Goal: Information Seeking & Learning: Compare options

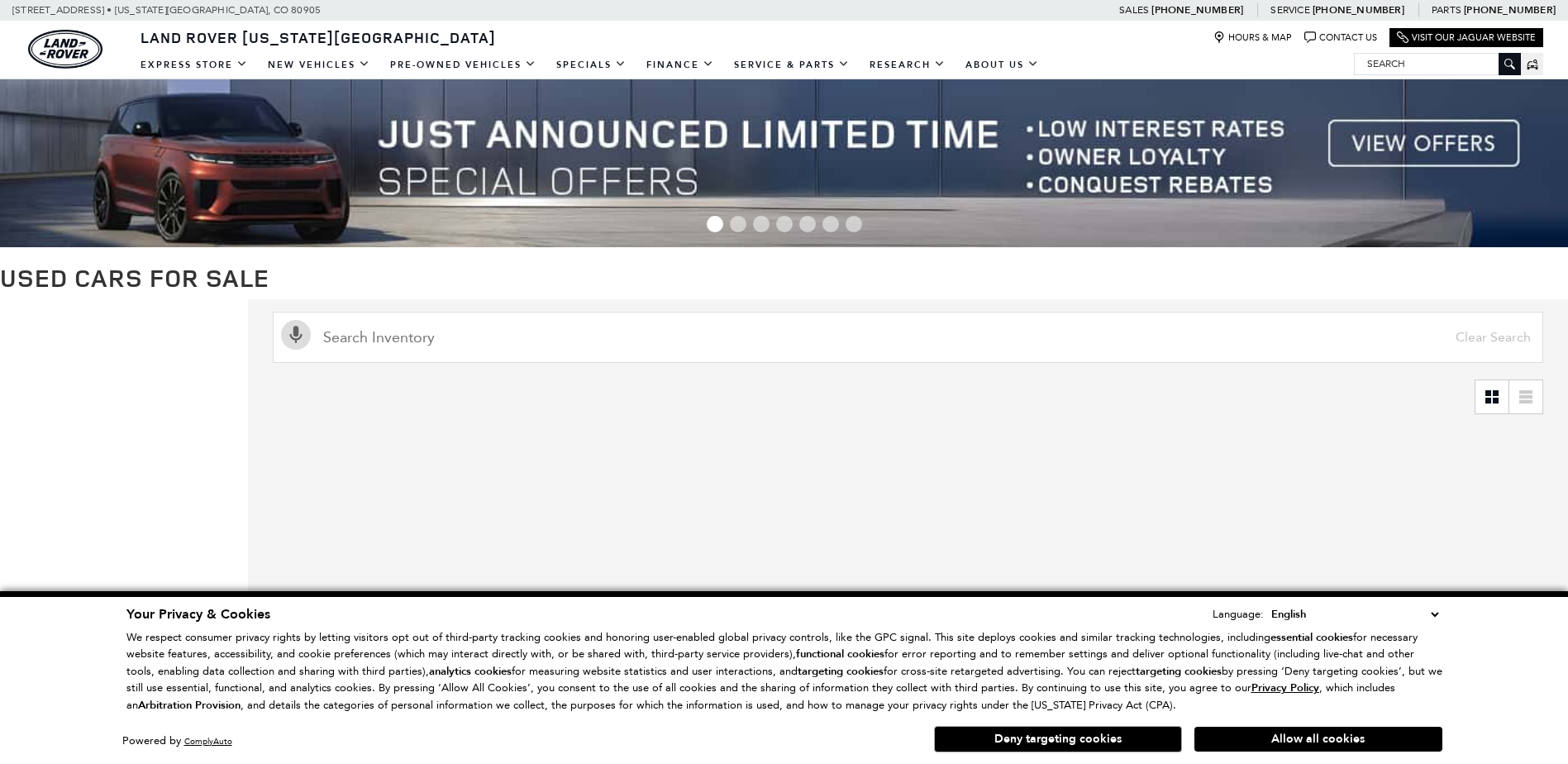
click at [1252, 741] on button "Allow all cookies" at bounding box center [1319, 739] width 248 height 24
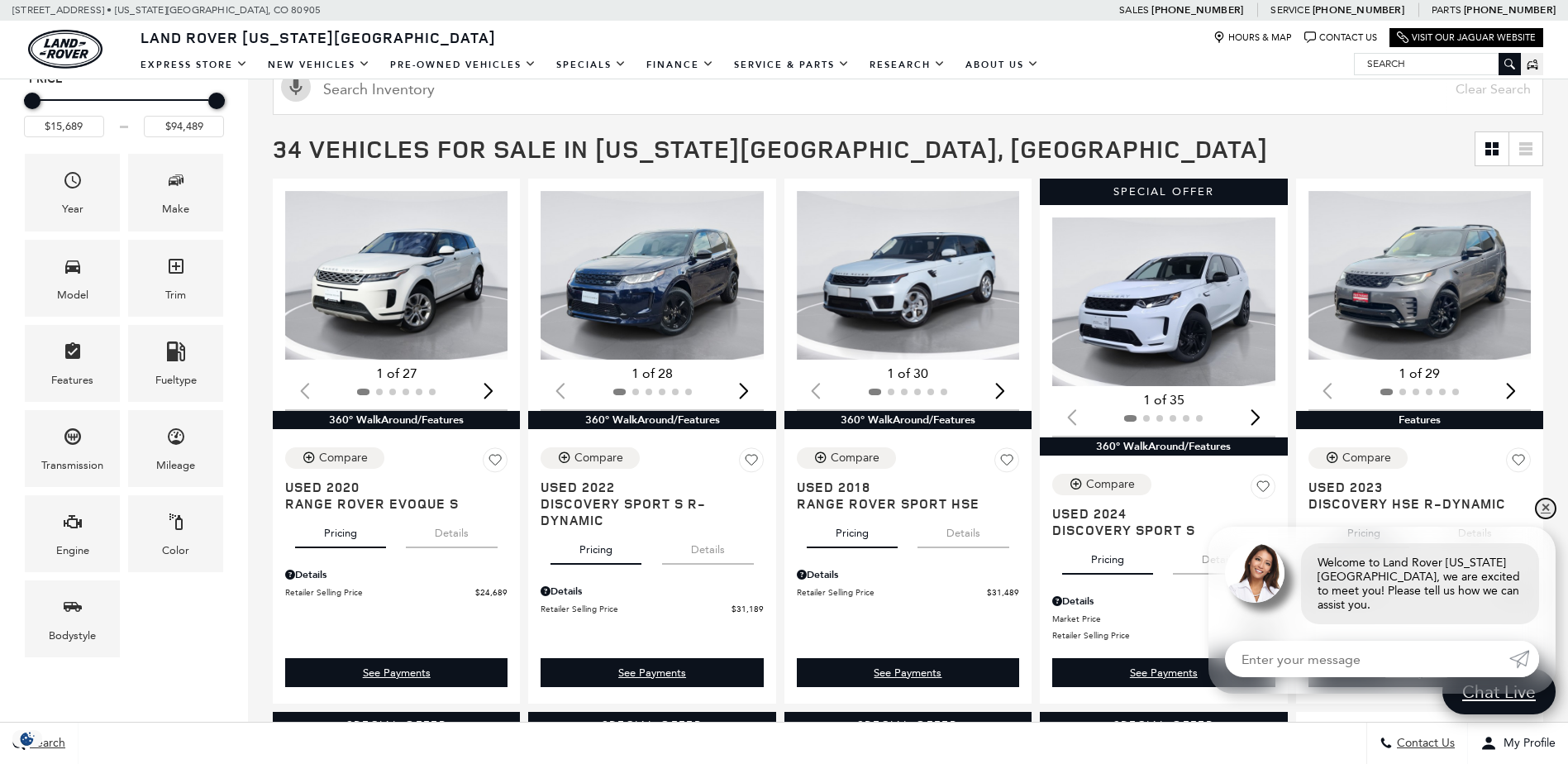
click at [1543, 518] on link "✕" at bounding box center [1545, 508] width 20 height 20
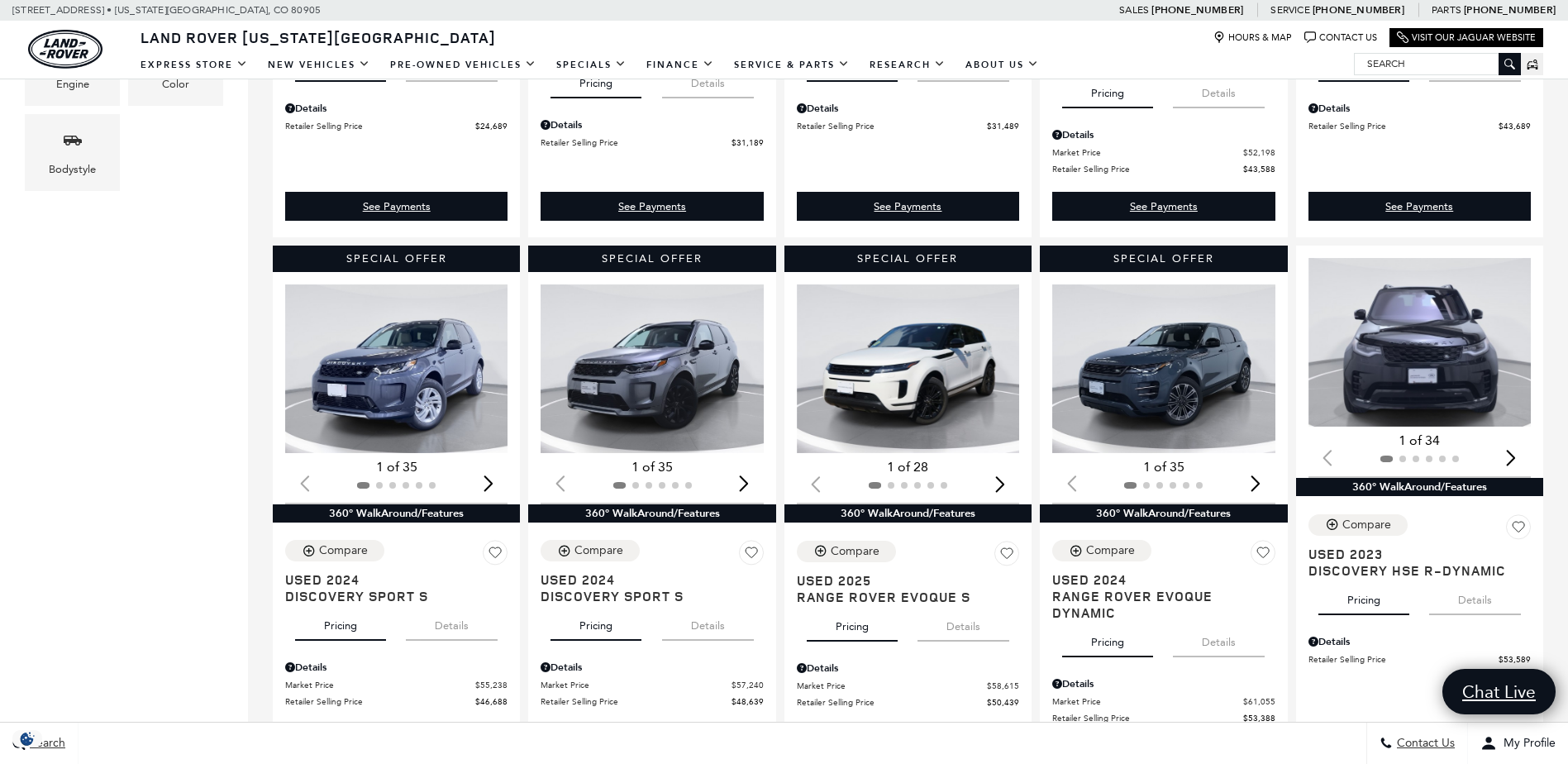
scroll to position [744, 0]
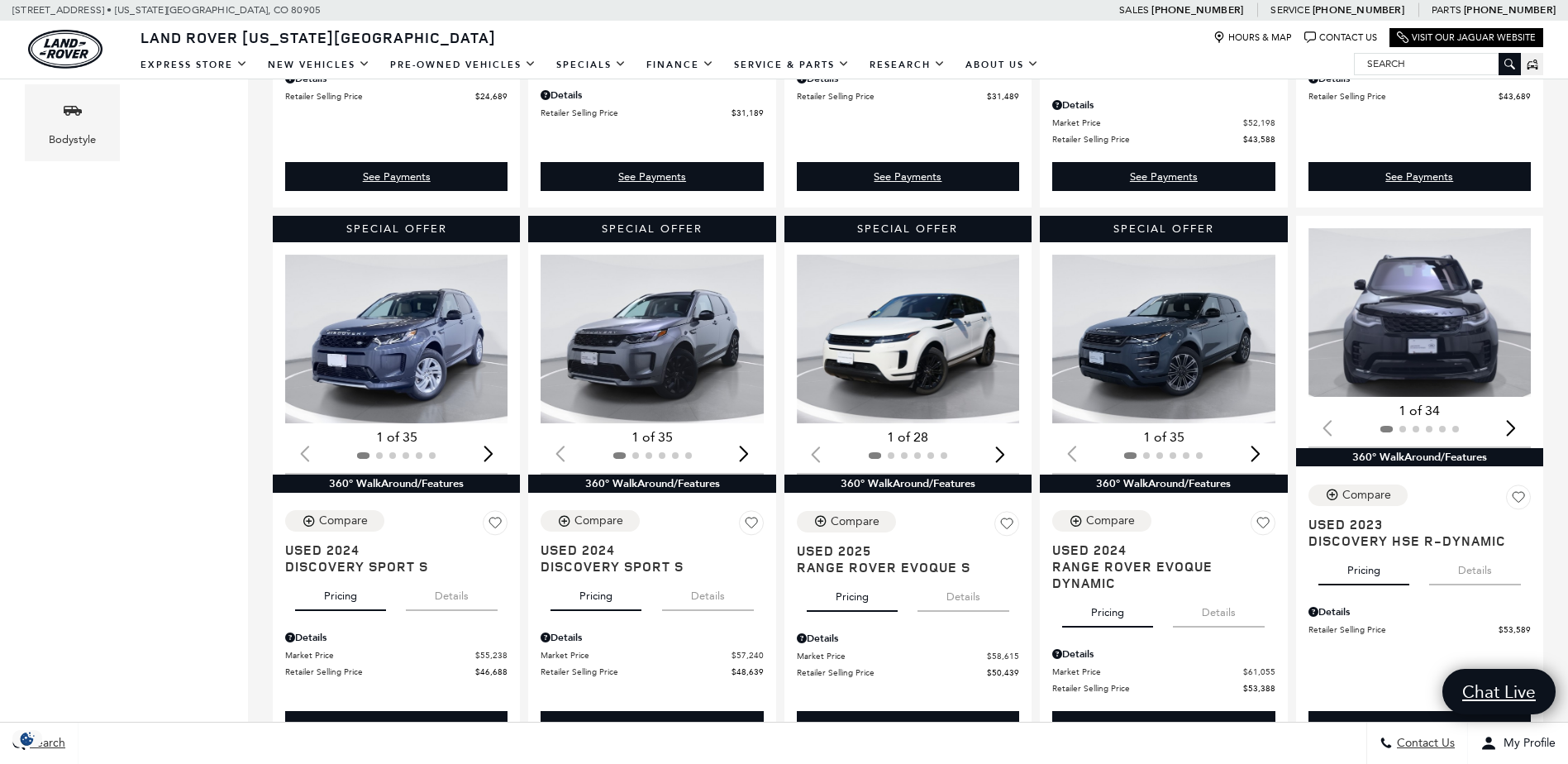
click at [1521, 428] on div "Next slide" at bounding box center [1512, 427] width 23 height 37
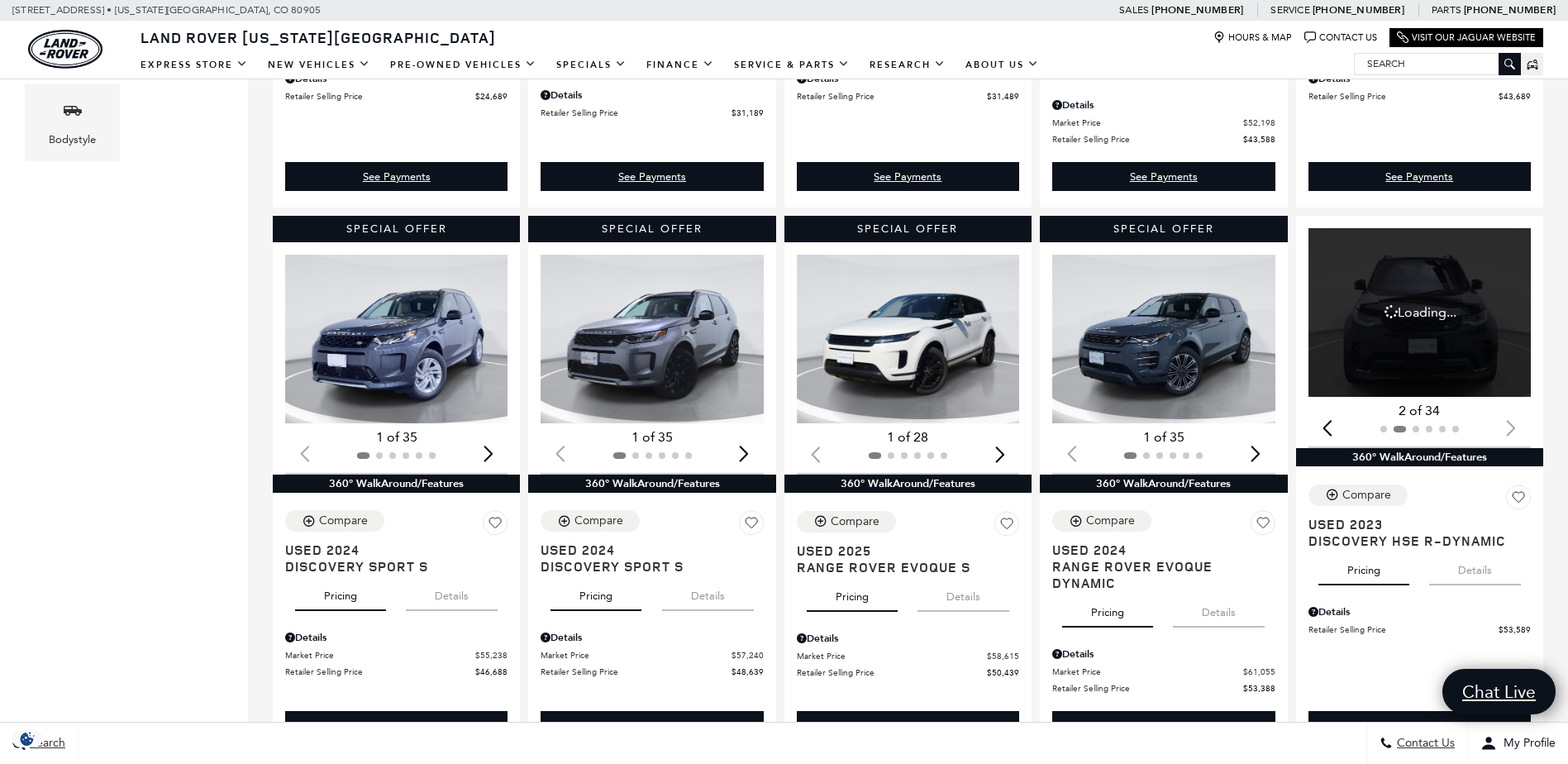
click at [1521, 428] on div at bounding box center [1419, 428] width 222 height 18
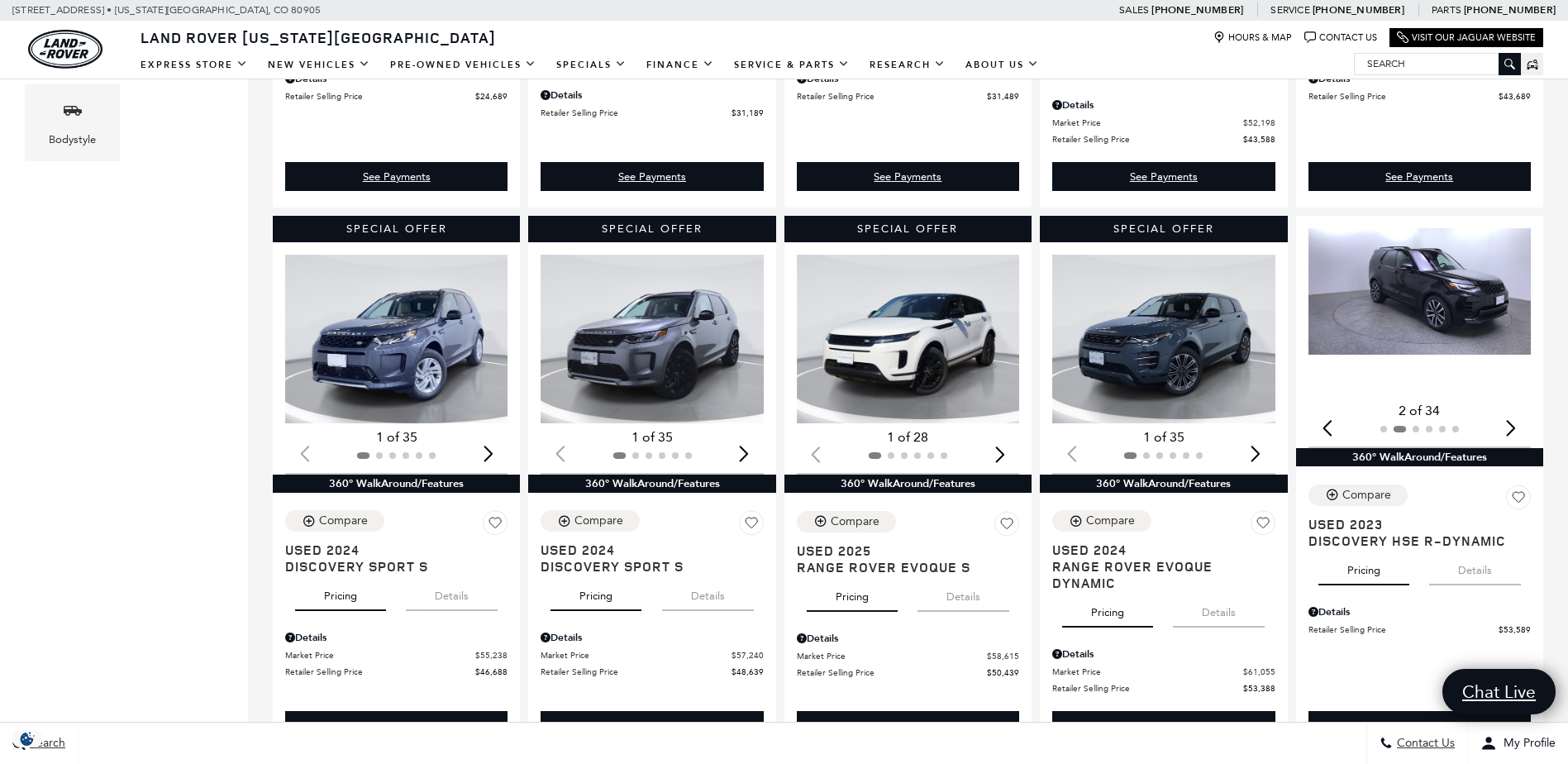
click at [1519, 428] on div "Next slide" at bounding box center [1512, 427] width 23 height 37
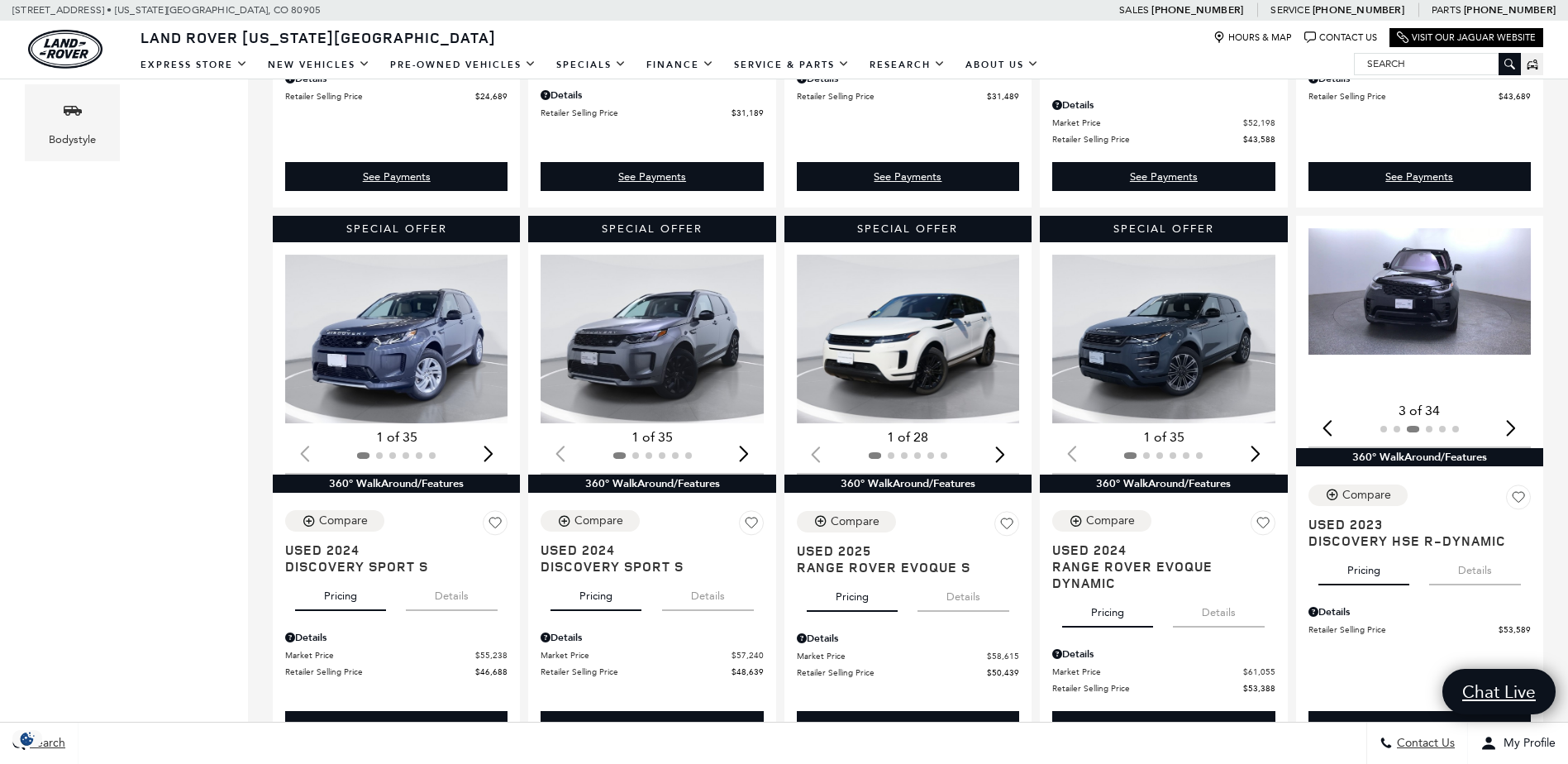
click at [1519, 428] on div "Next slide" at bounding box center [1512, 427] width 23 height 37
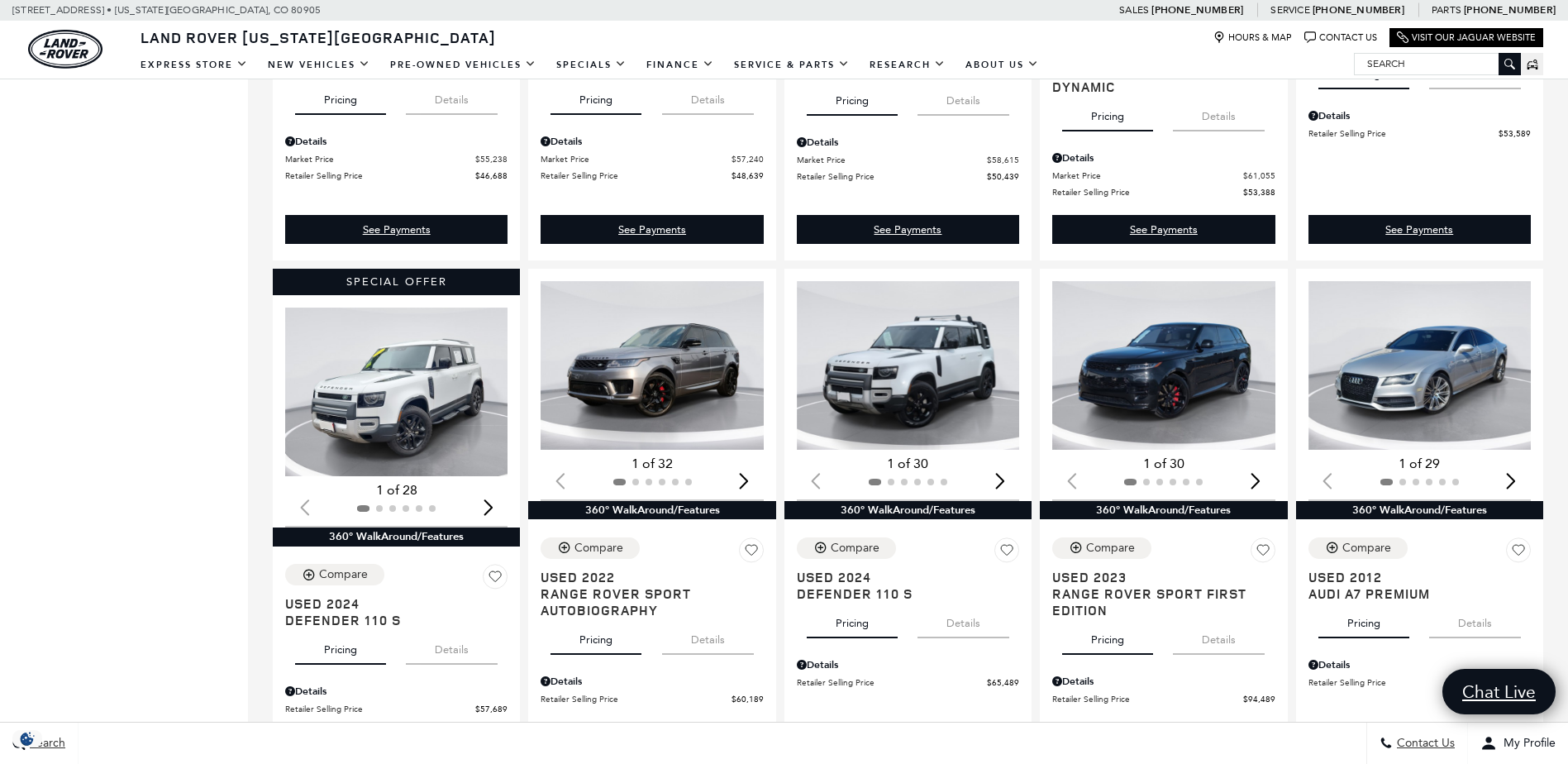
scroll to position [1323, 0]
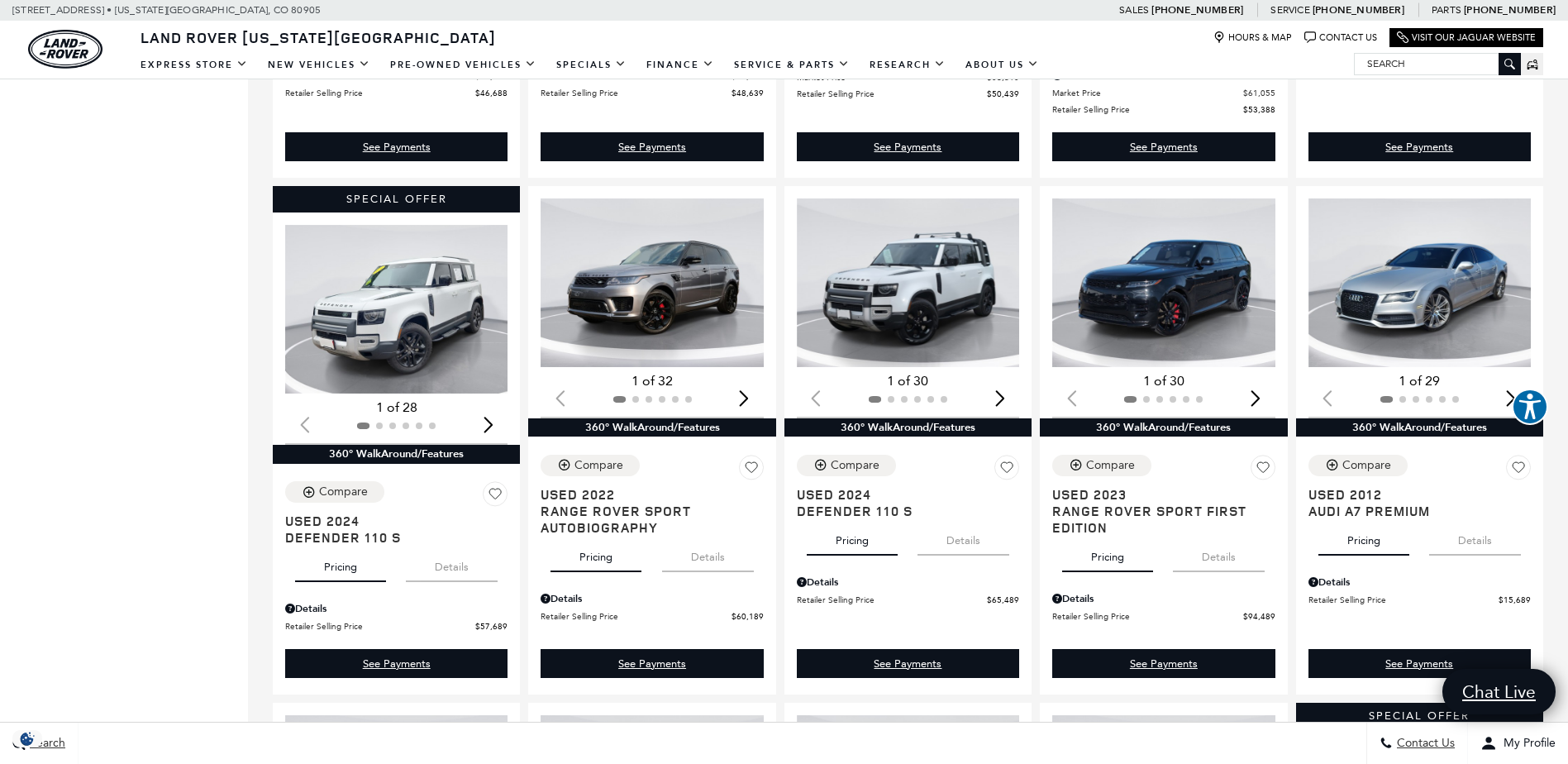
click at [1009, 399] on div "Next slide" at bounding box center [1000, 397] width 23 height 37
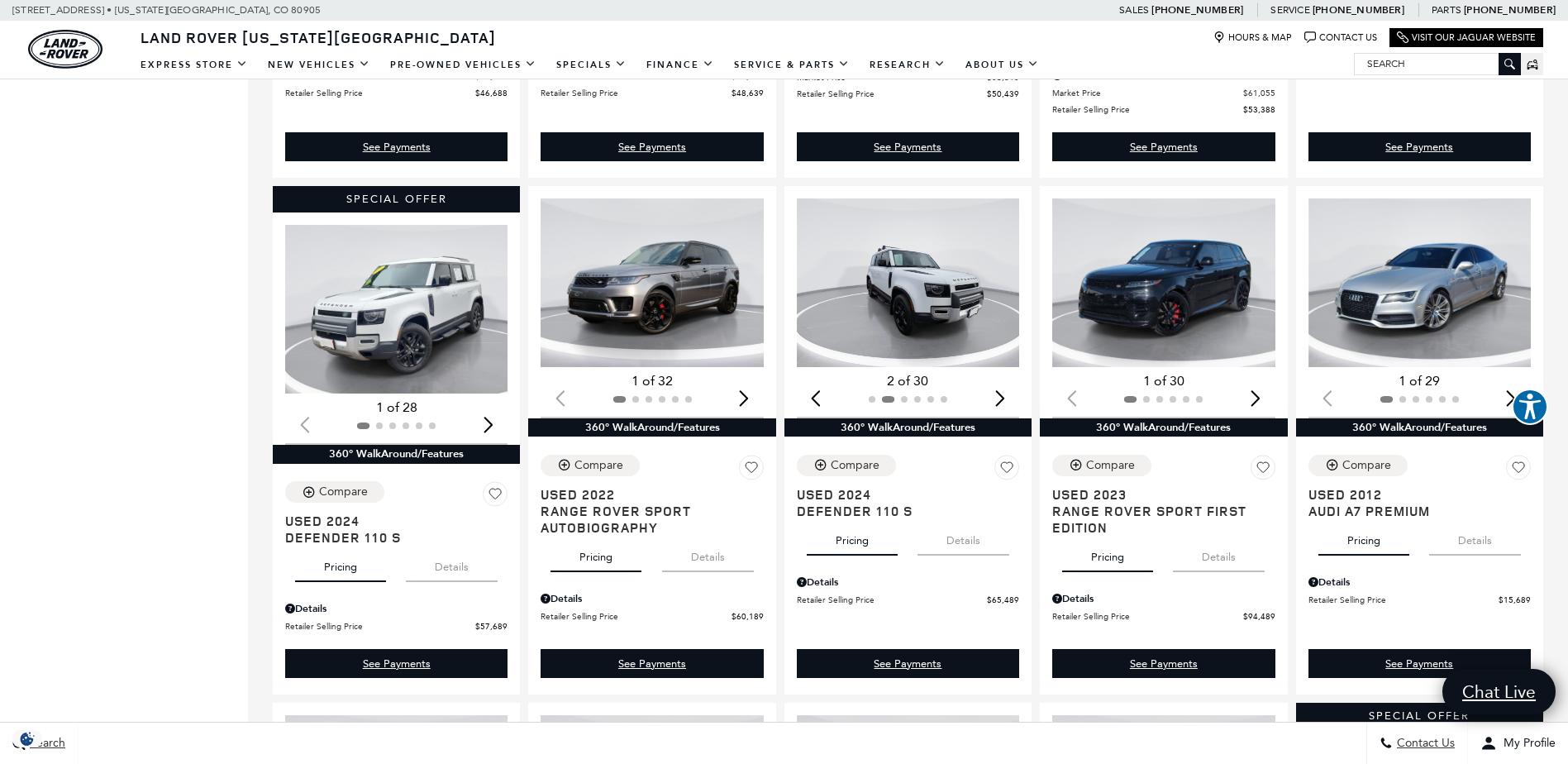
click at [1009, 399] on div "Next slide" at bounding box center [1000, 397] width 23 height 37
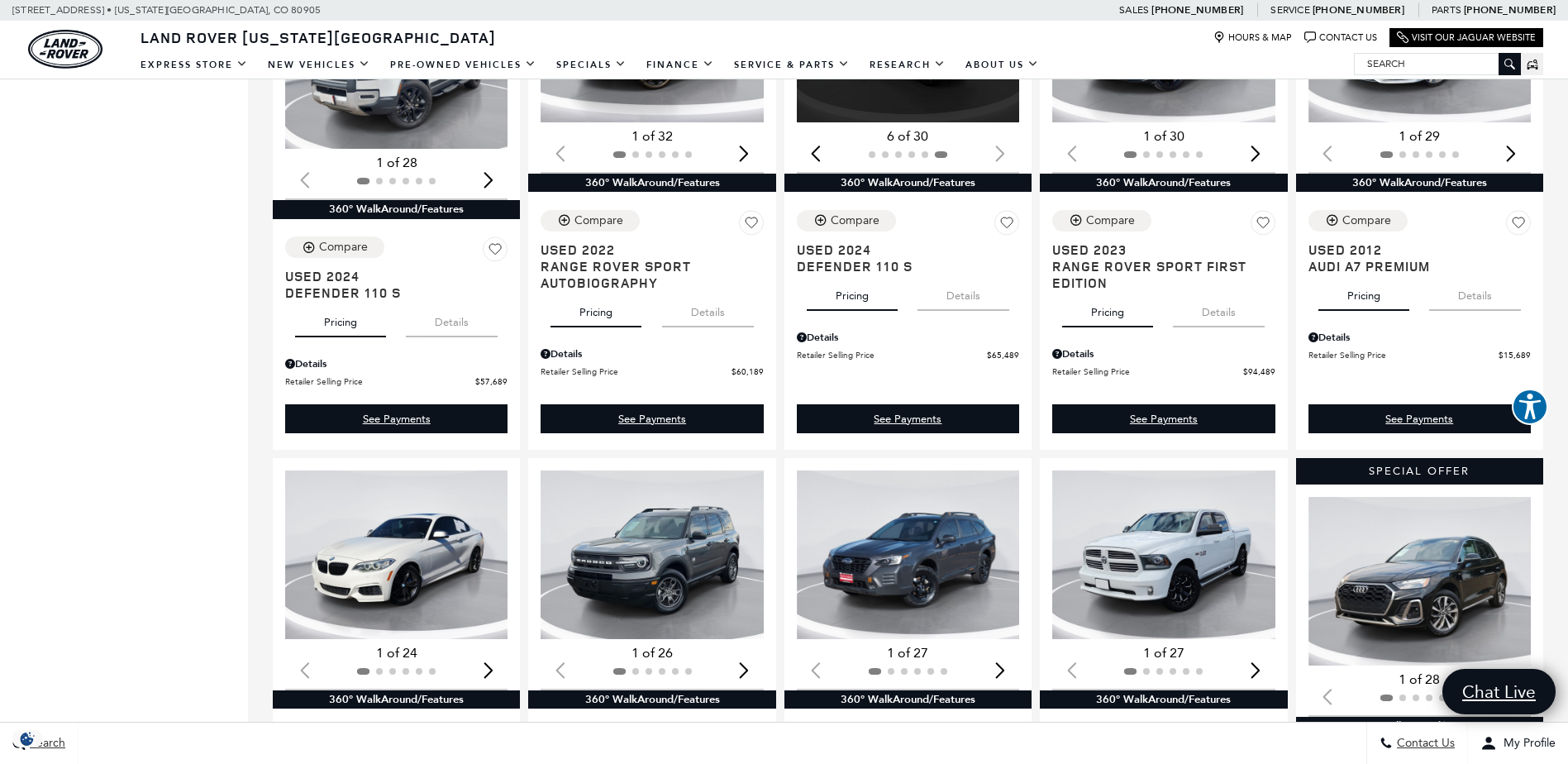
scroll to position [1406, 0]
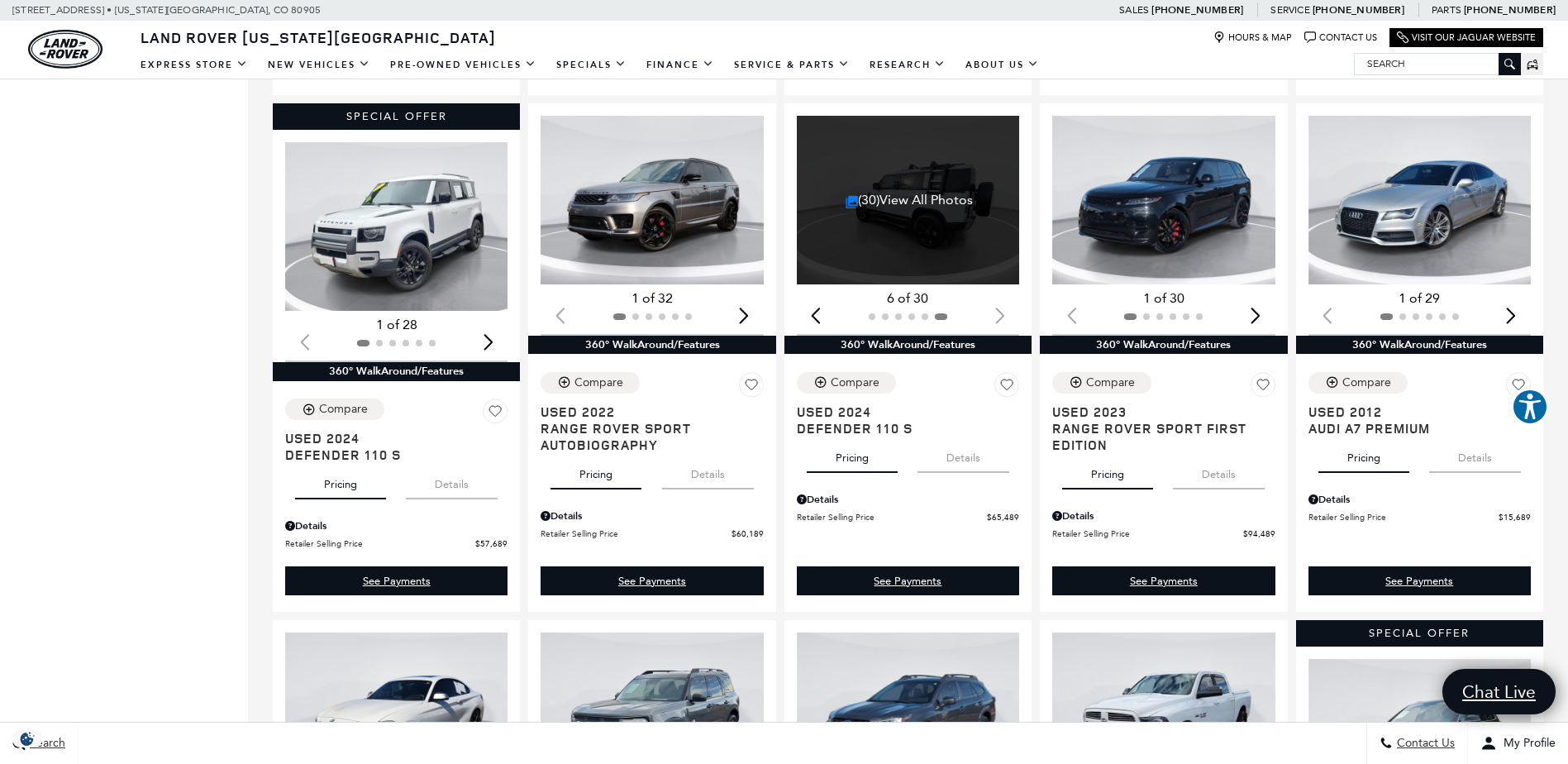
click at [1246, 469] on button "Details" at bounding box center [1219, 471] width 92 height 37
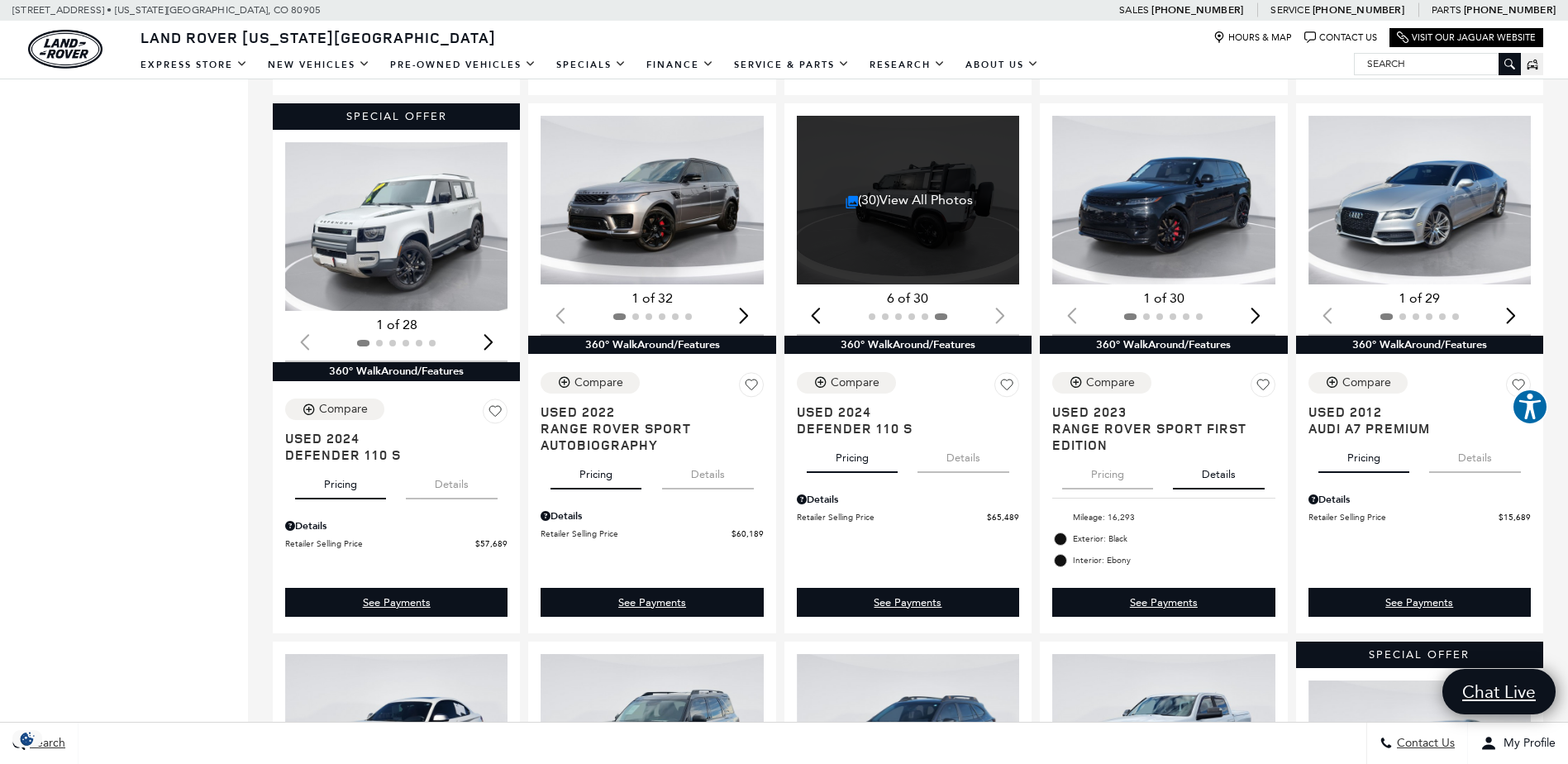
click at [1100, 470] on button "Pricing" at bounding box center [1107, 471] width 91 height 37
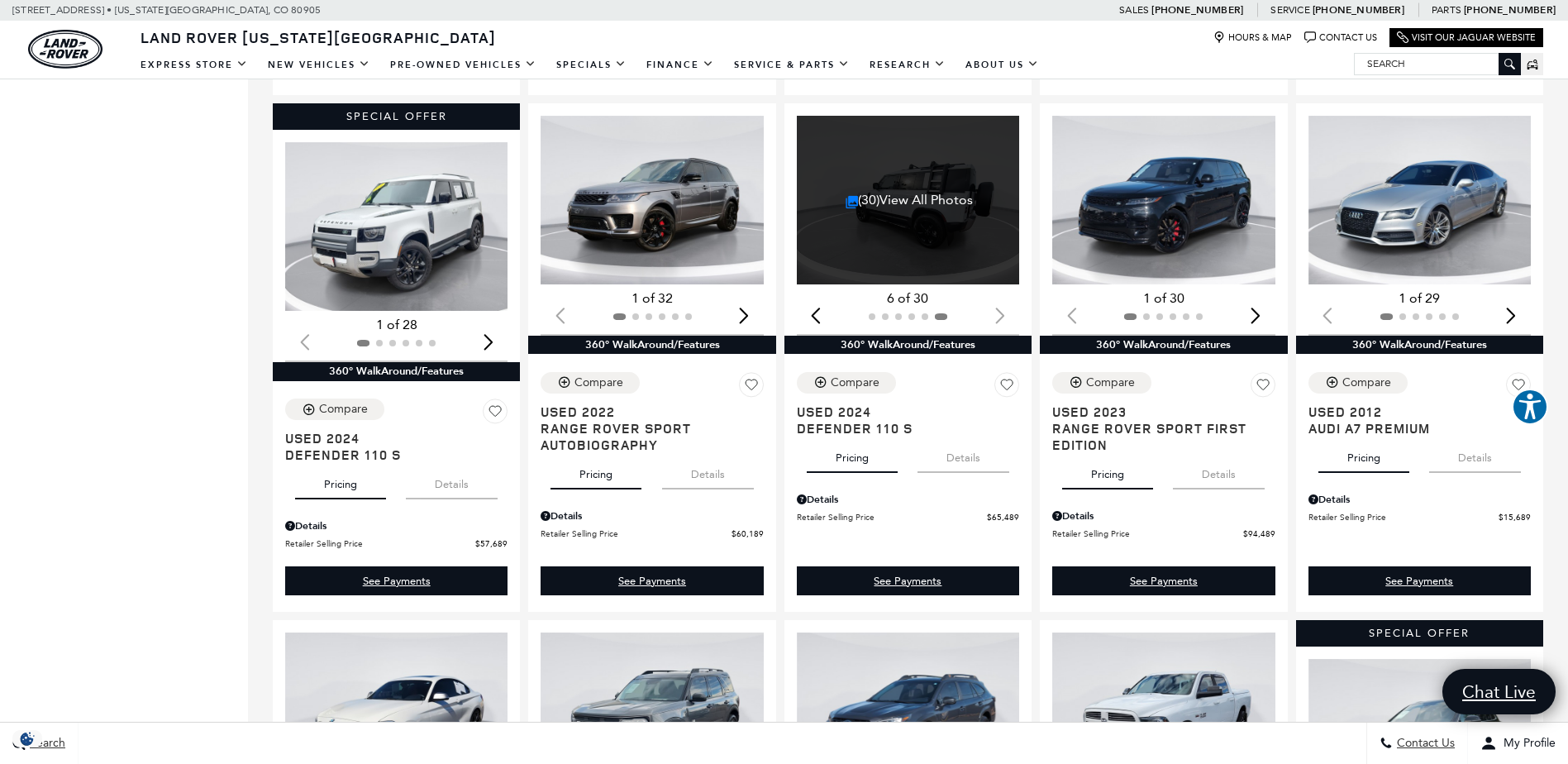
click at [991, 456] on button "Details" at bounding box center [963, 454] width 92 height 37
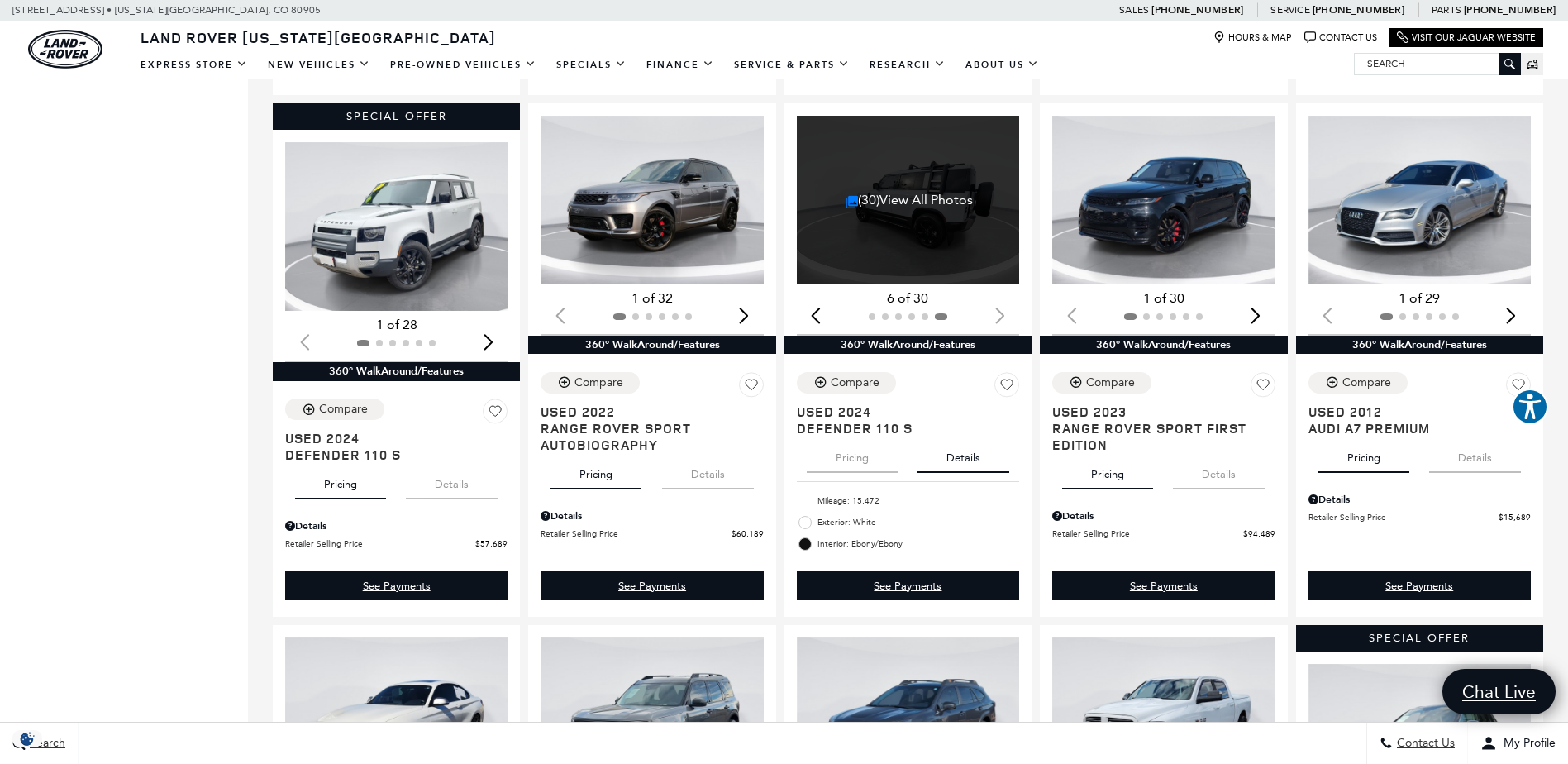
click at [722, 467] on button "Details" at bounding box center [708, 471] width 92 height 37
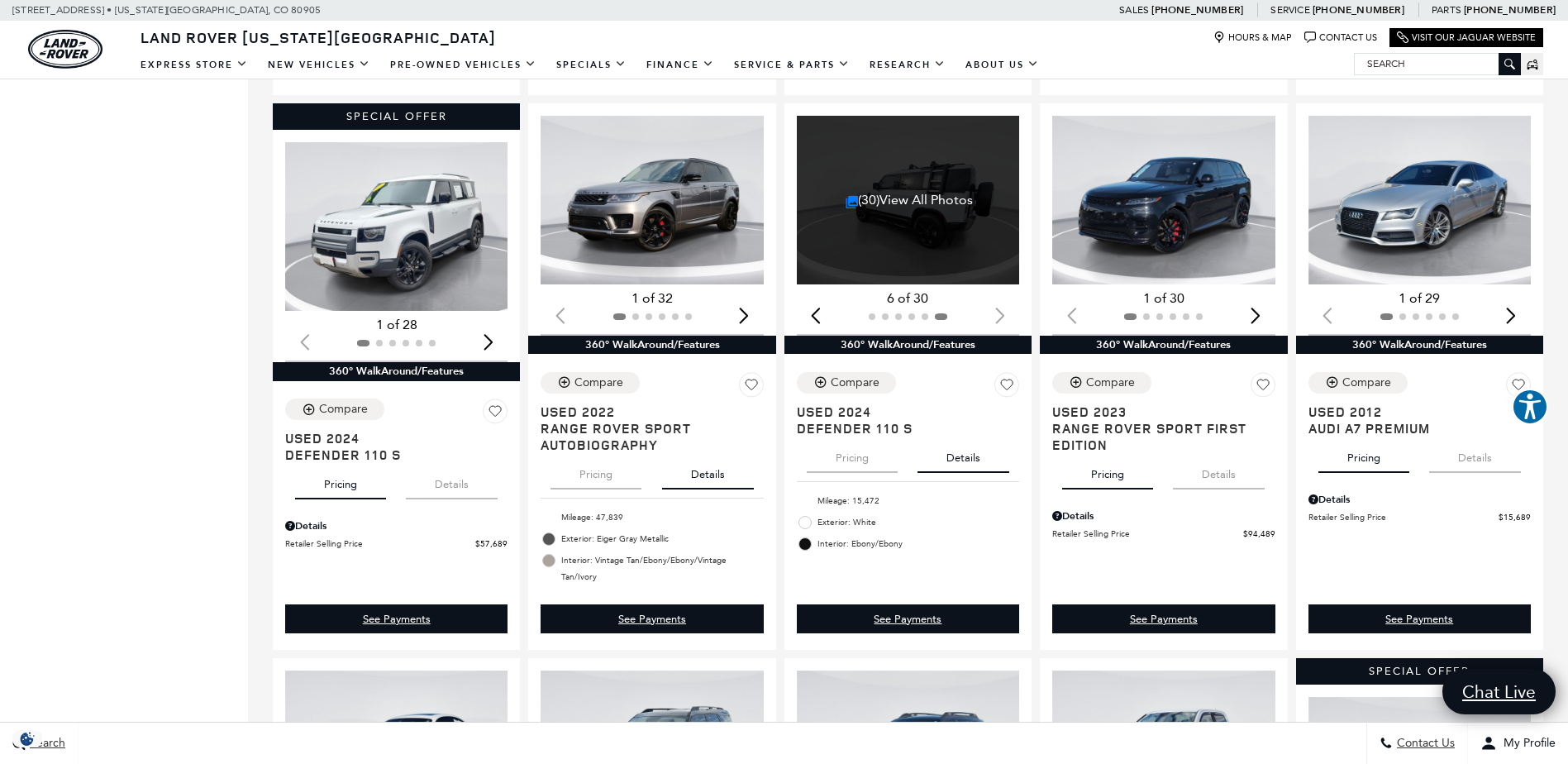
click at [444, 481] on button "Details" at bounding box center [451, 481] width 92 height 37
click at [578, 483] on button "Pricing" at bounding box center [595, 471] width 91 height 37
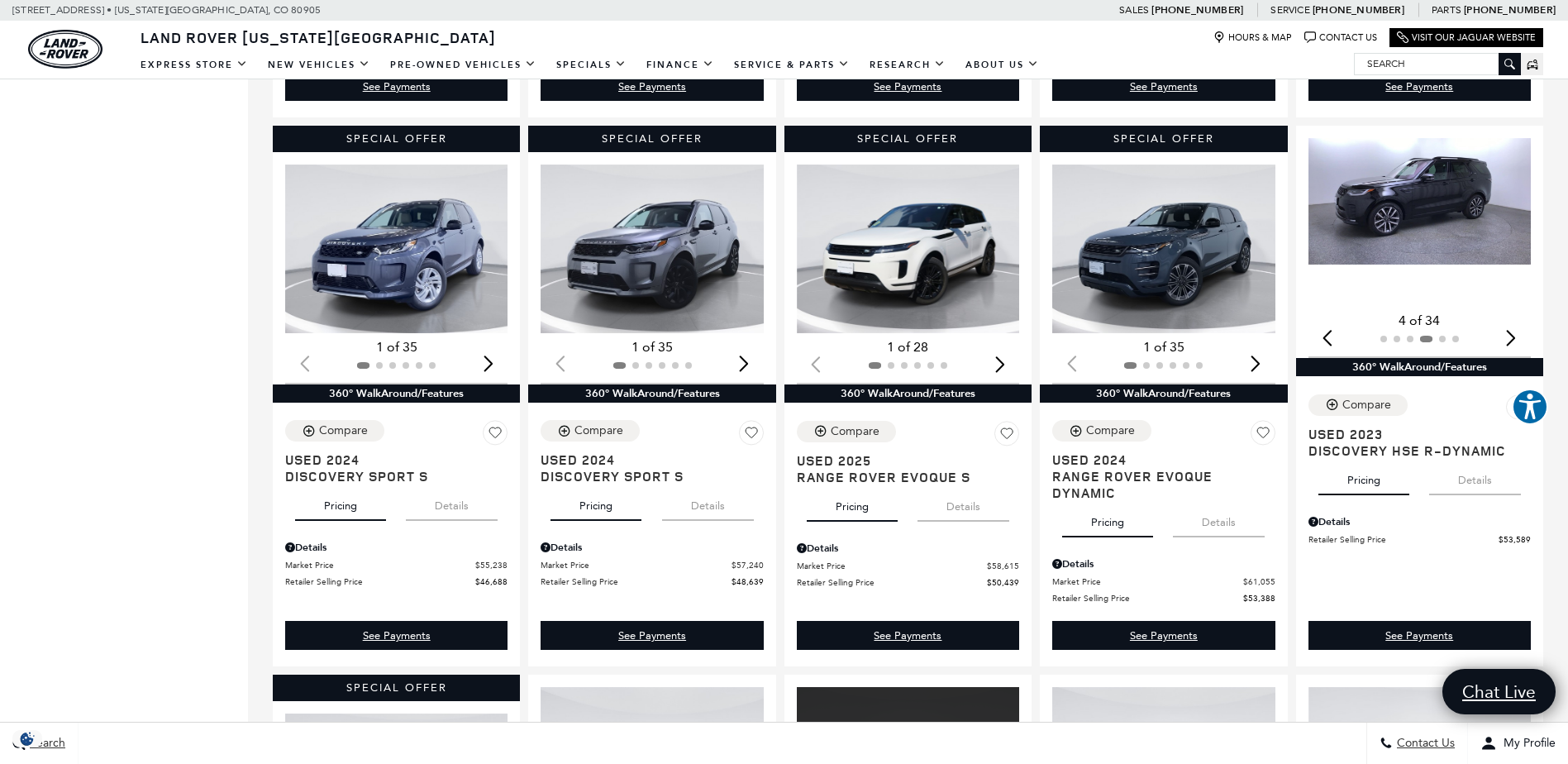
scroll to position [827, 0]
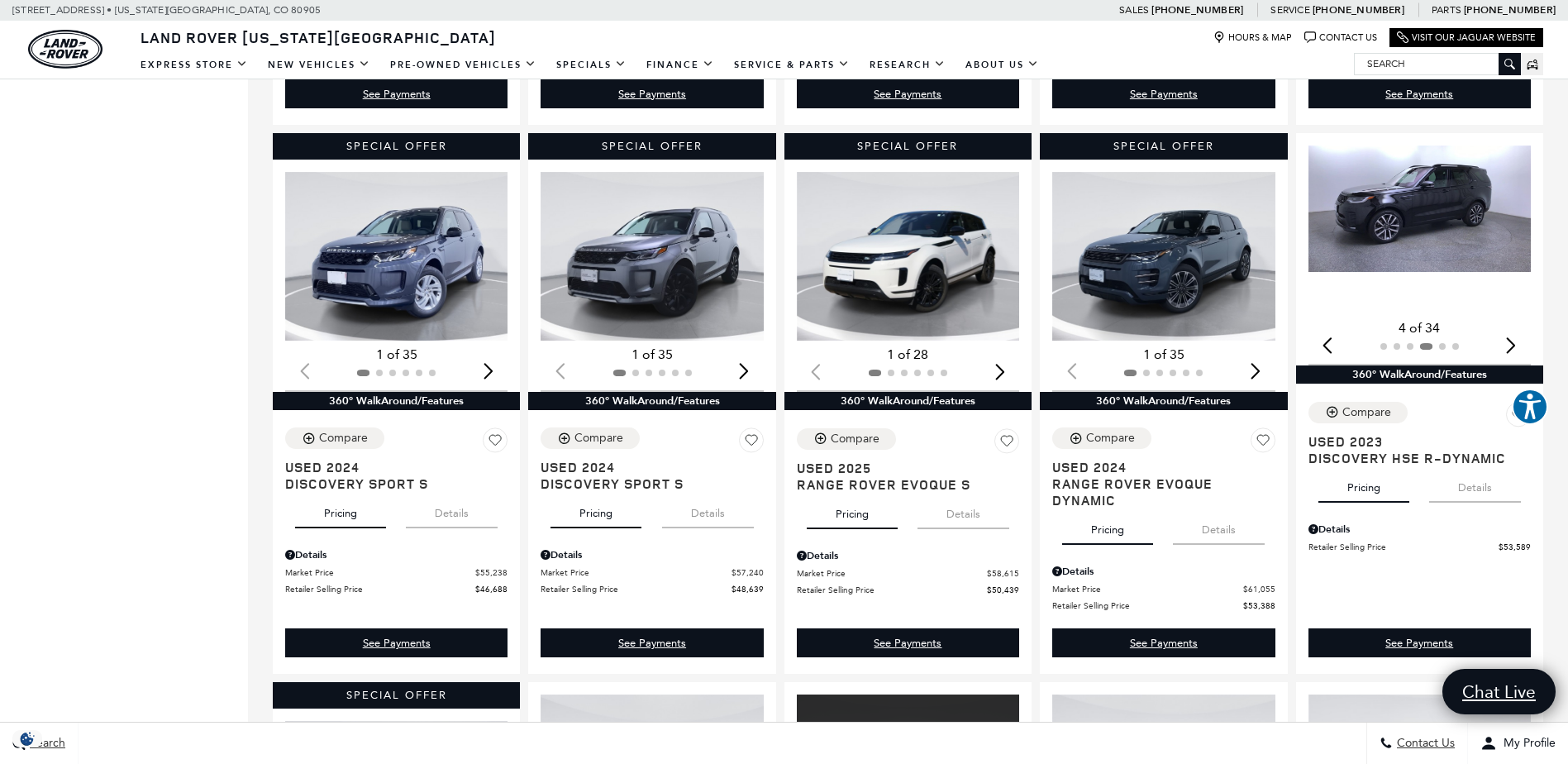
click at [1469, 494] on button "Details" at bounding box center [1475, 485] width 92 height 37
click at [1362, 491] on button "Pricing" at bounding box center [1364, 485] width 91 height 37
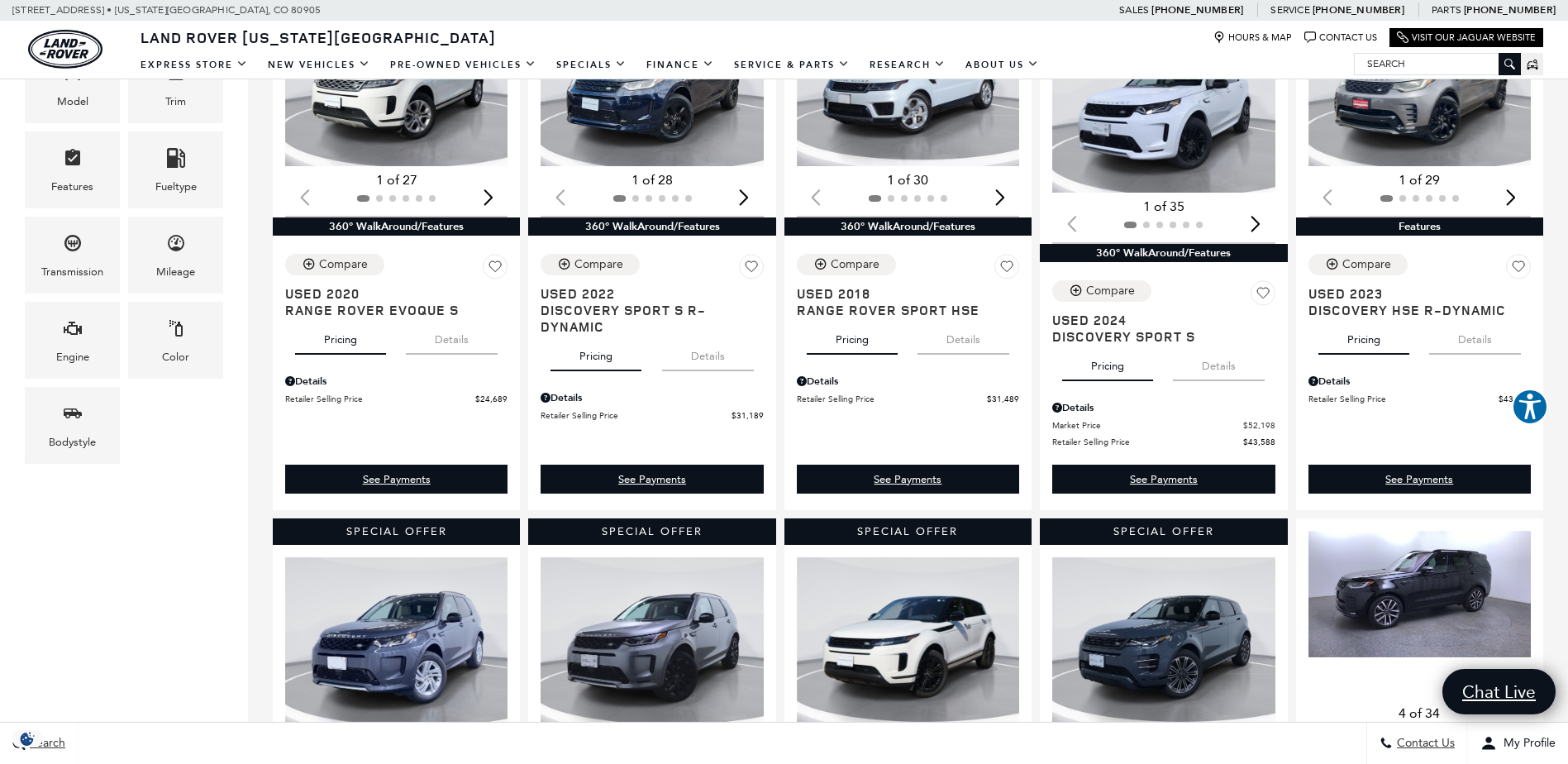
scroll to position [330, 0]
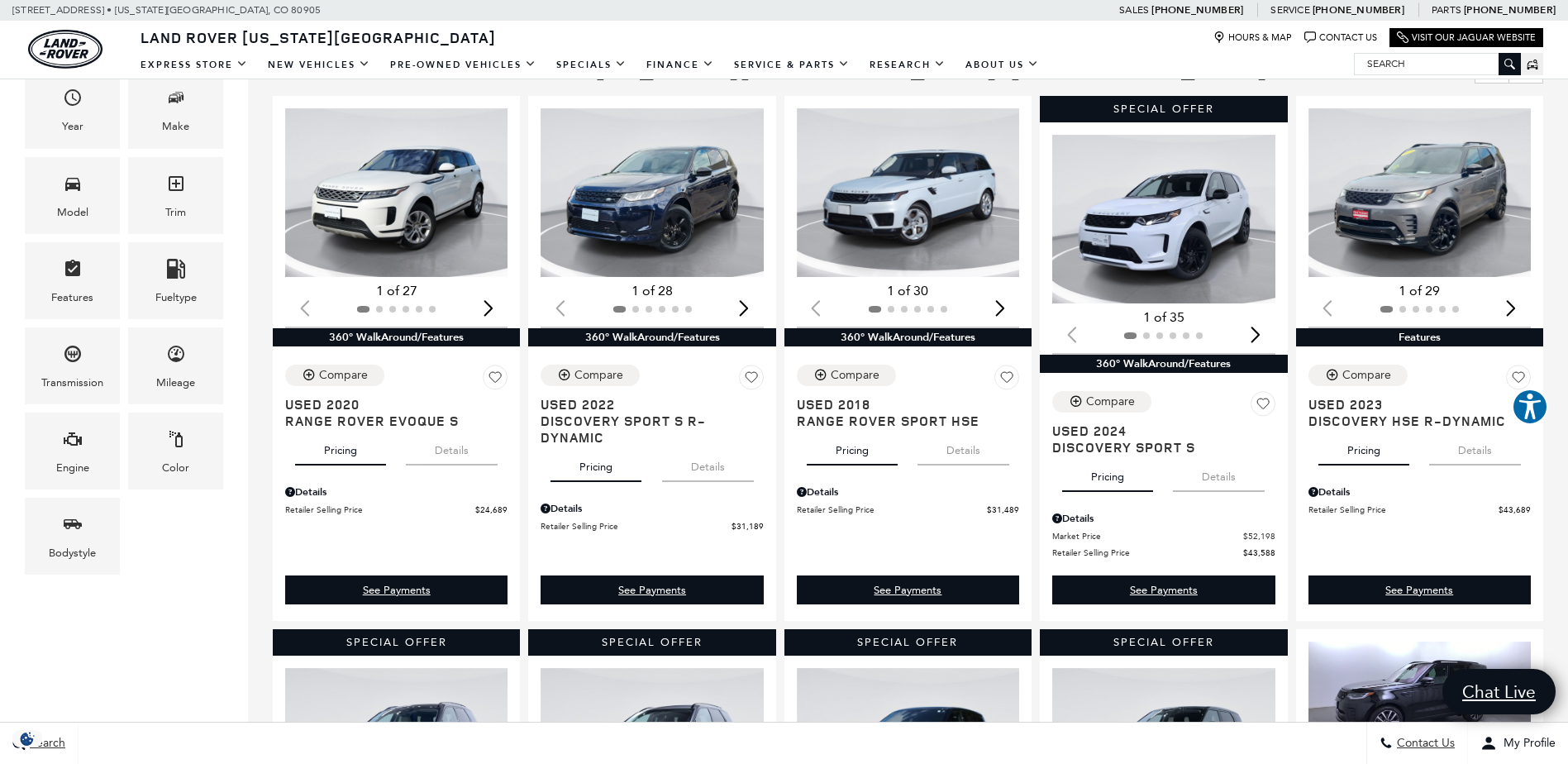
click at [1243, 483] on button "Details" at bounding box center [1219, 473] width 92 height 37
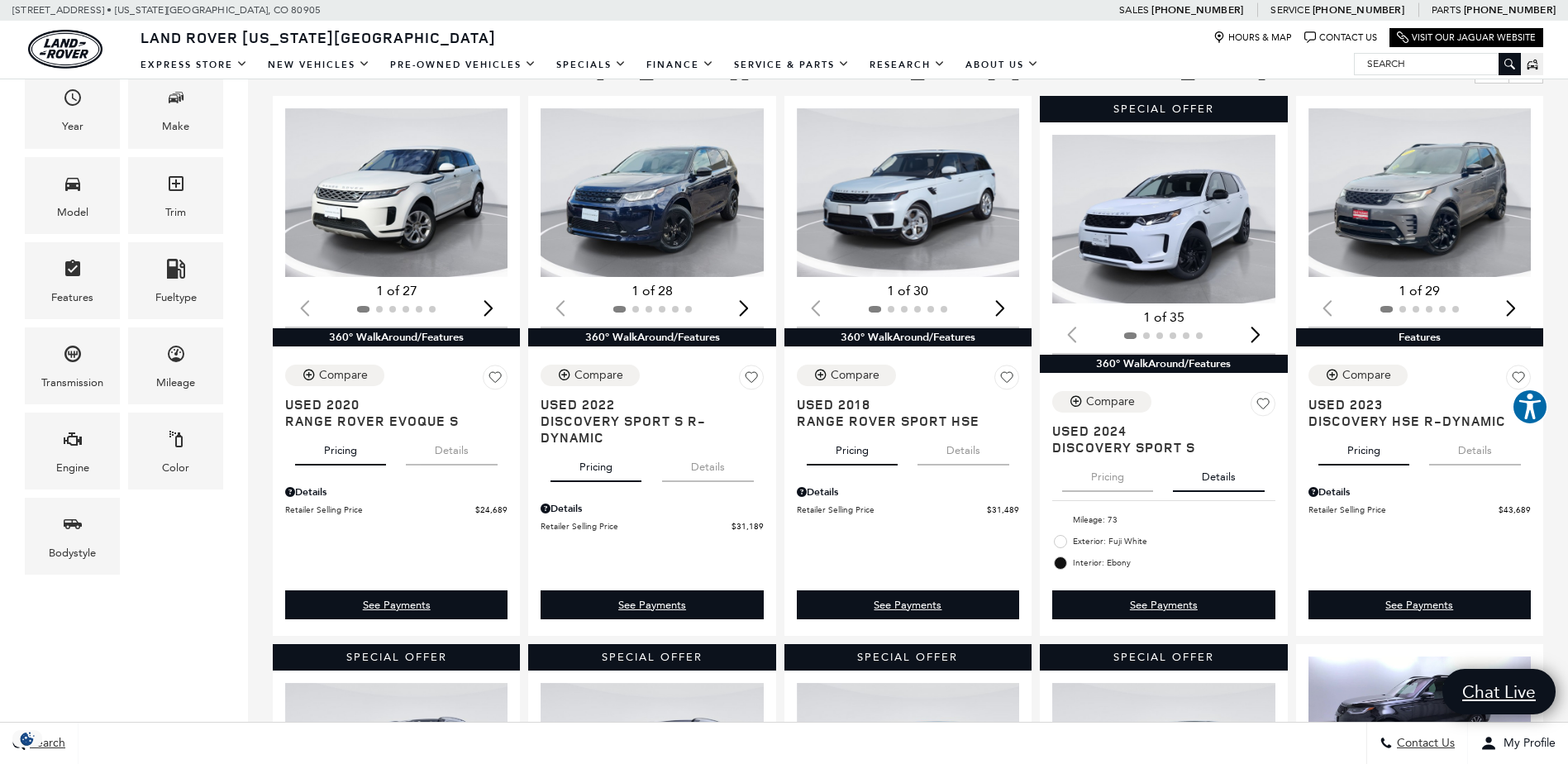
click at [1115, 477] on button "Pricing" at bounding box center [1107, 473] width 91 height 37
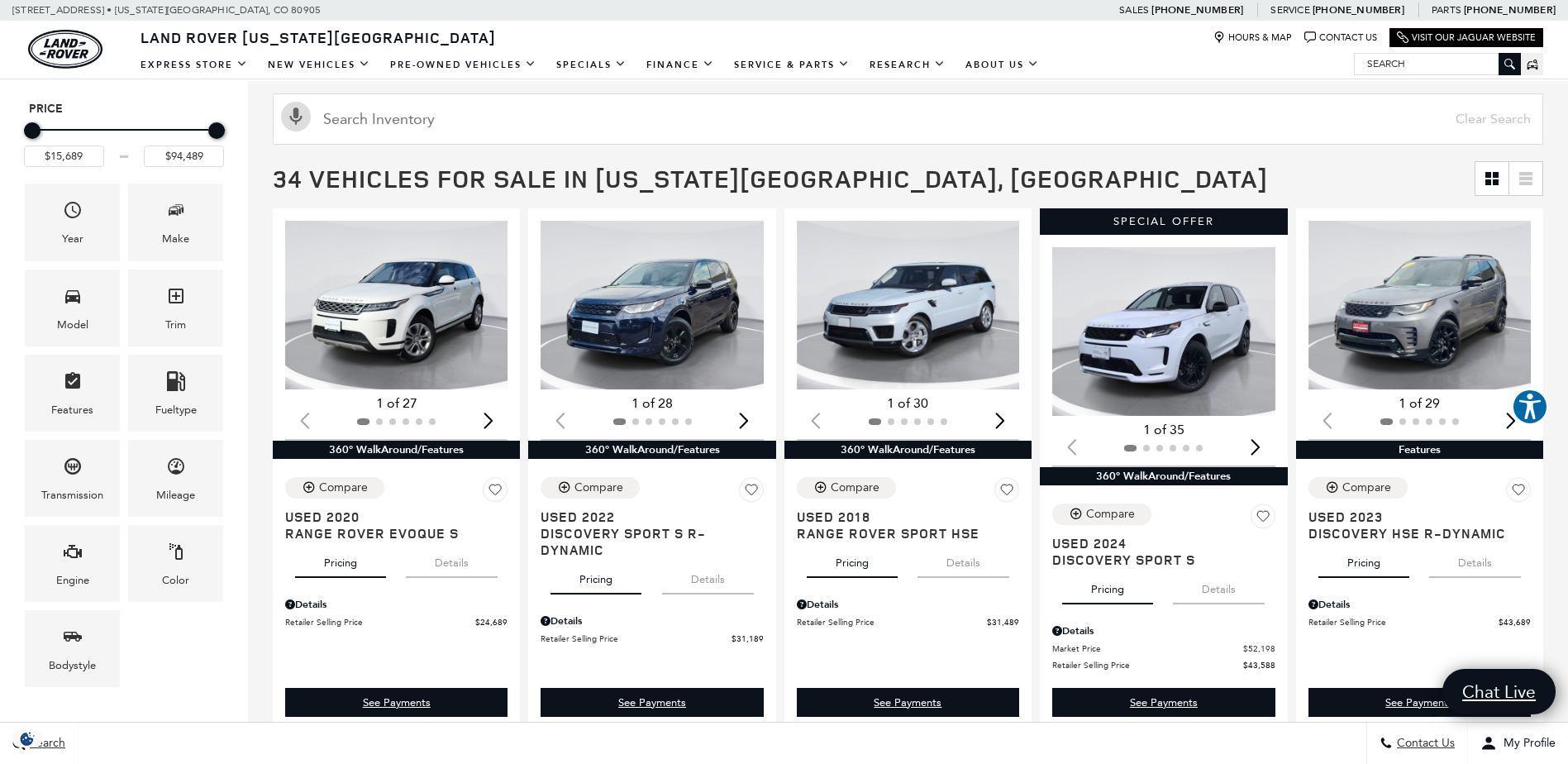
scroll to position [248, 0]
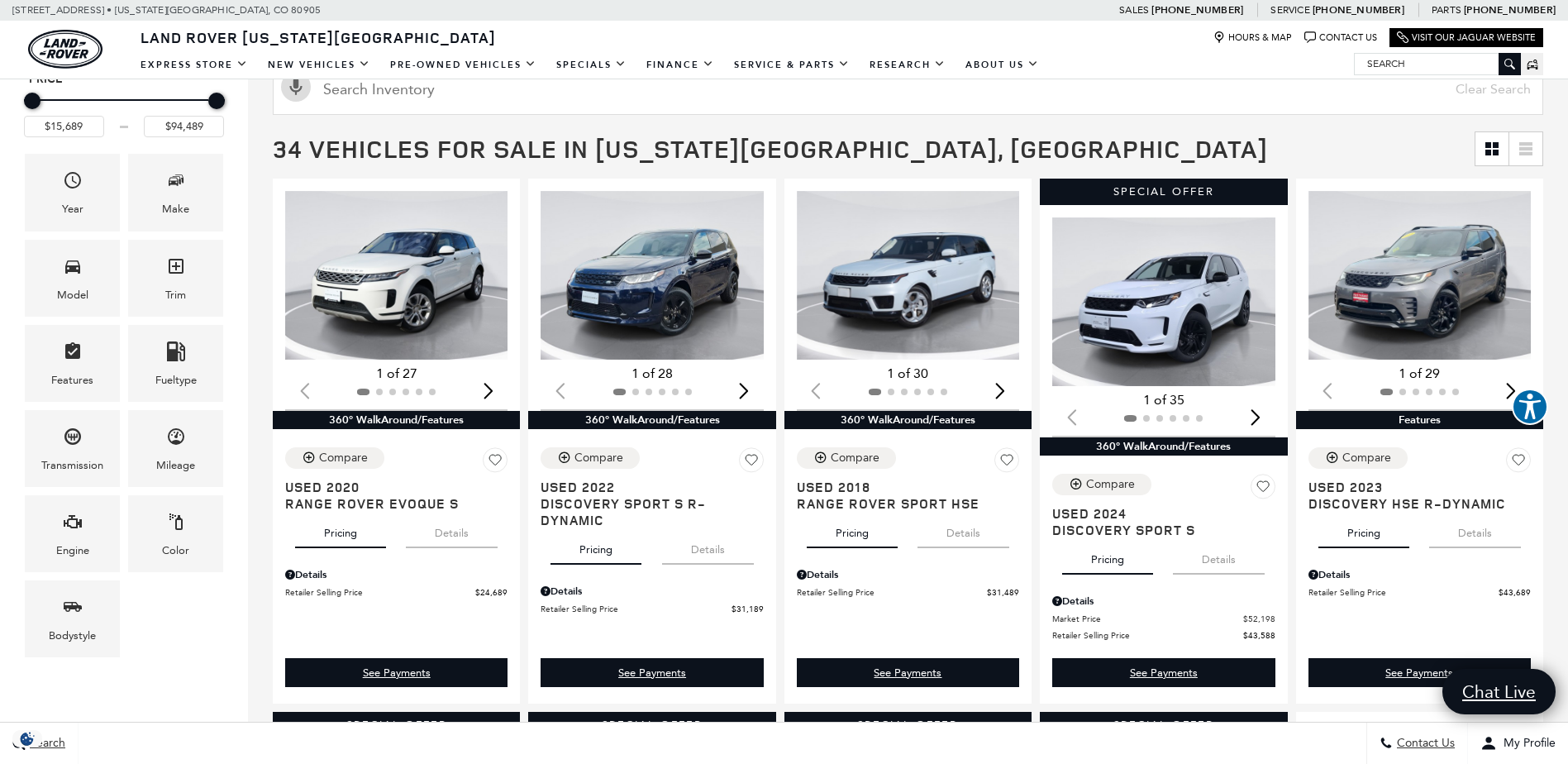
click at [982, 533] on button "Details" at bounding box center [963, 530] width 92 height 37
click at [842, 535] on button "Pricing" at bounding box center [852, 530] width 91 height 37
click at [459, 530] on button "Details" at bounding box center [451, 530] width 92 height 37
click at [356, 530] on button "Pricing" at bounding box center [341, 530] width 91 height 37
click at [488, 390] on div "Next slide" at bounding box center [488, 390] width 23 height 37
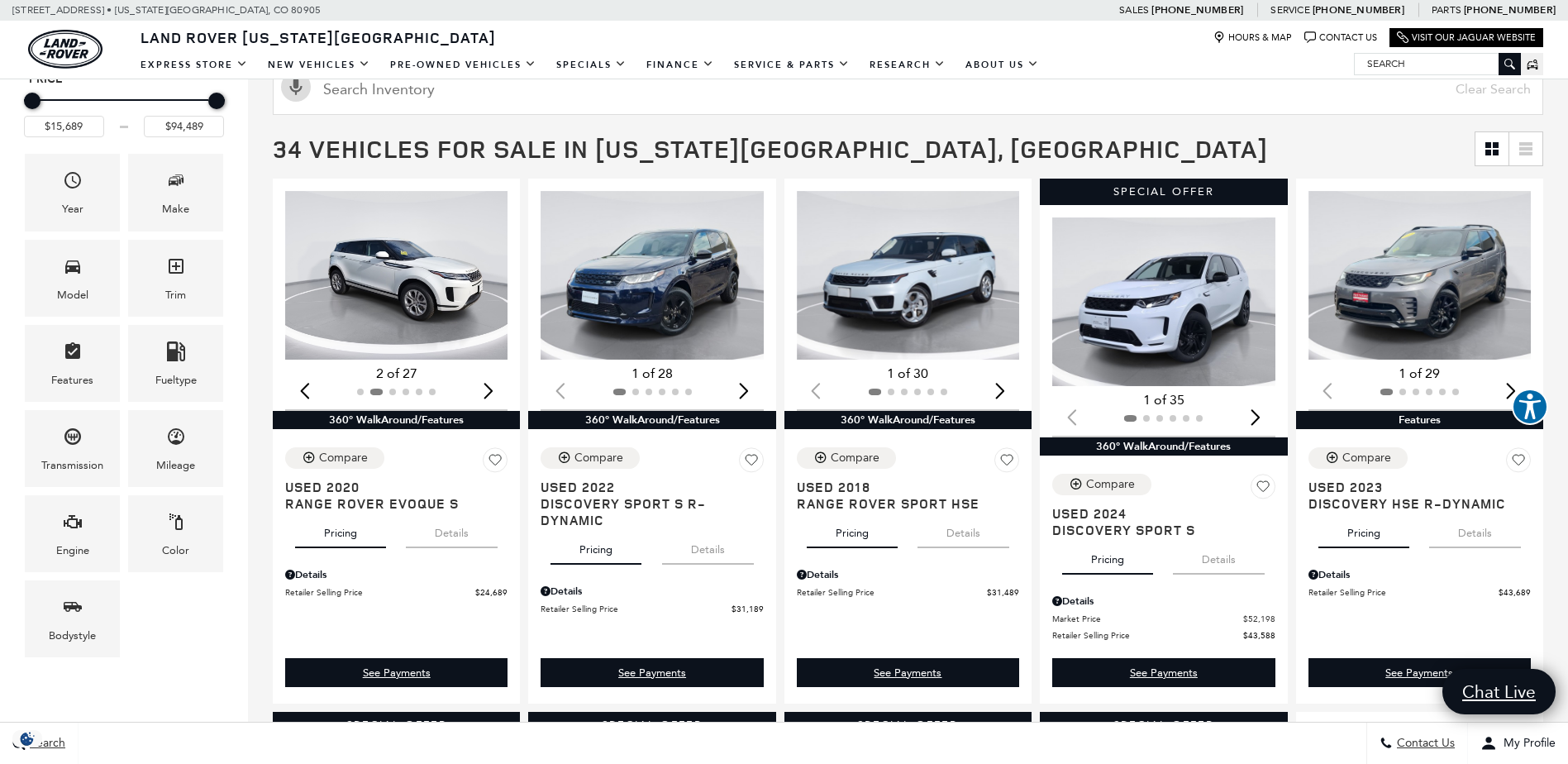
click at [488, 390] on div "Next slide" at bounding box center [488, 390] width 23 height 37
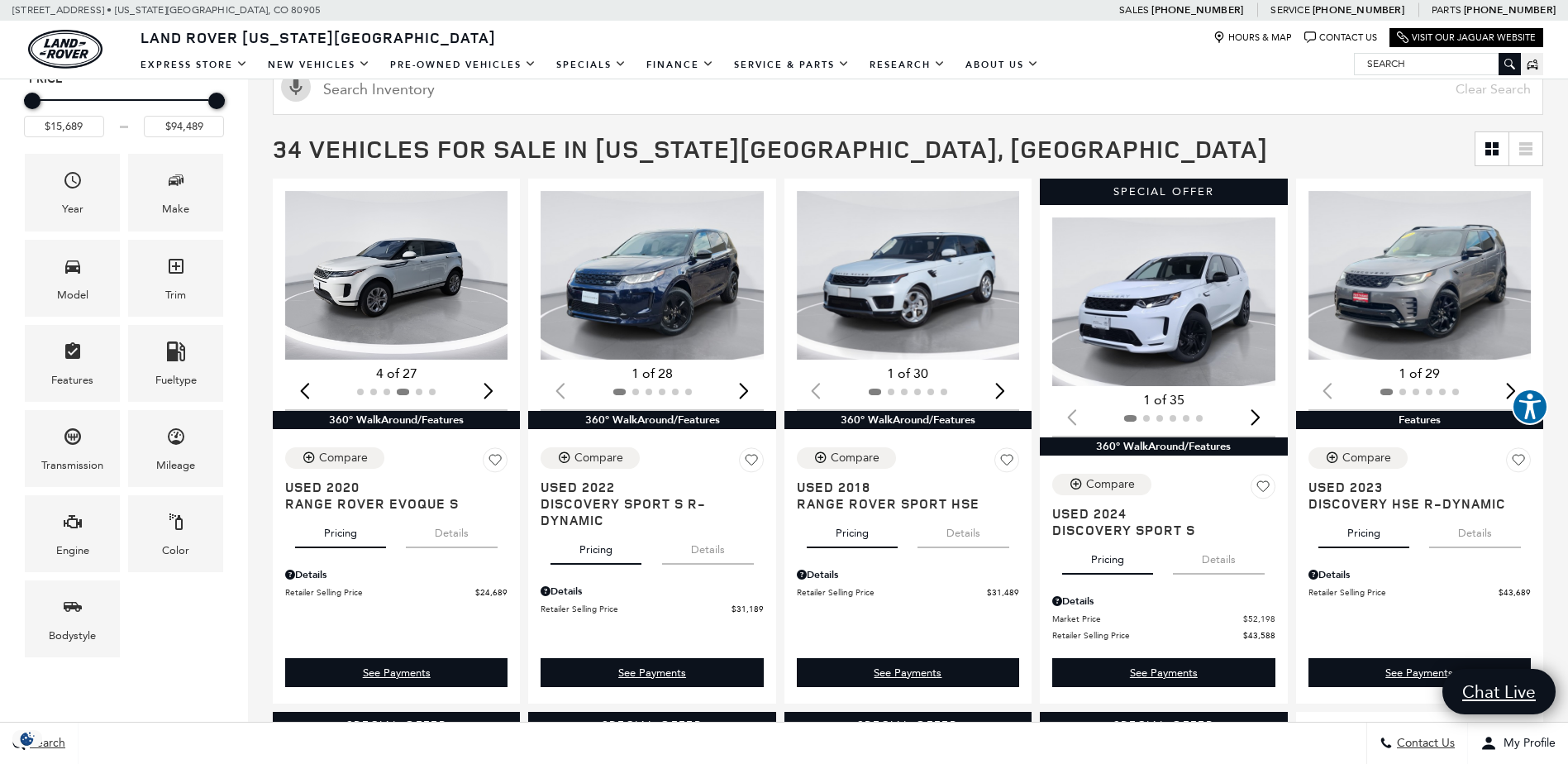
click at [488, 390] on div "Next slide" at bounding box center [488, 390] width 23 height 37
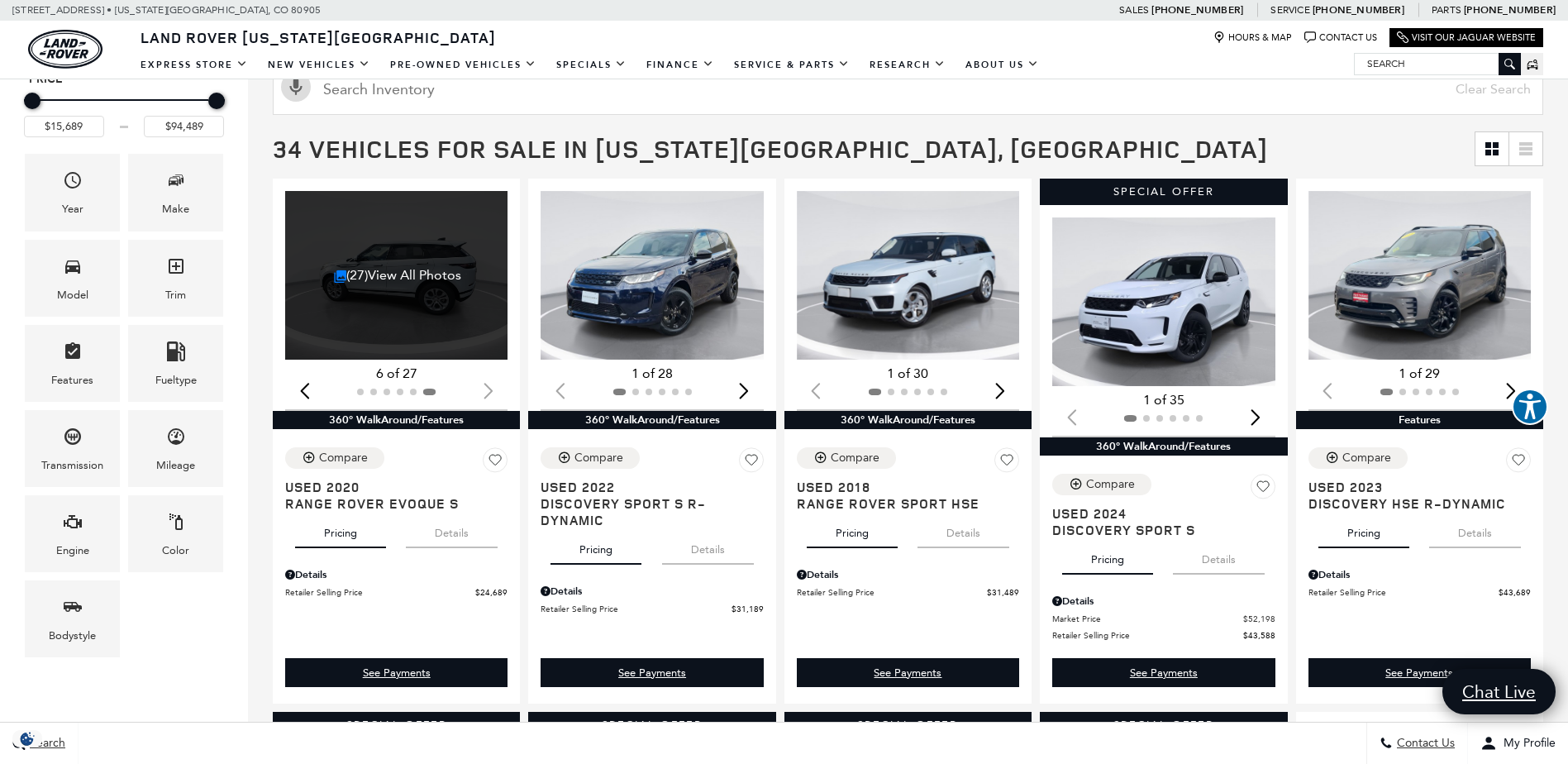
click at [488, 390] on div at bounding box center [396, 391] width 222 height 18
click at [746, 391] on div "Next slide" at bounding box center [744, 390] width 23 height 37
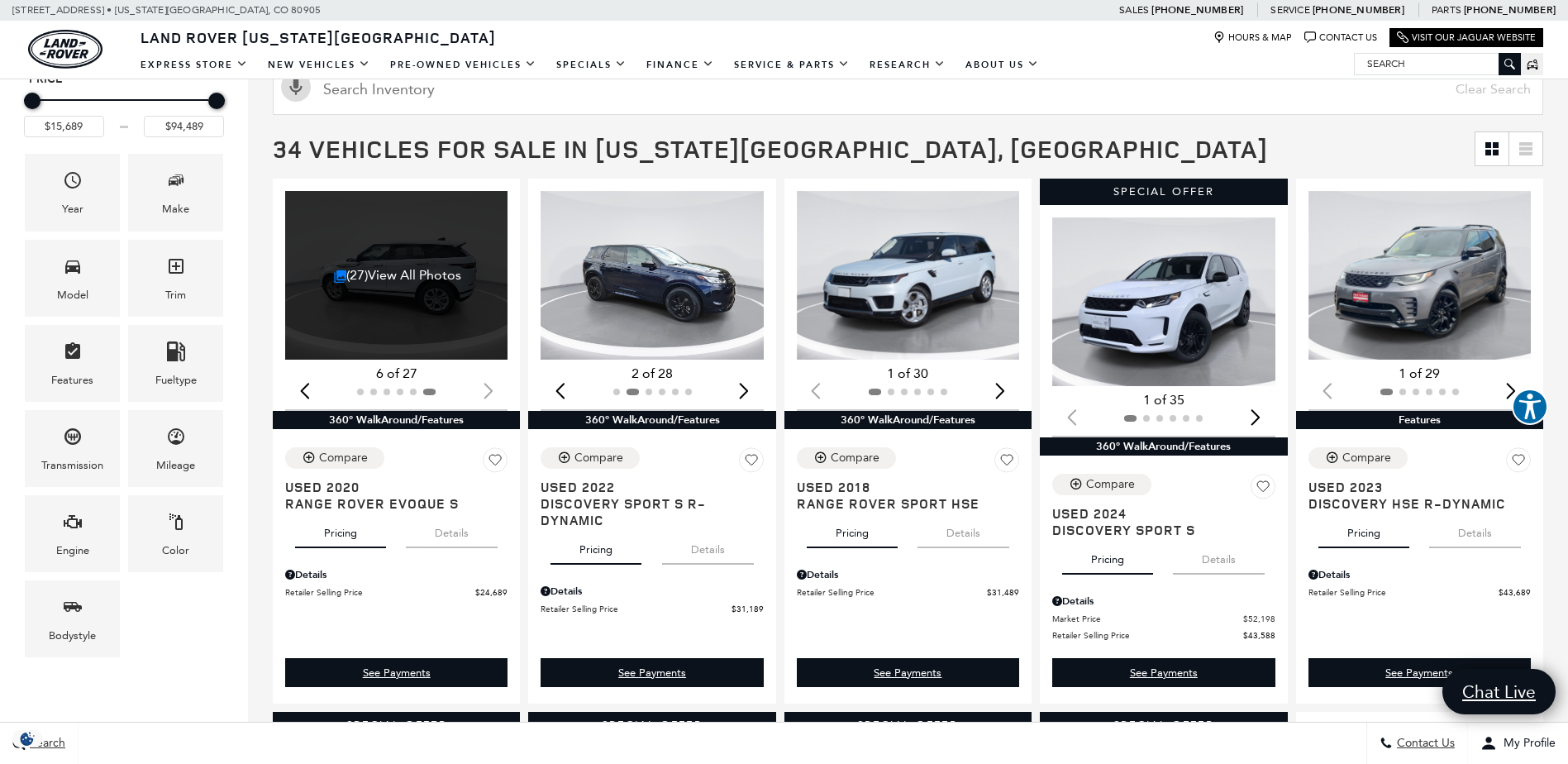
click at [746, 391] on div "Next slide" at bounding box center [744, 390] width 23 height 37
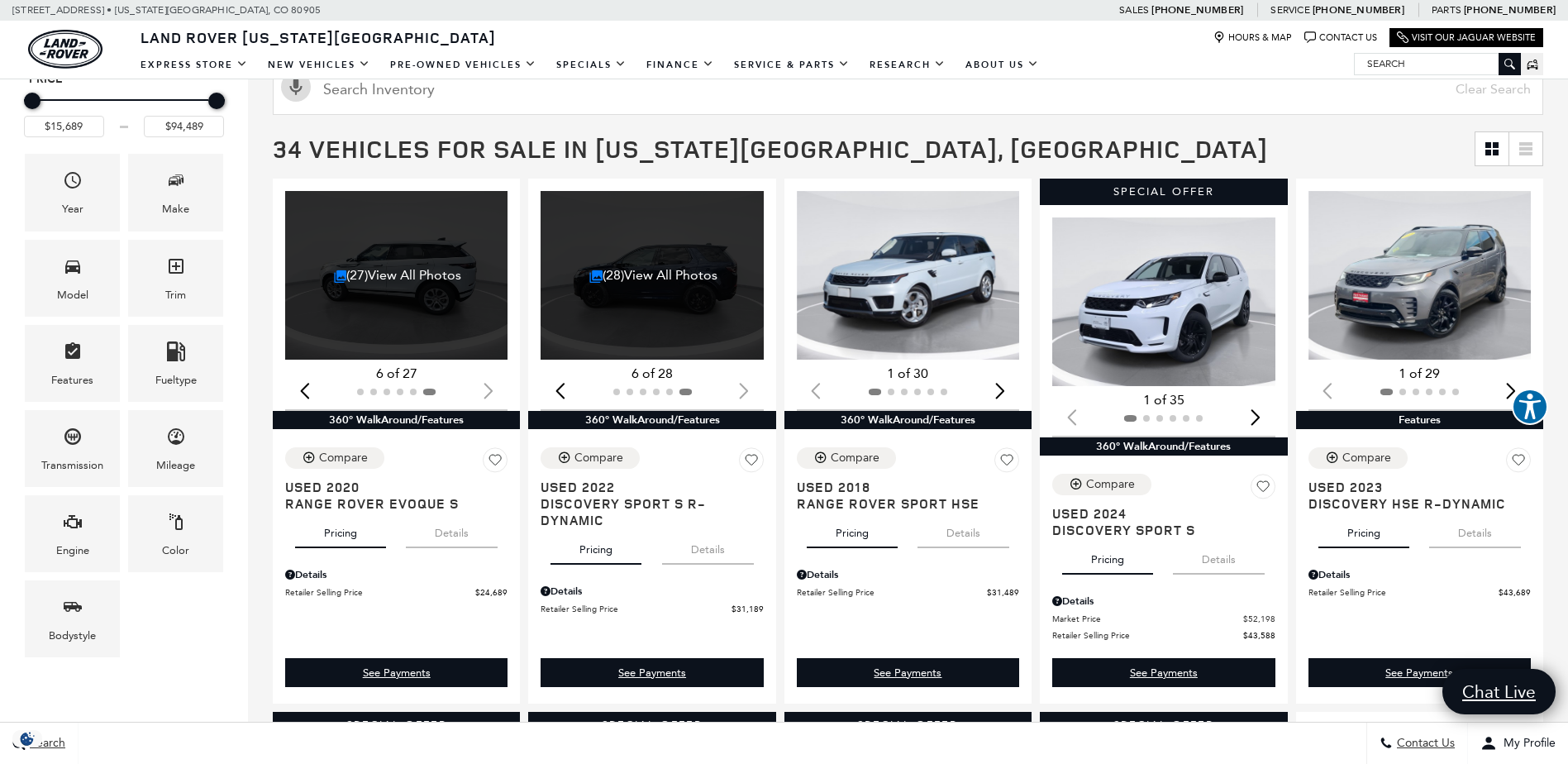
click at [971, 270] on img "1 / 2" at bounding box center [909, 275] width 225 height 168
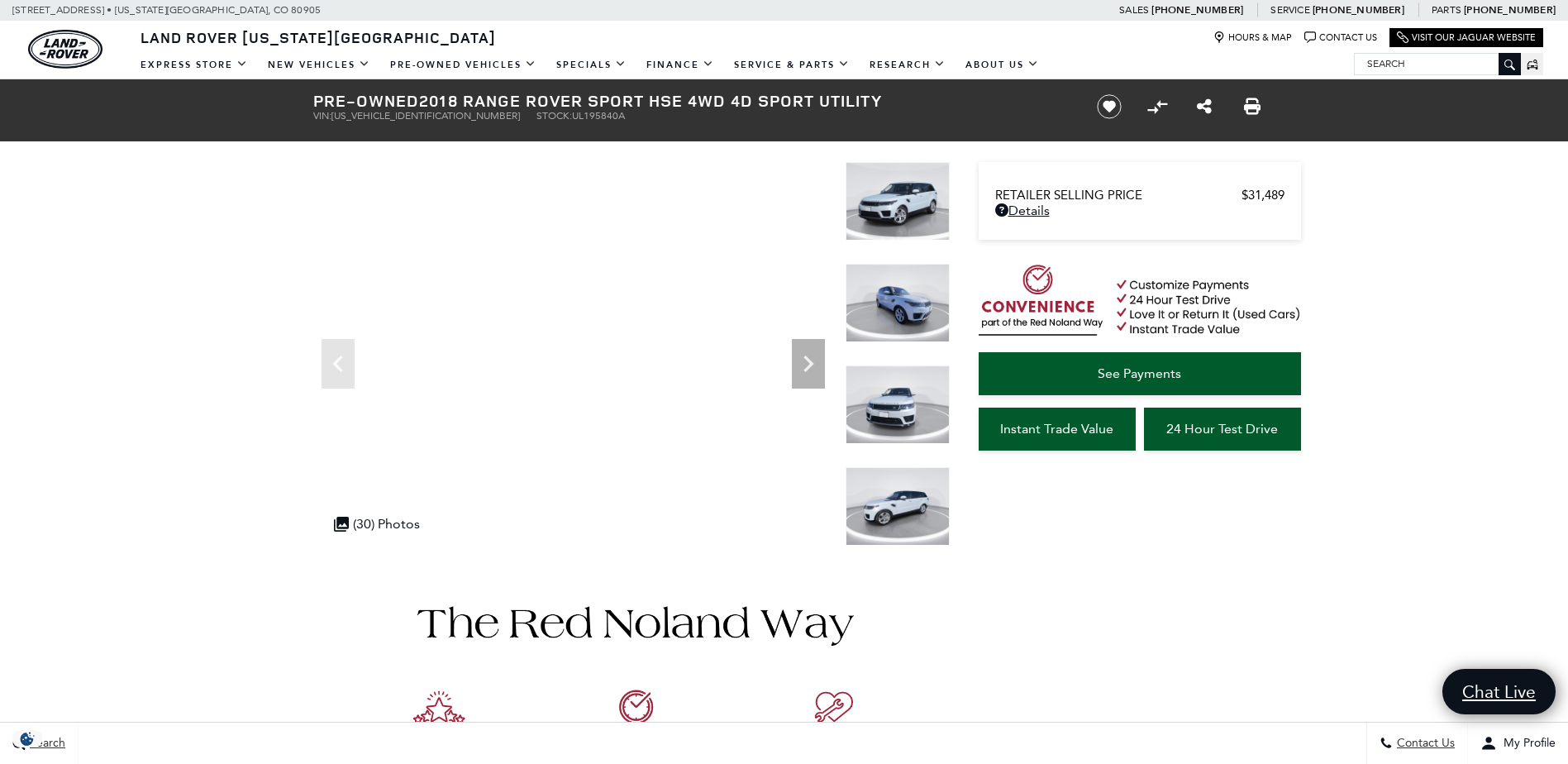
click at [813, 364] on icon "Next" at bounding box center [808, 364] width 10 height 17
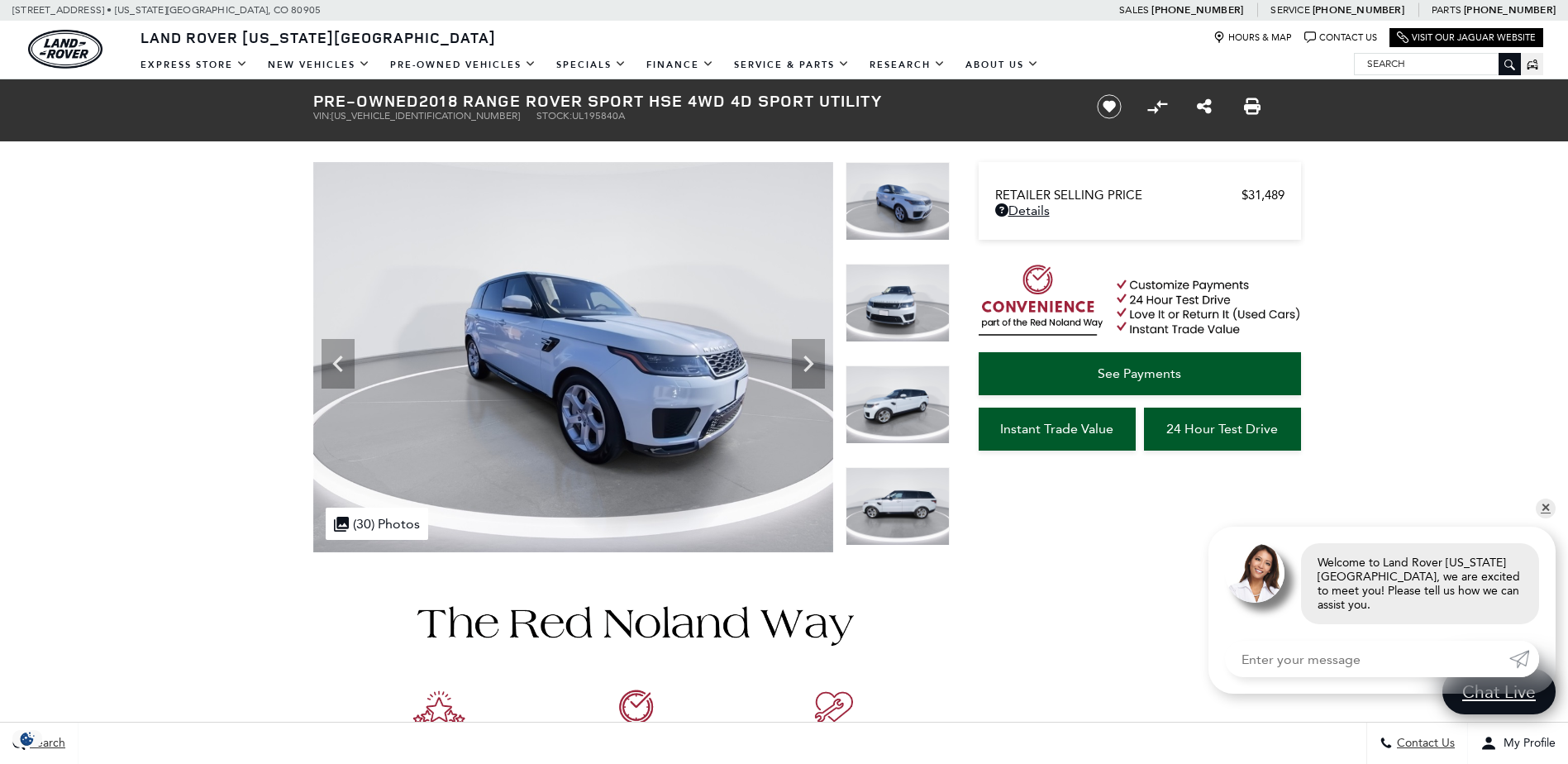
click at [813, 364] on icon "Next" at bounding box center [808, 364] width 10 height 17
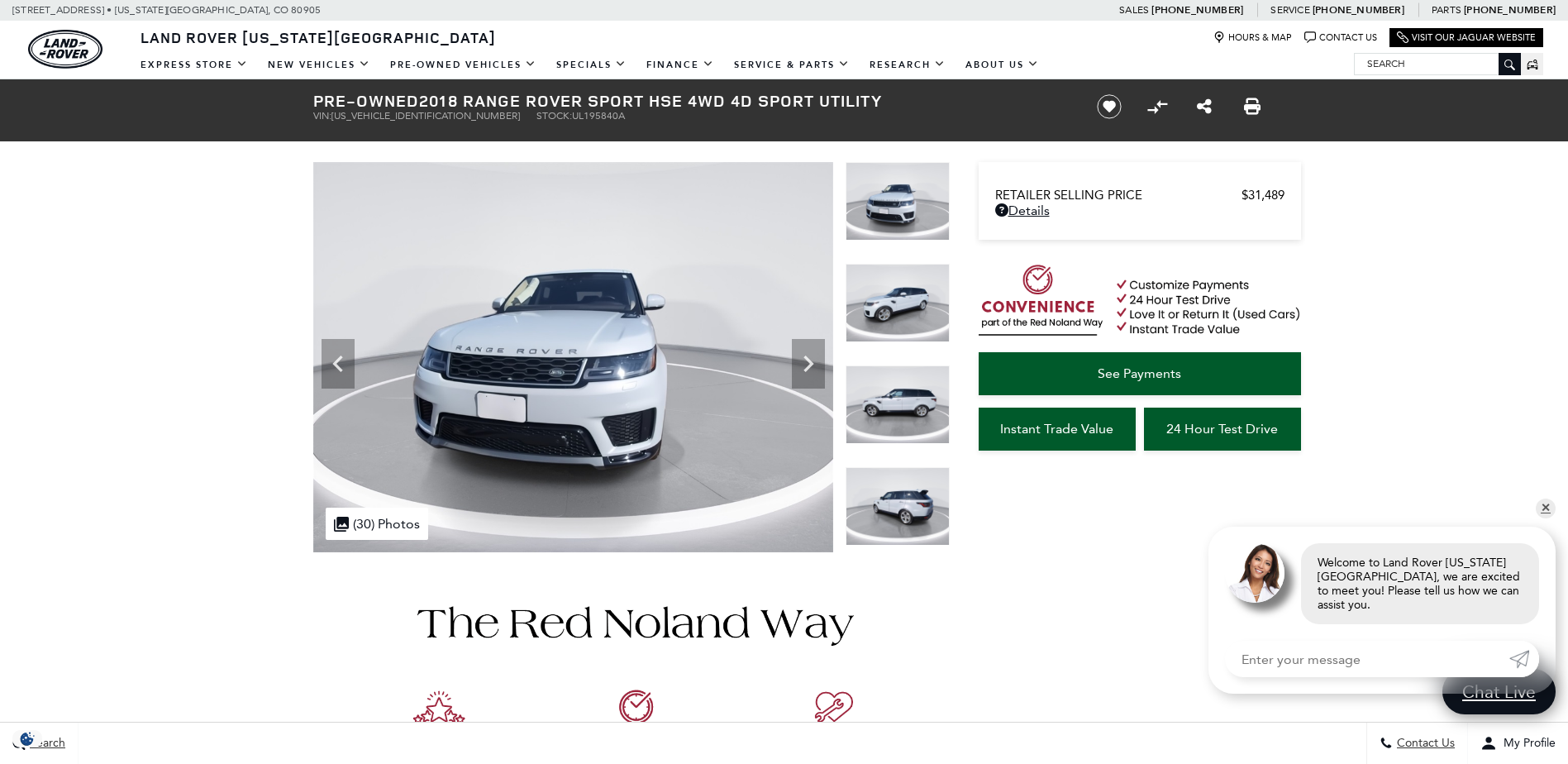
click at [813, 364] on icon "Next" at bounding box center [808, 364] width 10 height 17
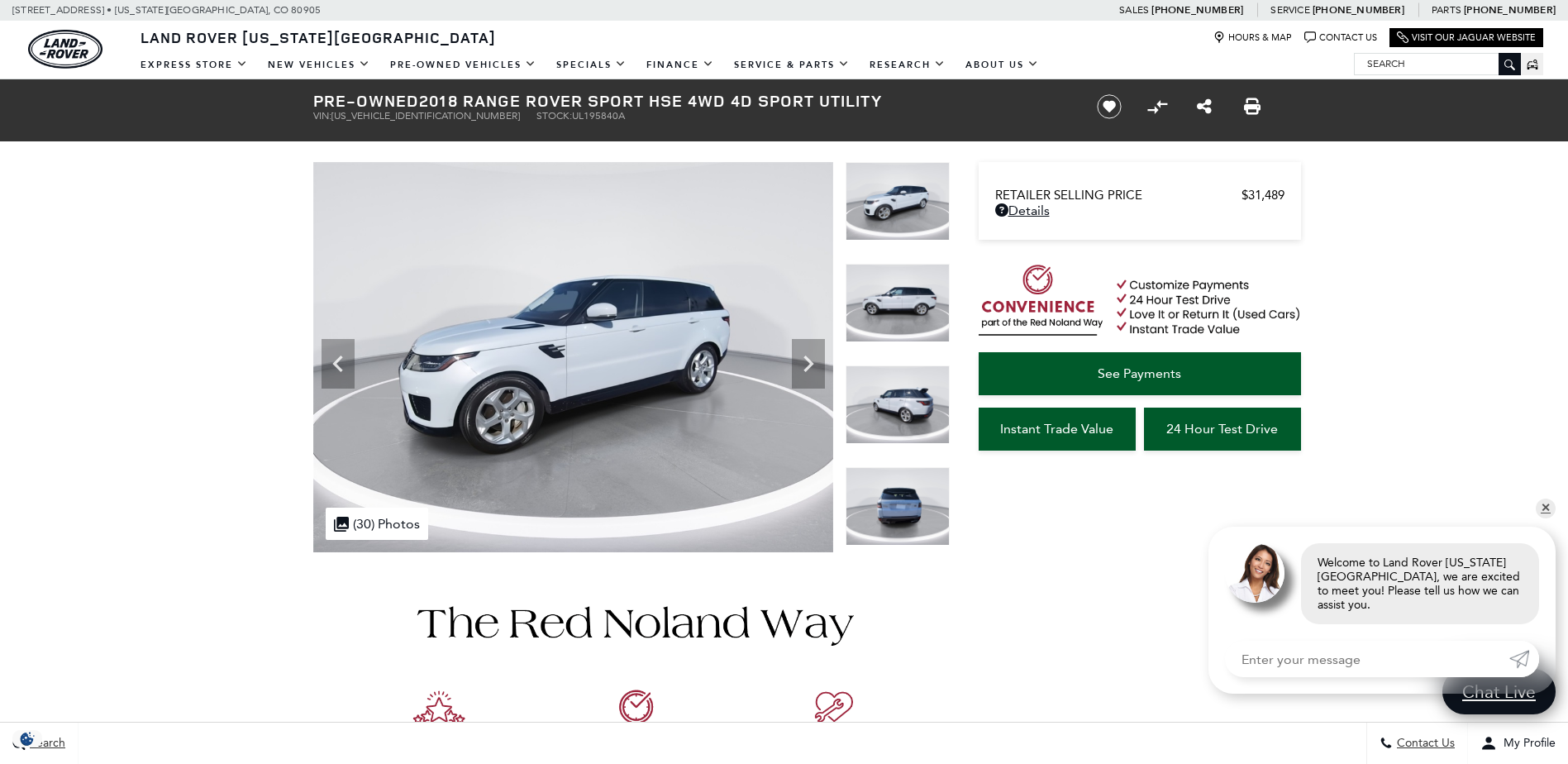
click at [813, 364] on icon "Next" at bounding box center [808, 364] width 10 height 17
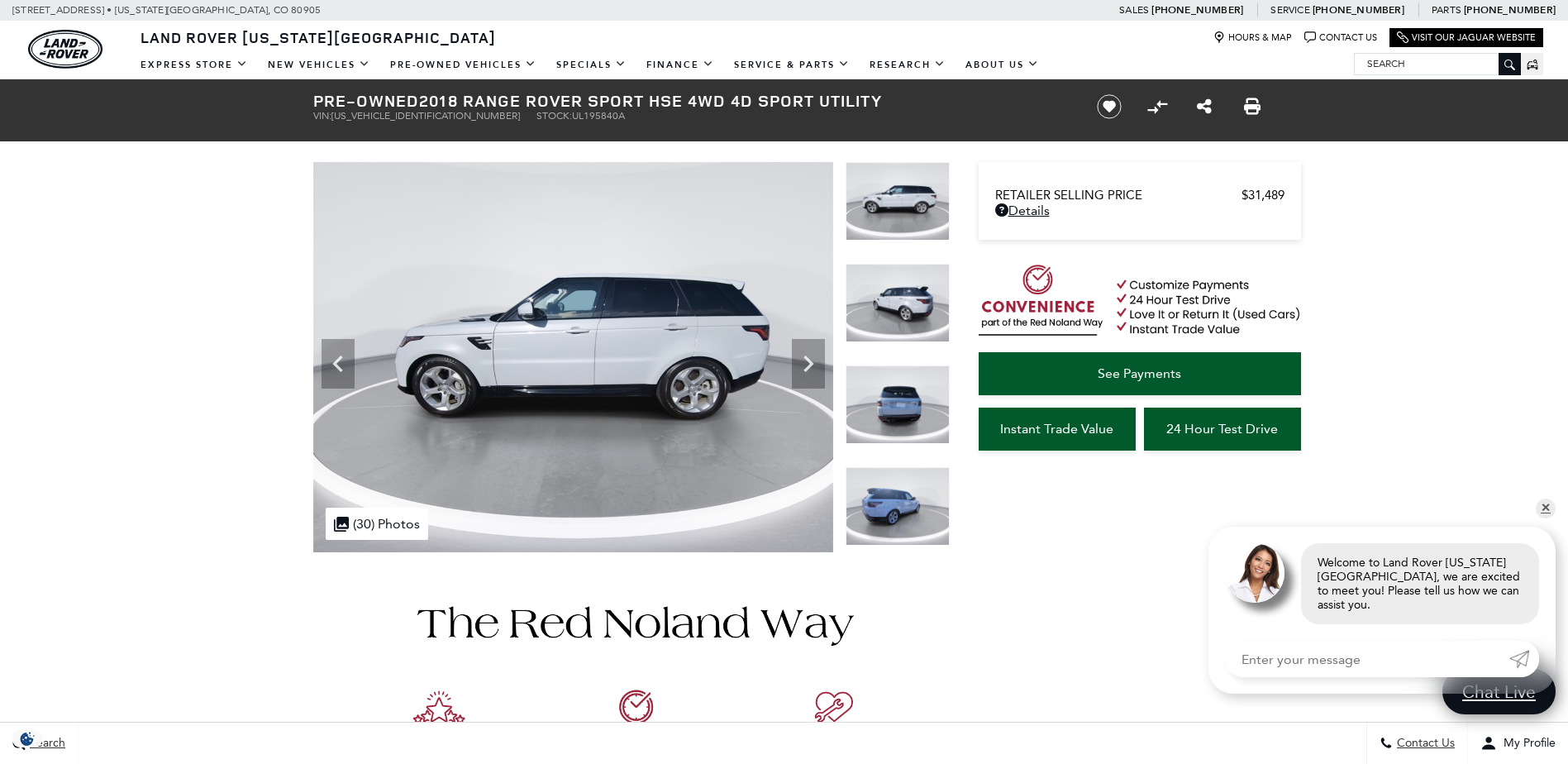
click at [813, 364] on icon "Next" at bounding box center [808, 364] width 10 height 17
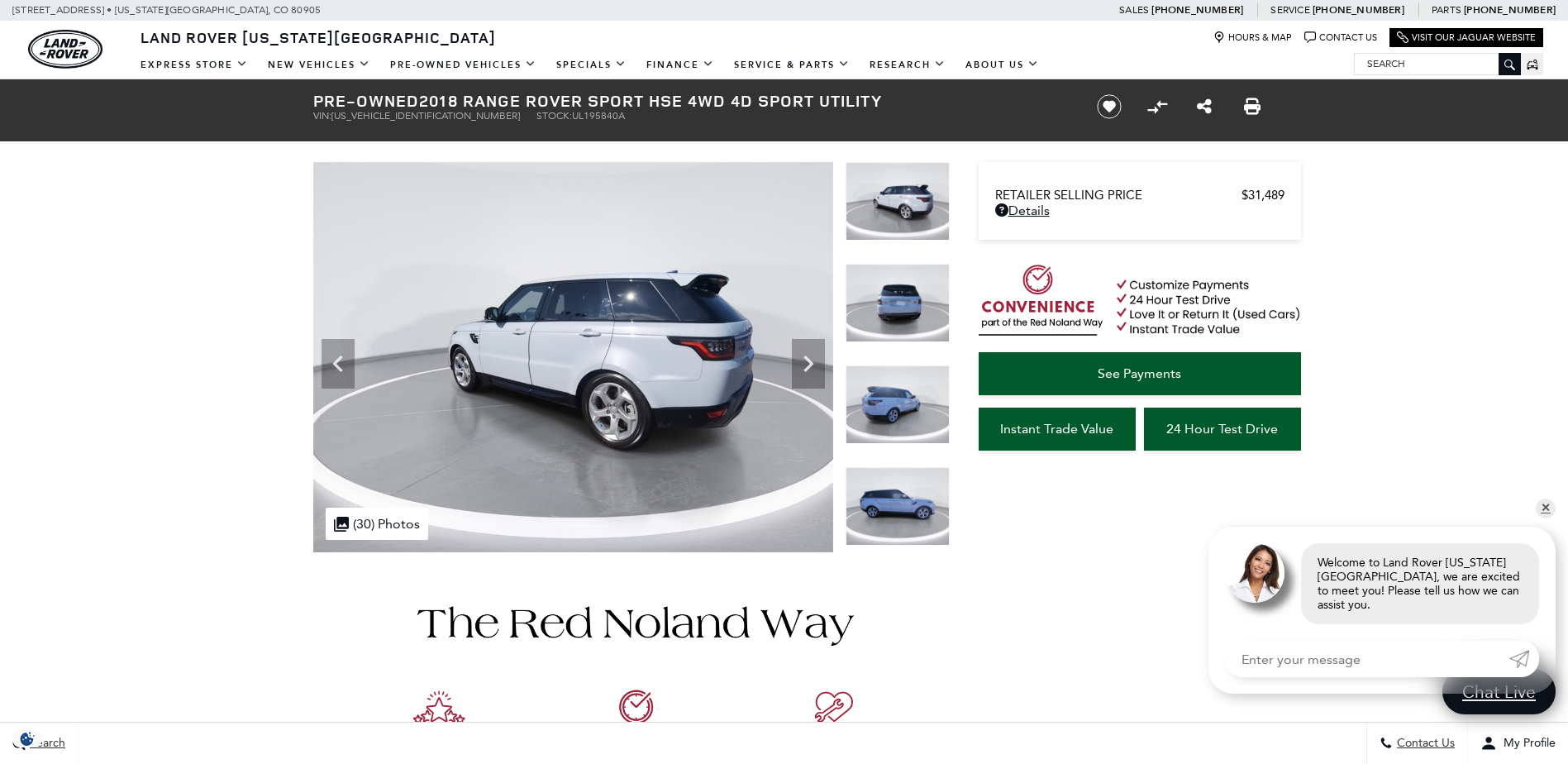
click at [813, 364] on icon "Next" at bounding box center [808, 364] width 10 height 17
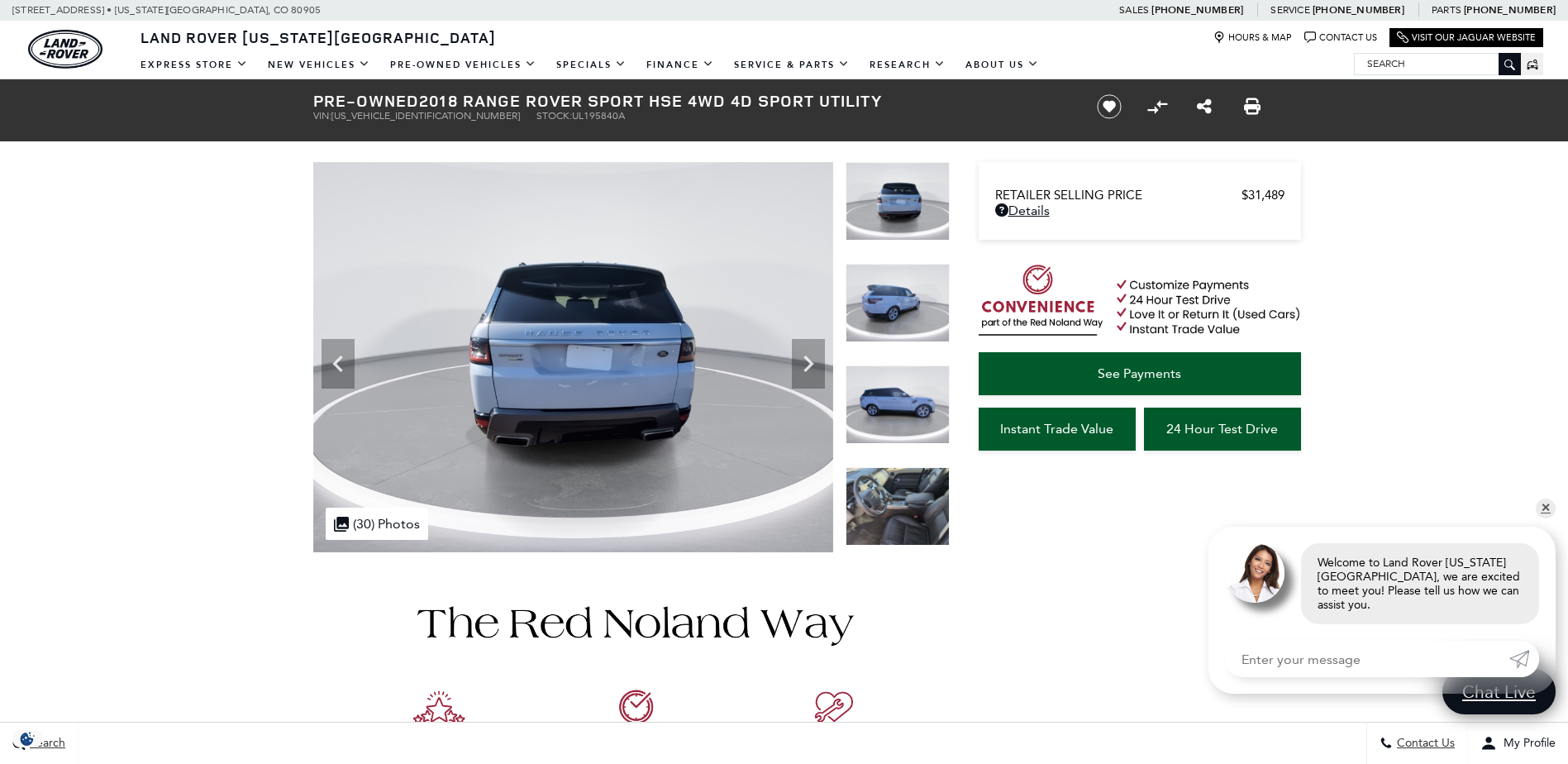
click at [813, 364] on icon "Next" at bounding box center [808, 364] width 10 height 17
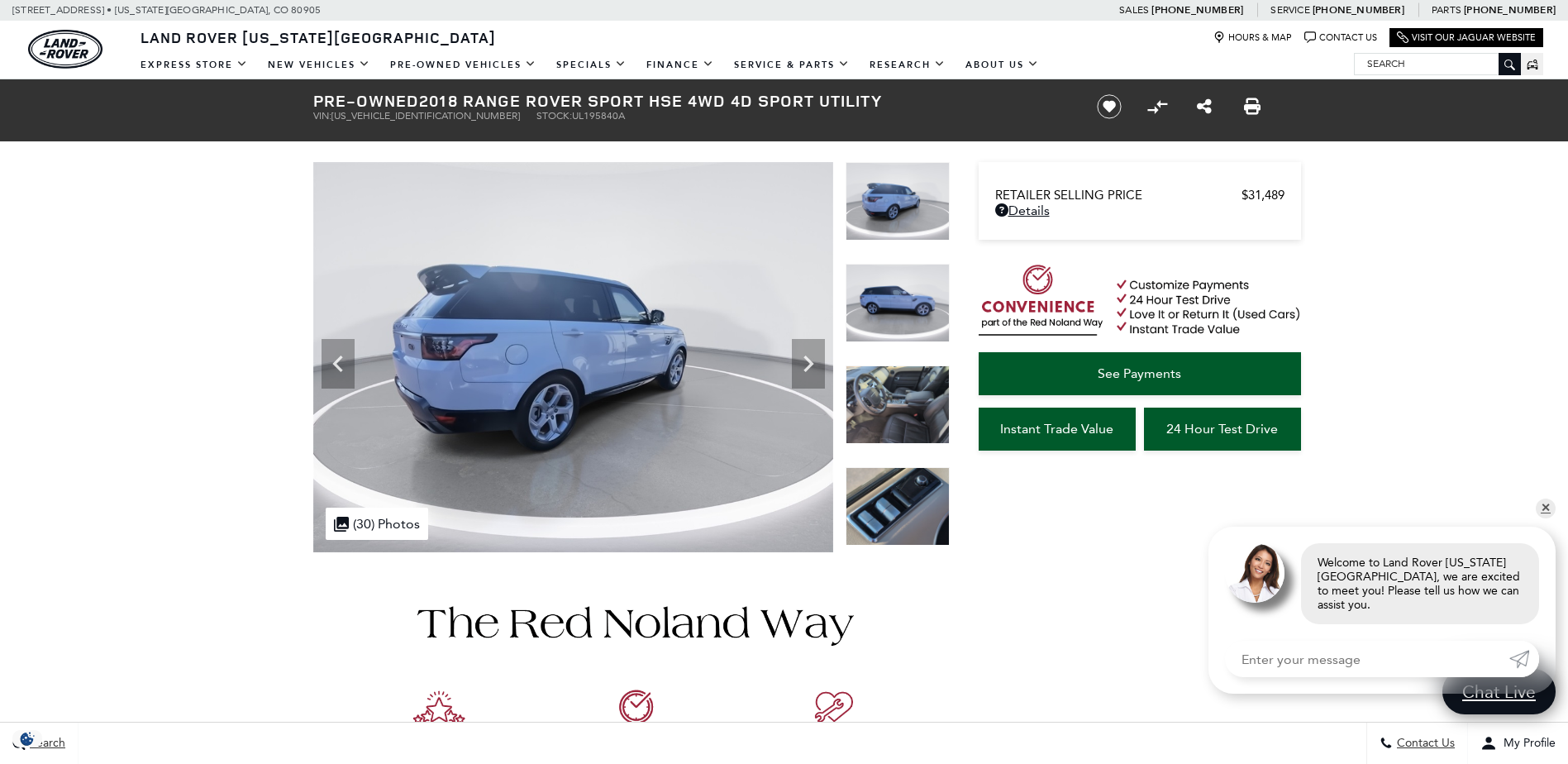
click at [813, 364] on icon "Next" at bounding box center [808, 364] width 10 height 17
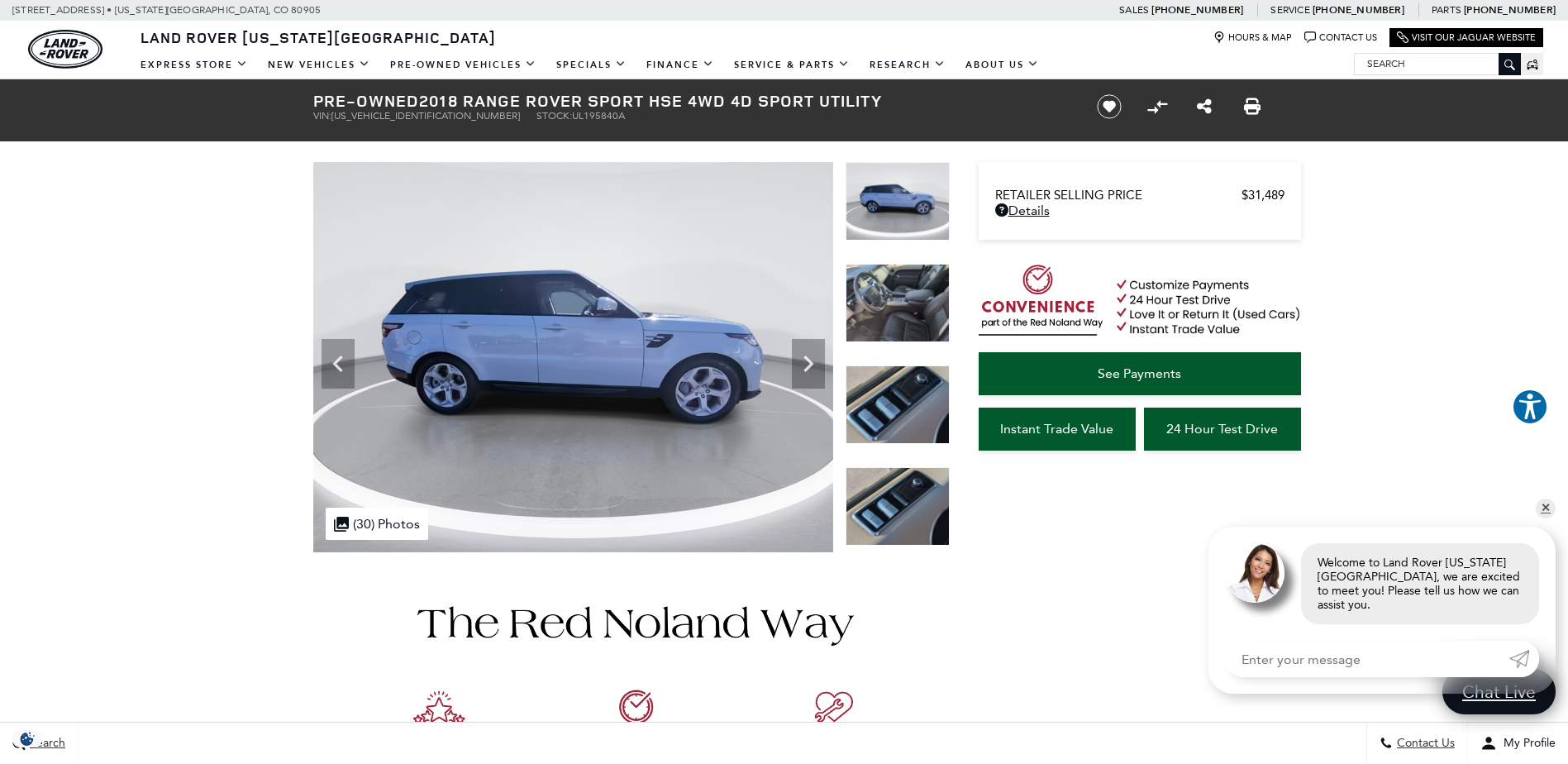
click at [813, 364] on icon "Next" at bounding box center [808, 364] width 10 height 17
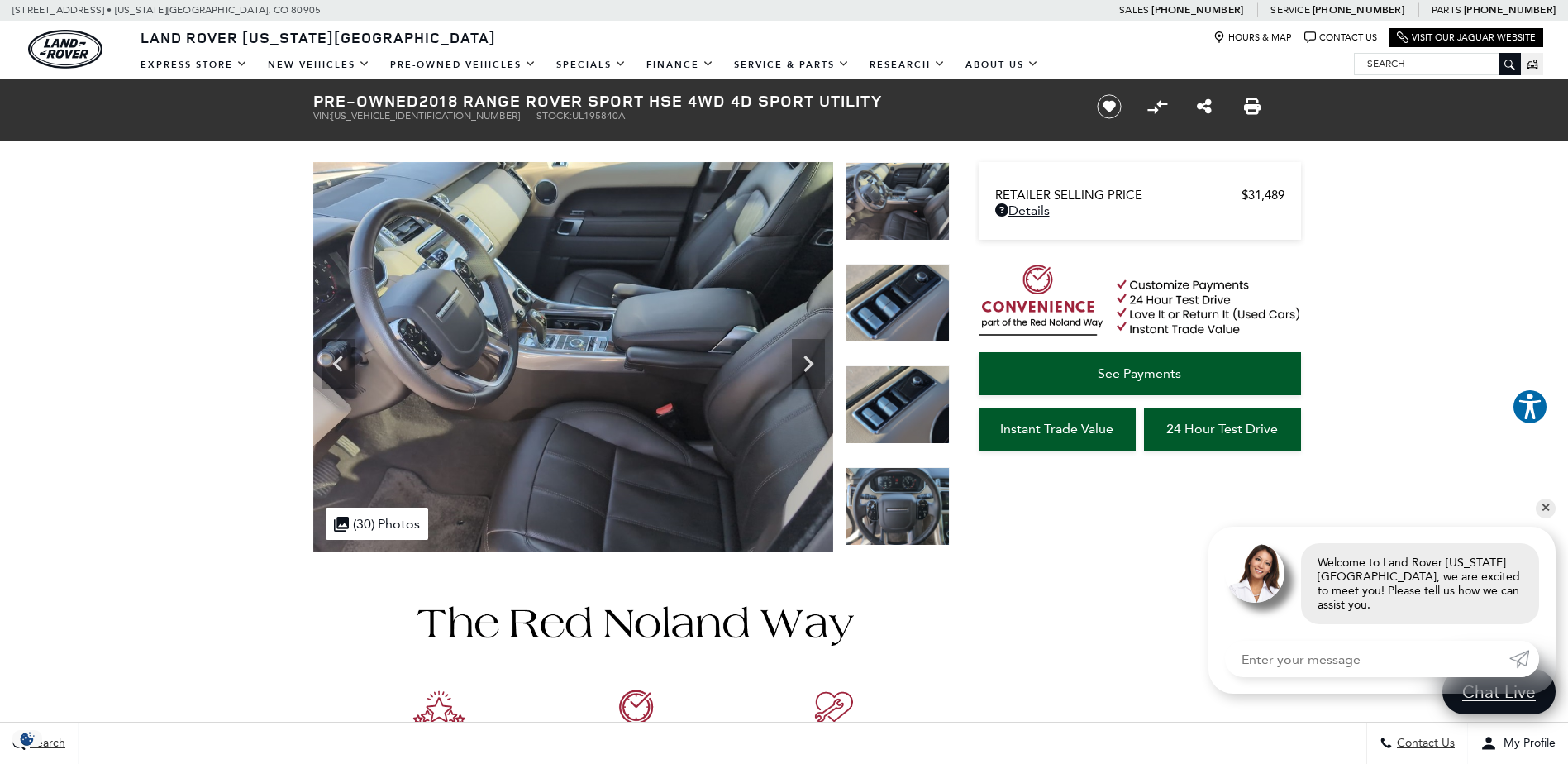
click at [813, 364] on icon "Next" at bounding box center [808, 364] width 10 height 17
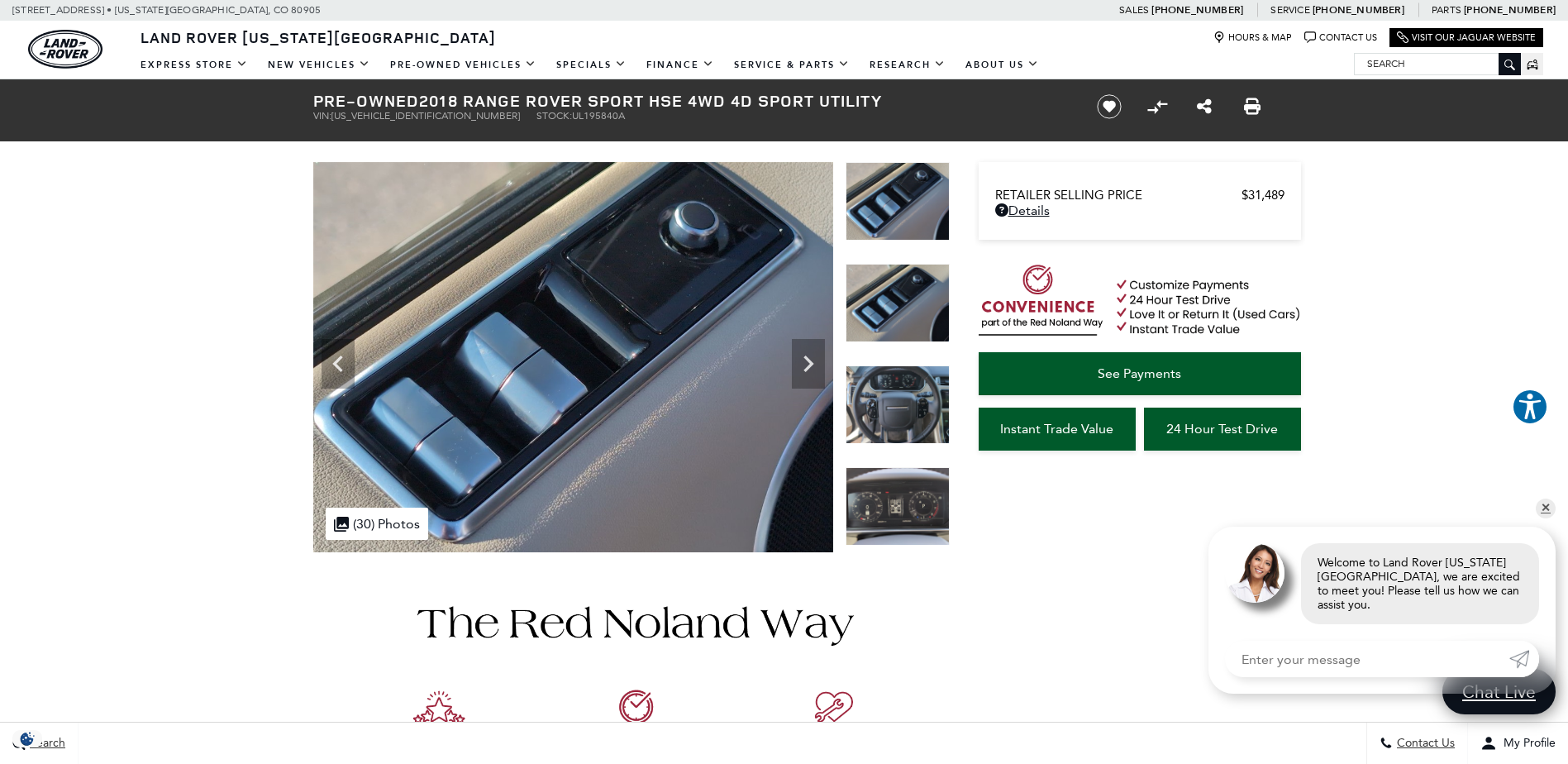
click at [813, 364] on icon "Next" at bounding box center [808, 364] width 10 height 17
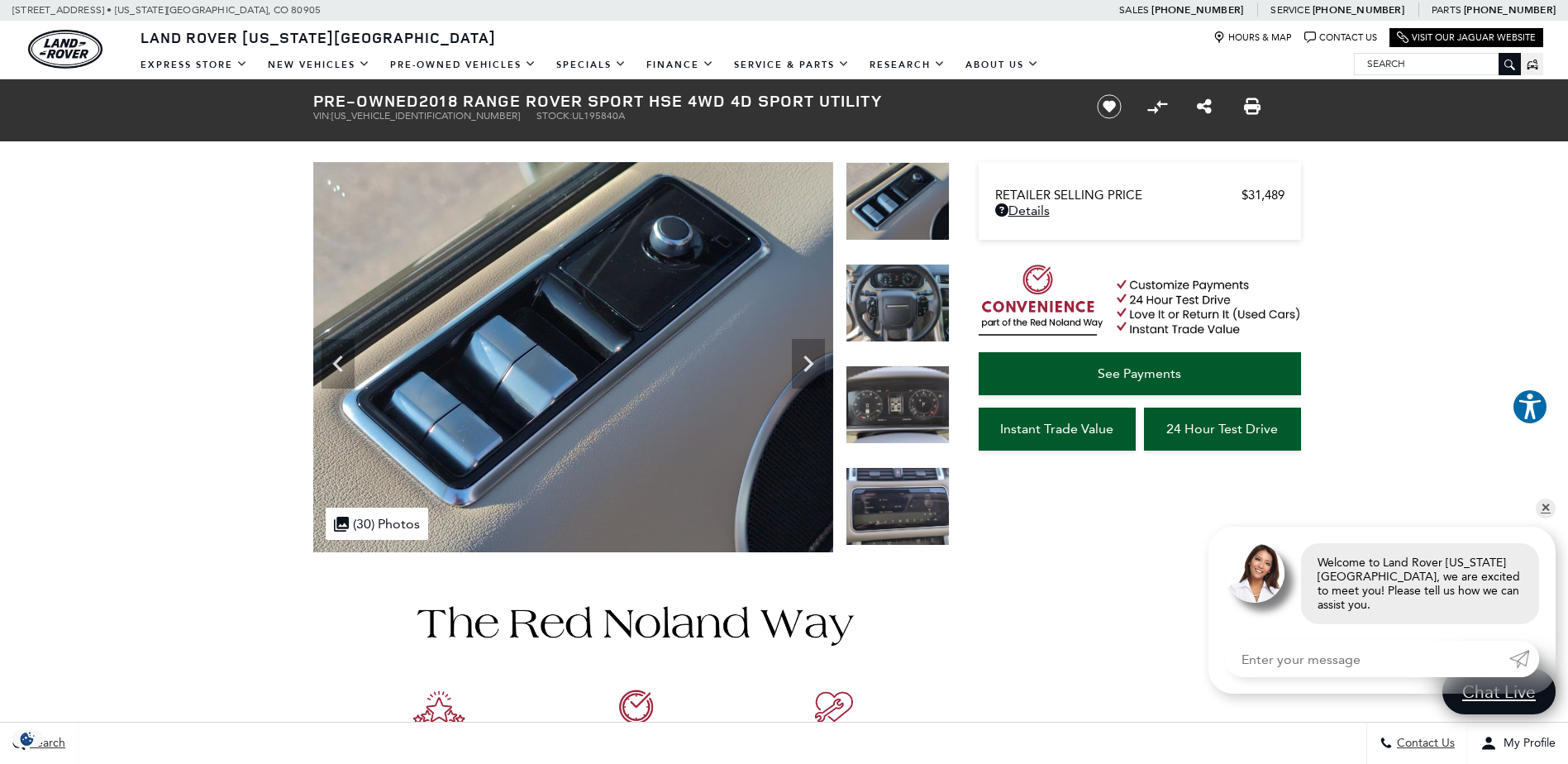
click at [813, 364] on icon "Next" at bounding box center [808, 364] width 10 height 17
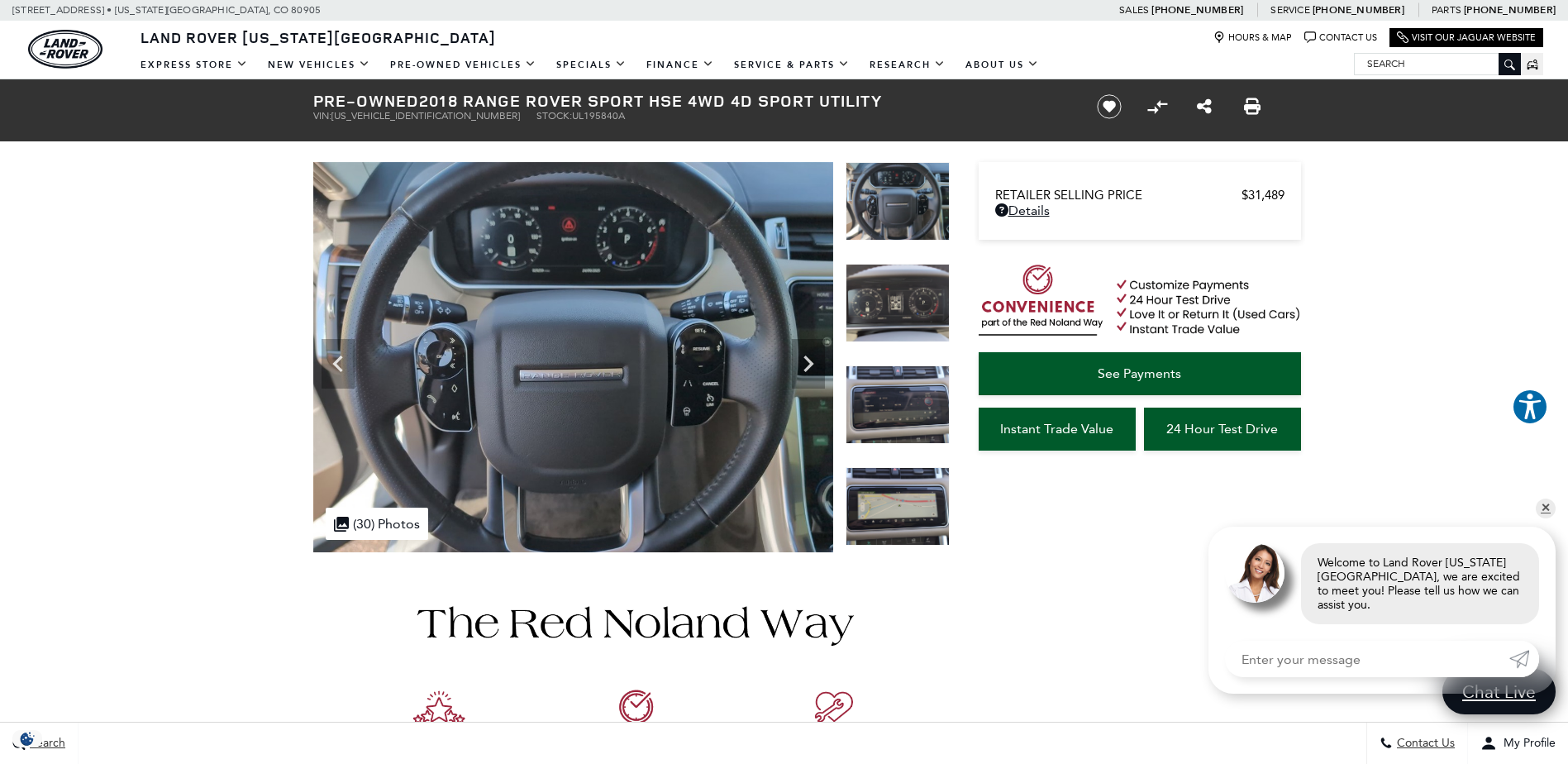
click at [813, 364] on icon "Next" at bounding box center [808, 364] width 10 height 17
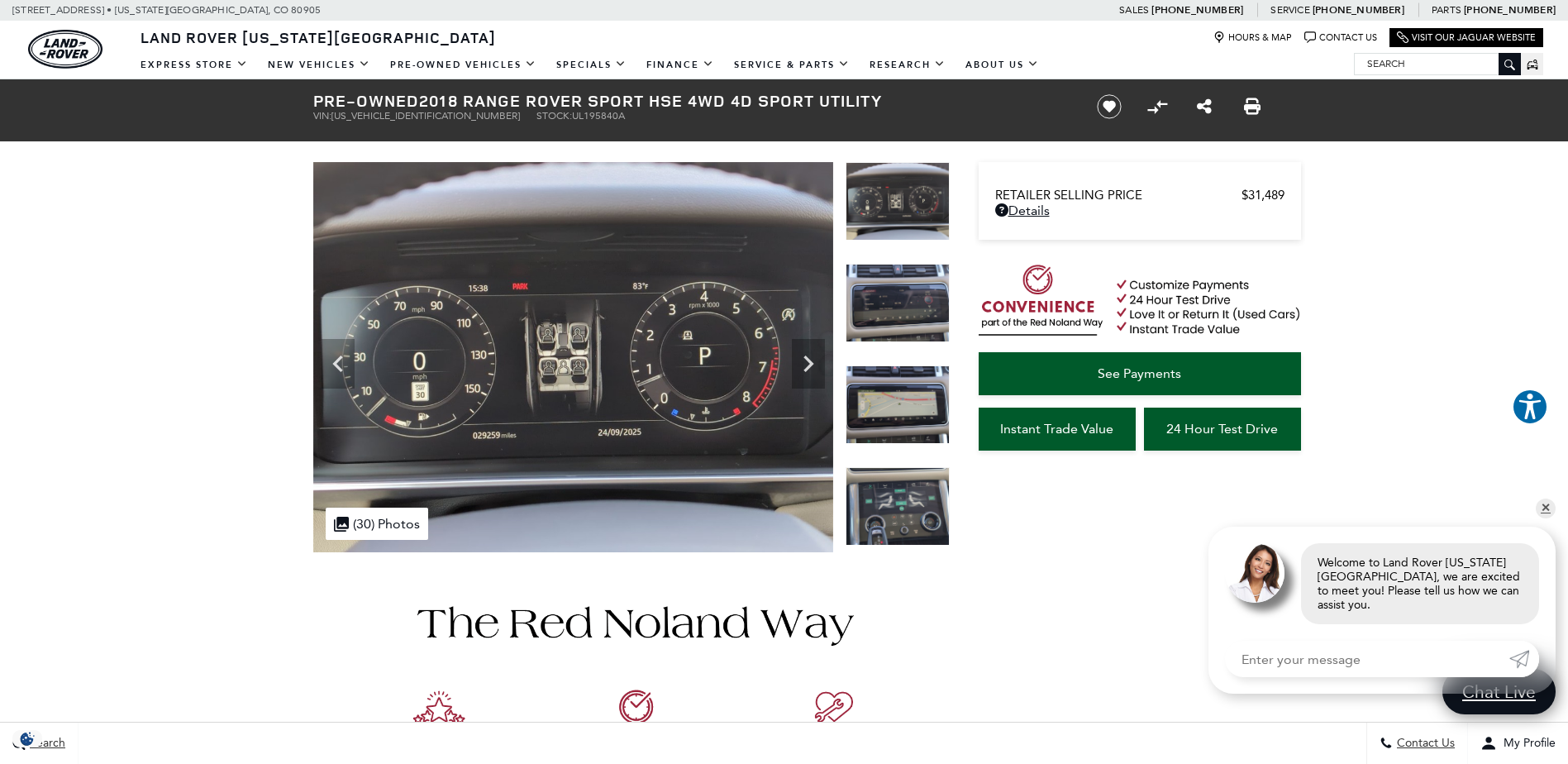
click at [813, 364] on icon "Next" at bounding box center [808, 364] width 10 height 17
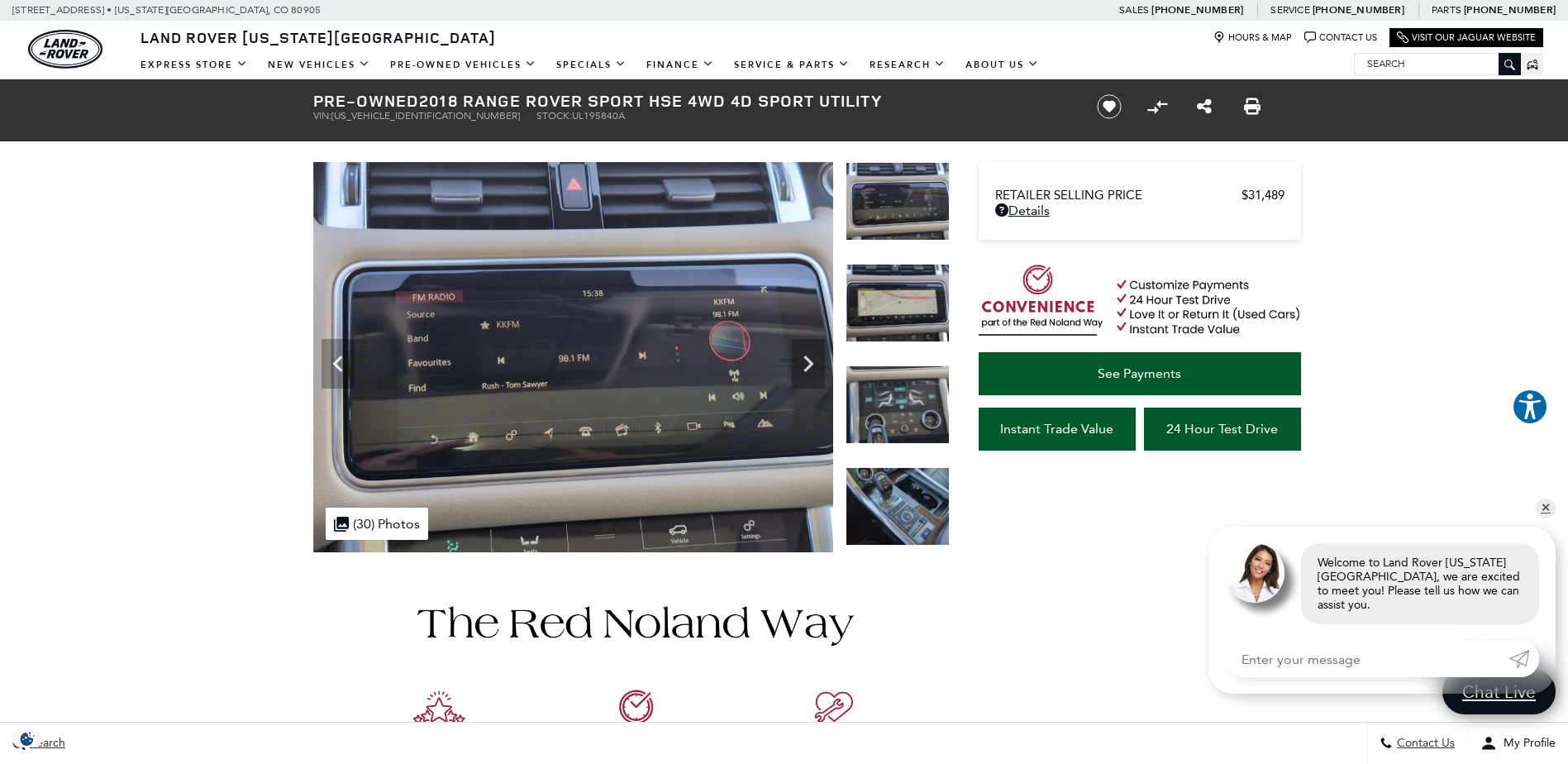
click at [813, 364] on icon "Next" at bounding box center [808, 364] width 10 height 17
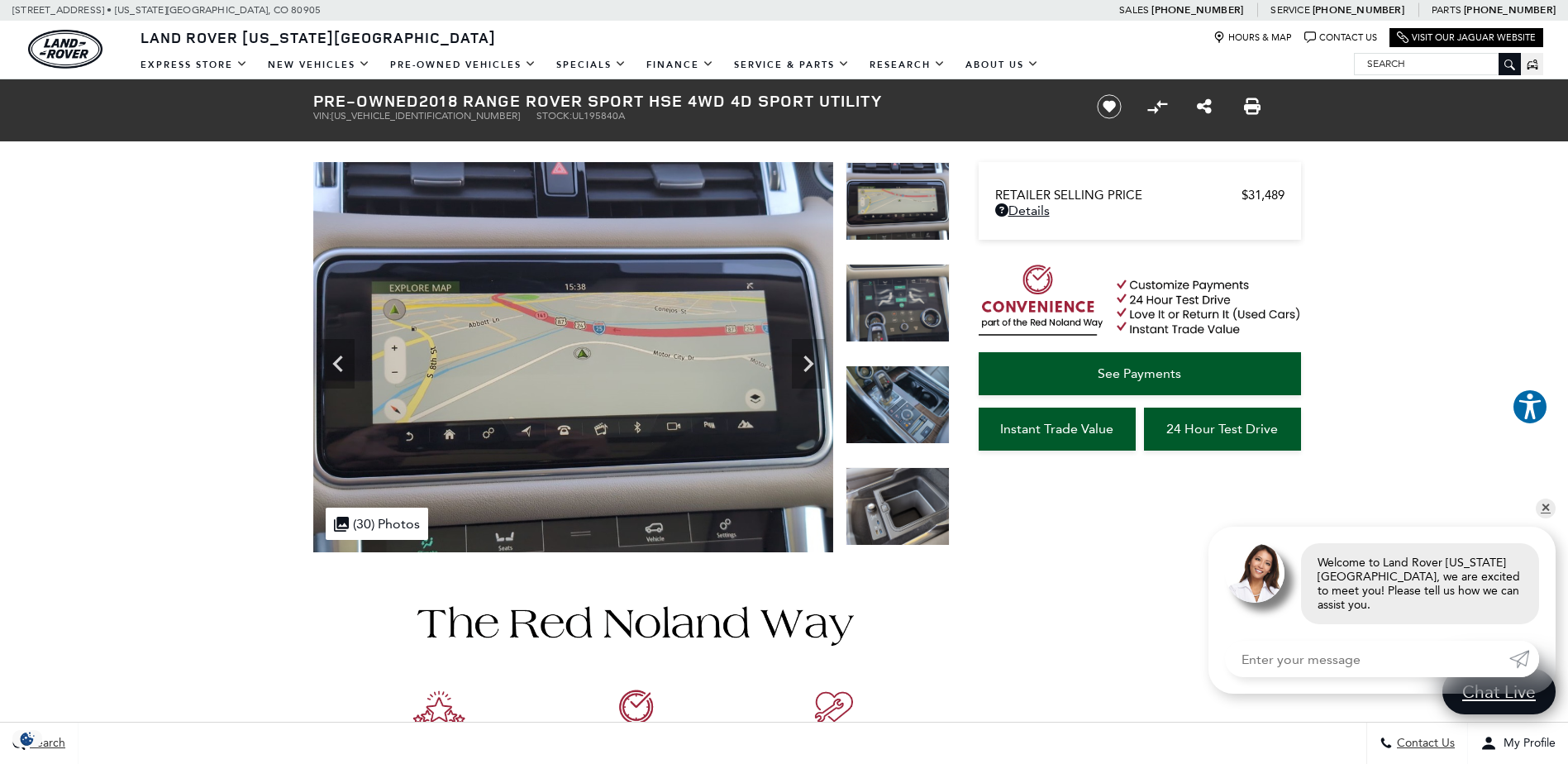
click at [813, 364] on icon "Next" at bounding box center [808, 364] width 10 height 17
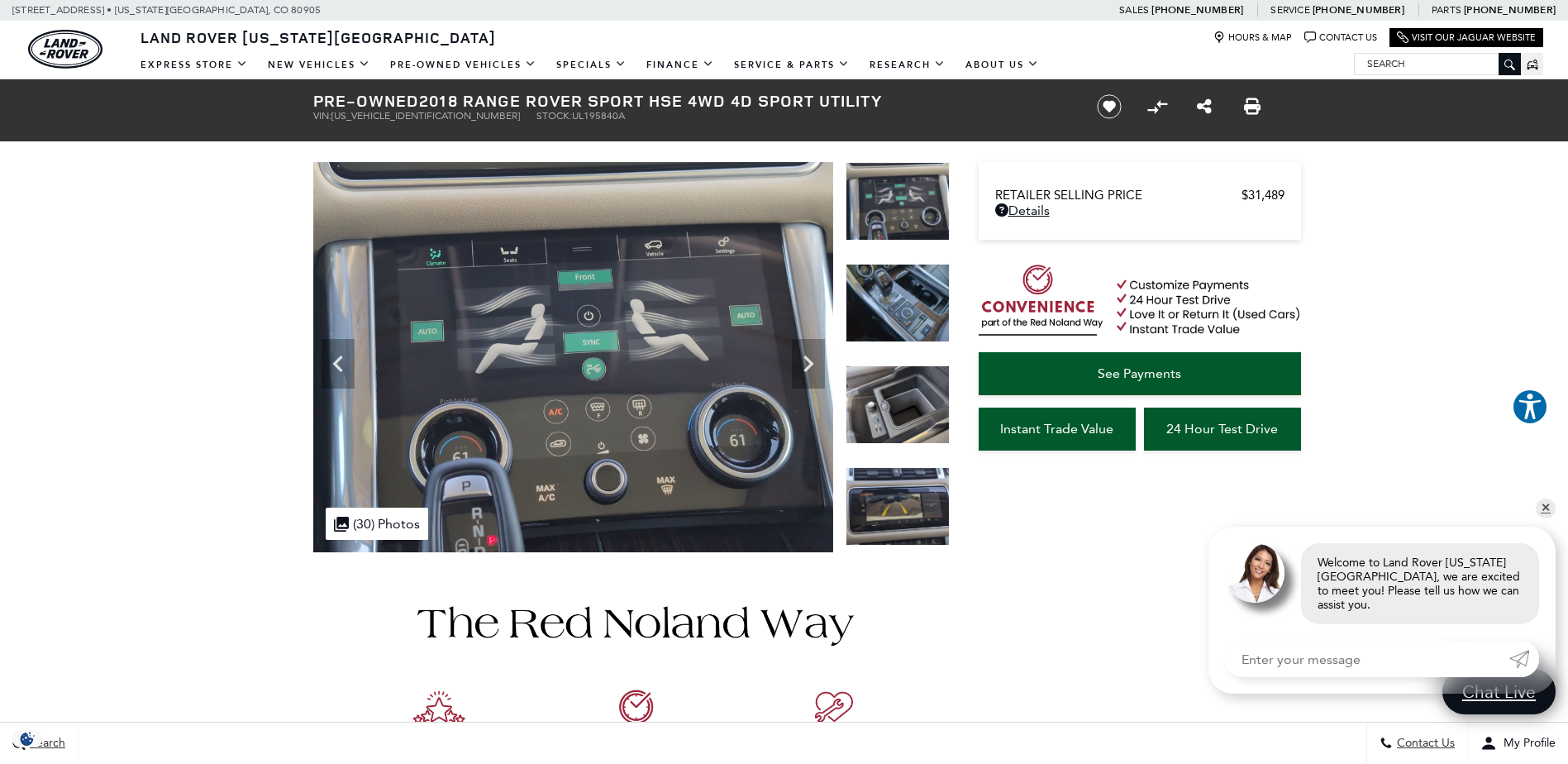
click at [813, 364] on icon "Next" at bounding box center [808, 364] width 10 height 17
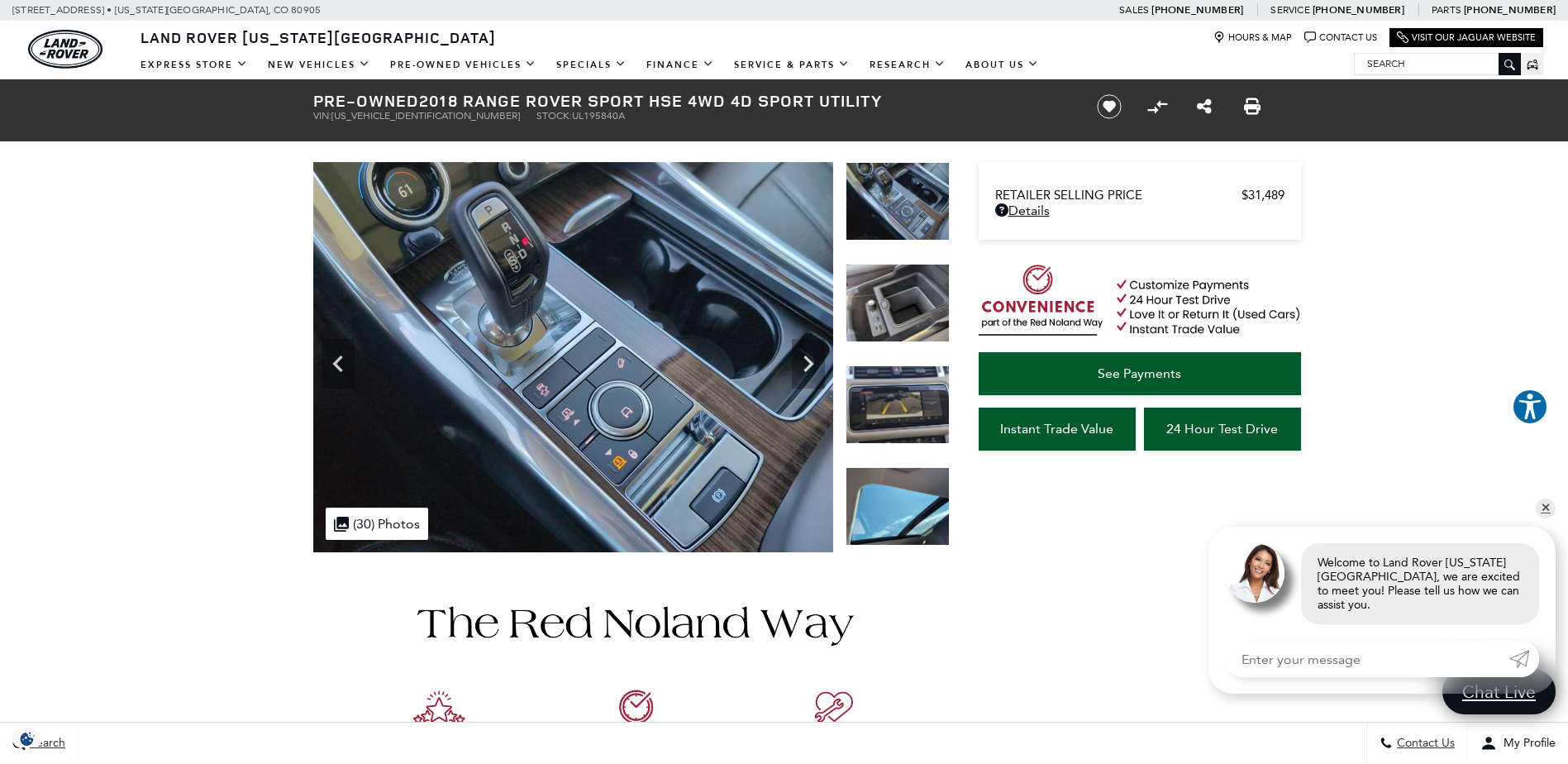
click at [813, 364] on icon "Next" at bounding box center [808, 364] width 10 height 17
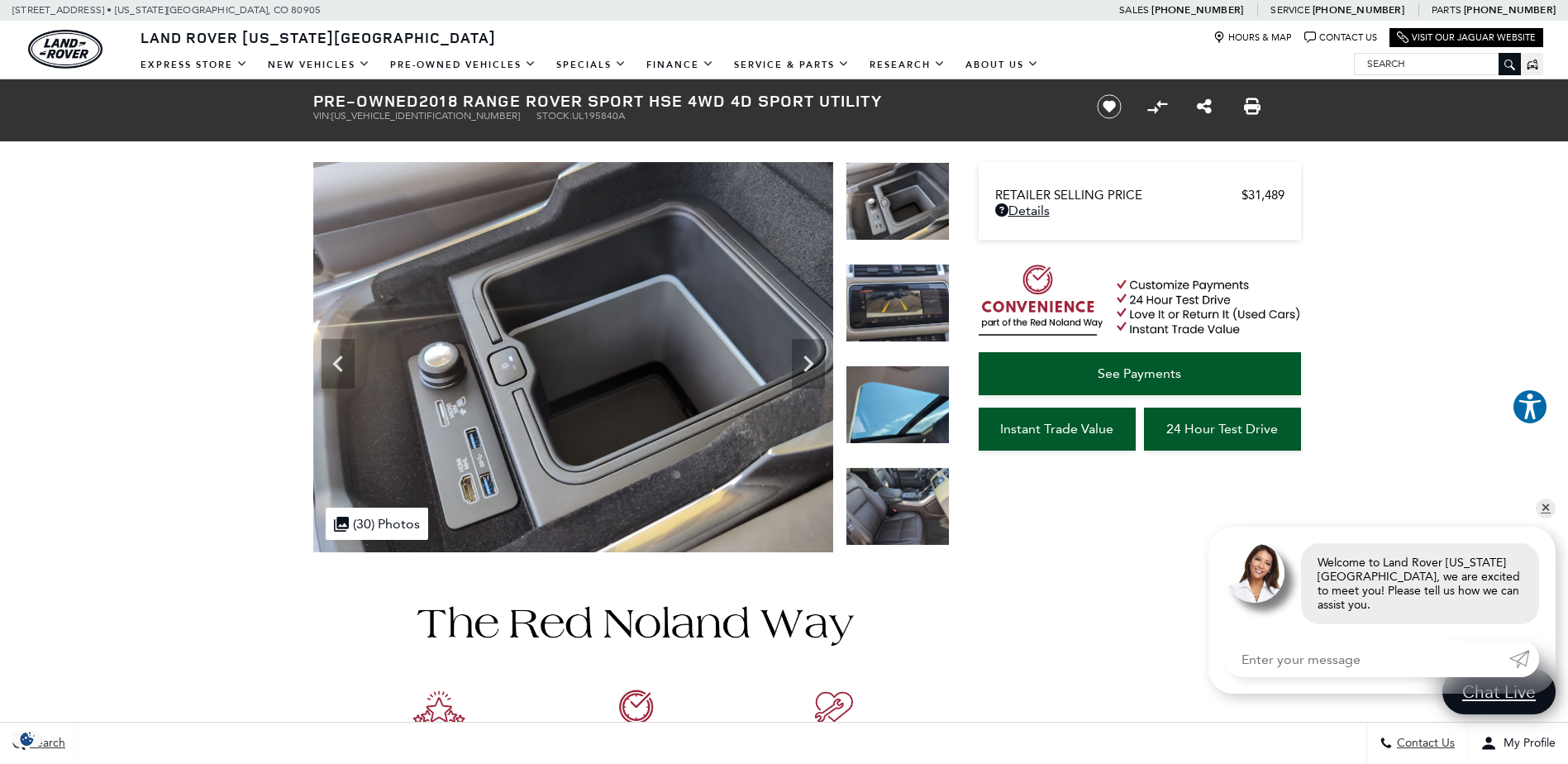
click at [813, 364] on icon "Next" at bounding box center [808, 364] width 10 height 17
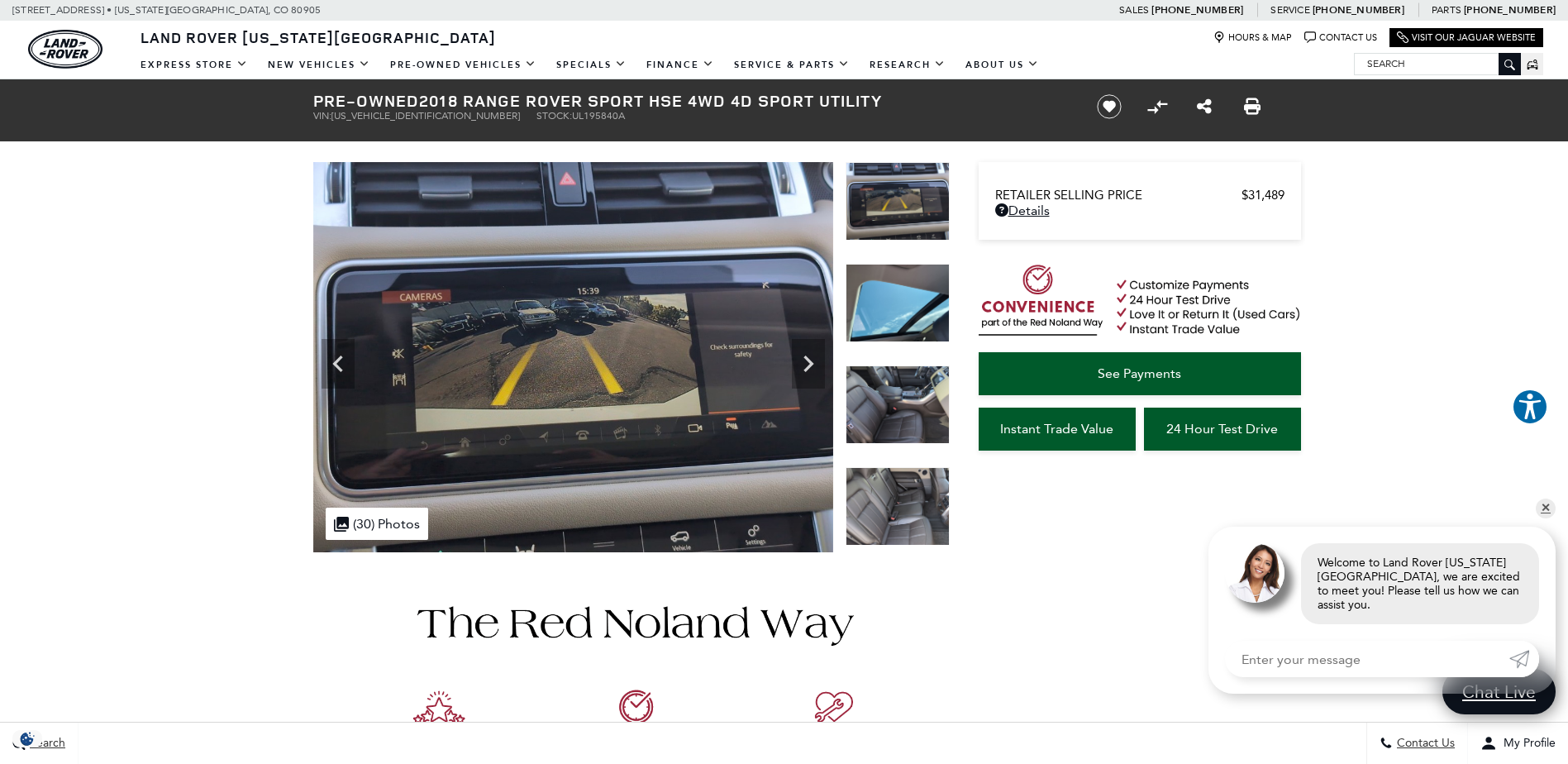
click at [813, 364] on icon "Next" at bounding box center [808, 364] width 10 height 17
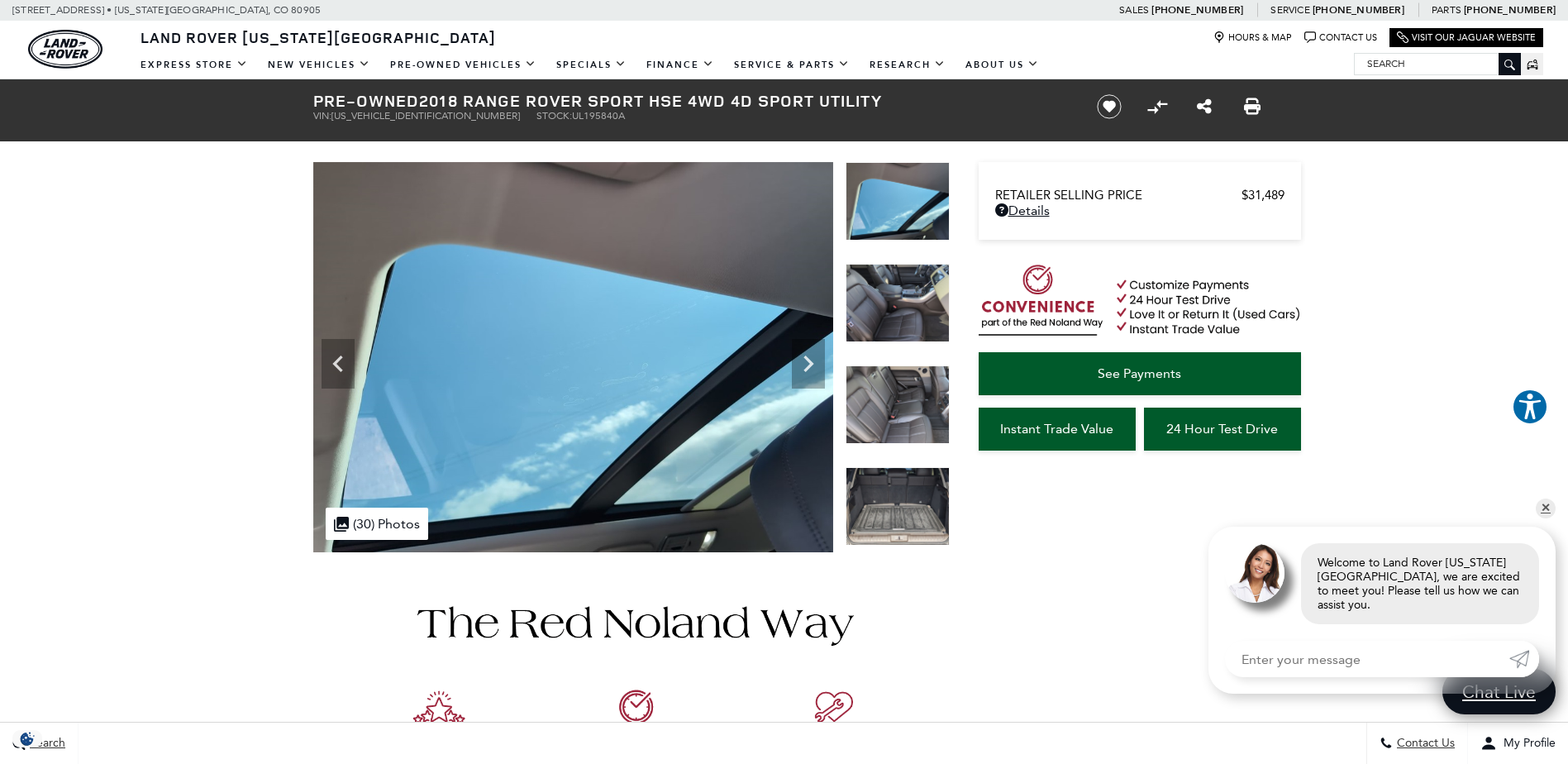
click at [813, 364] on icon "Next" at bounding box center [808, 364] width 10 height 17
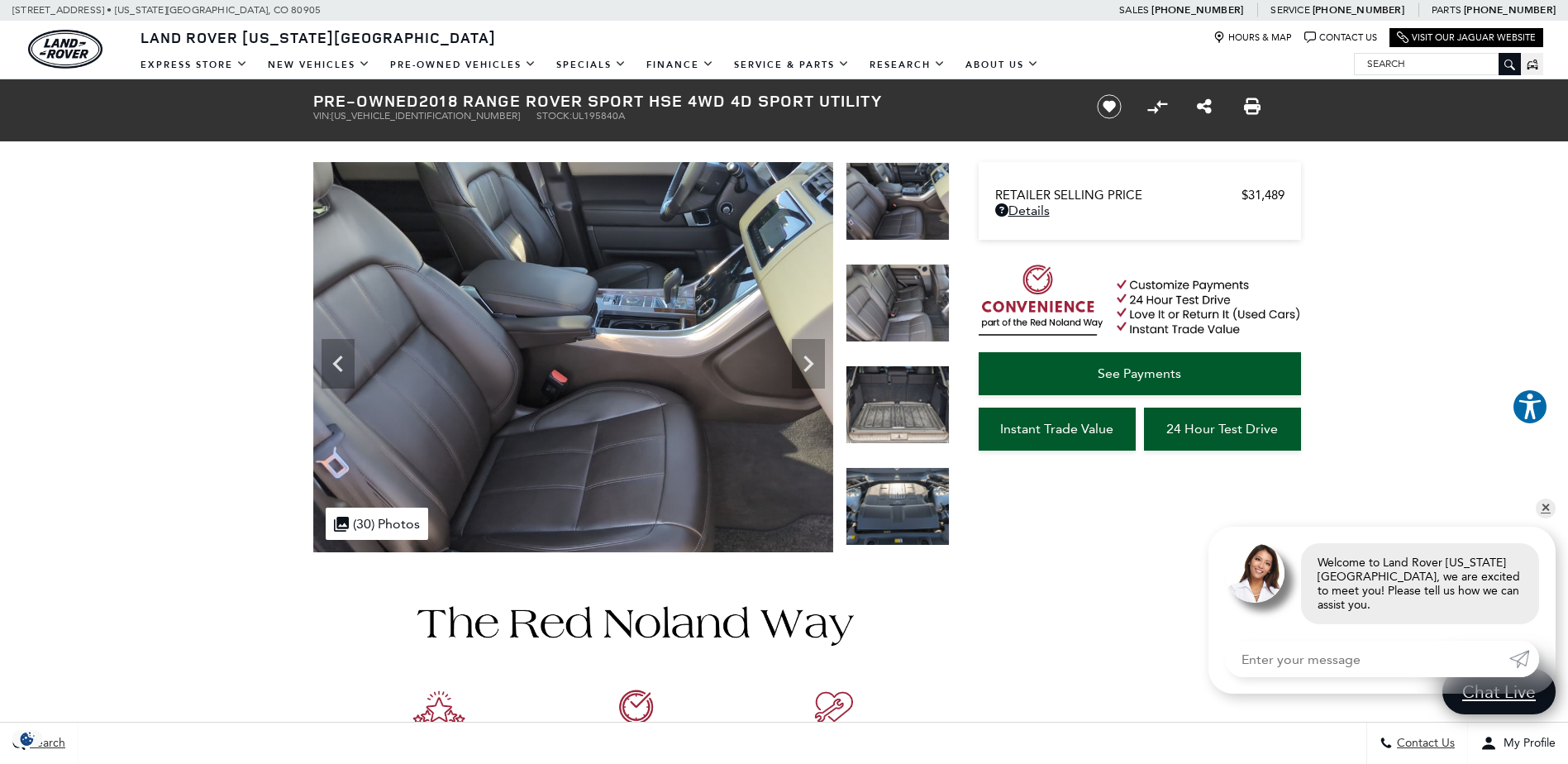
click at [344, 358] on icon "Previous" at bounding box center [338, 363] width 33 height 33
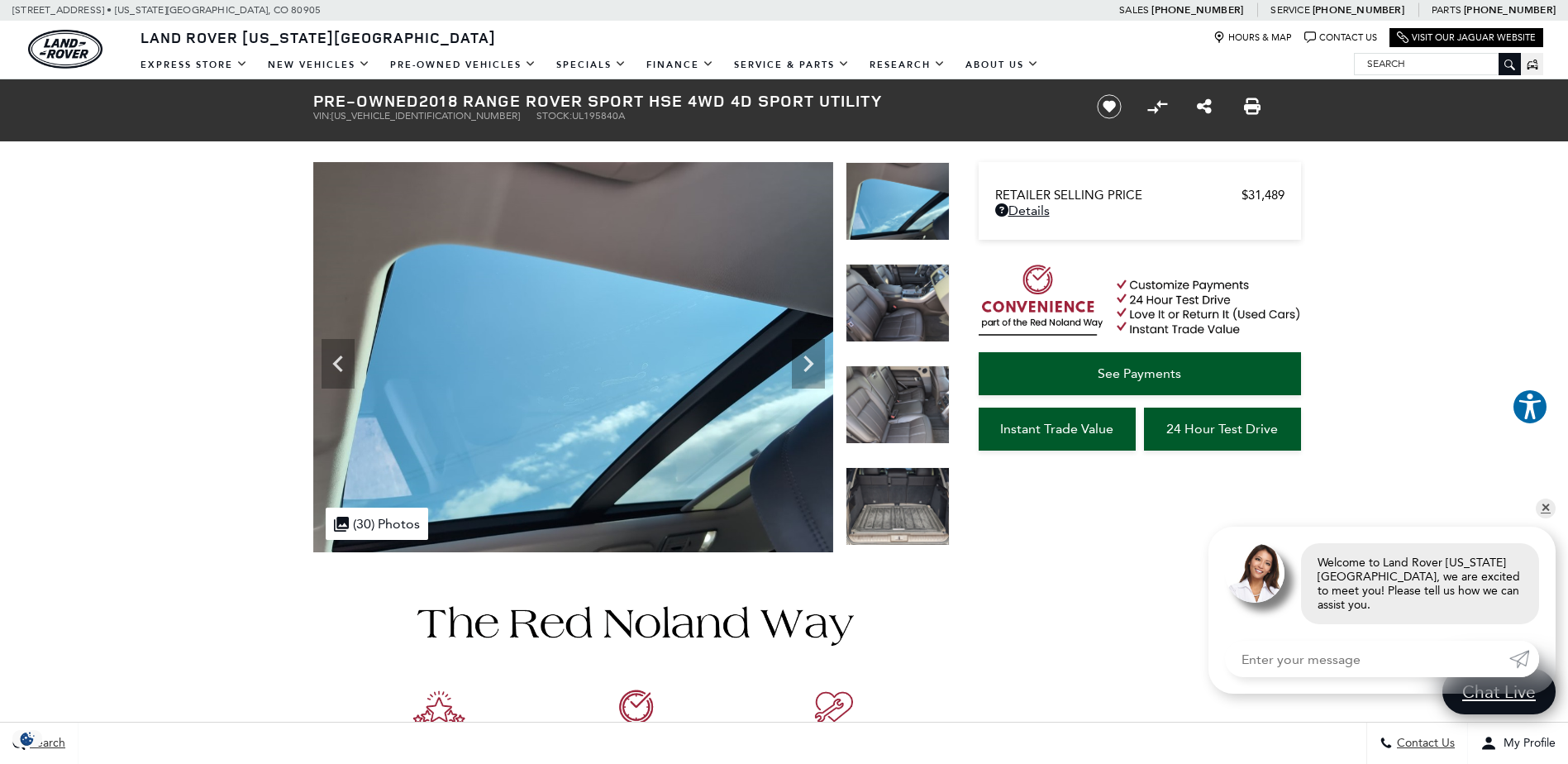
click at [344, 358] on icon "Previous" at bounding box center [338, 363] width 33 height 33
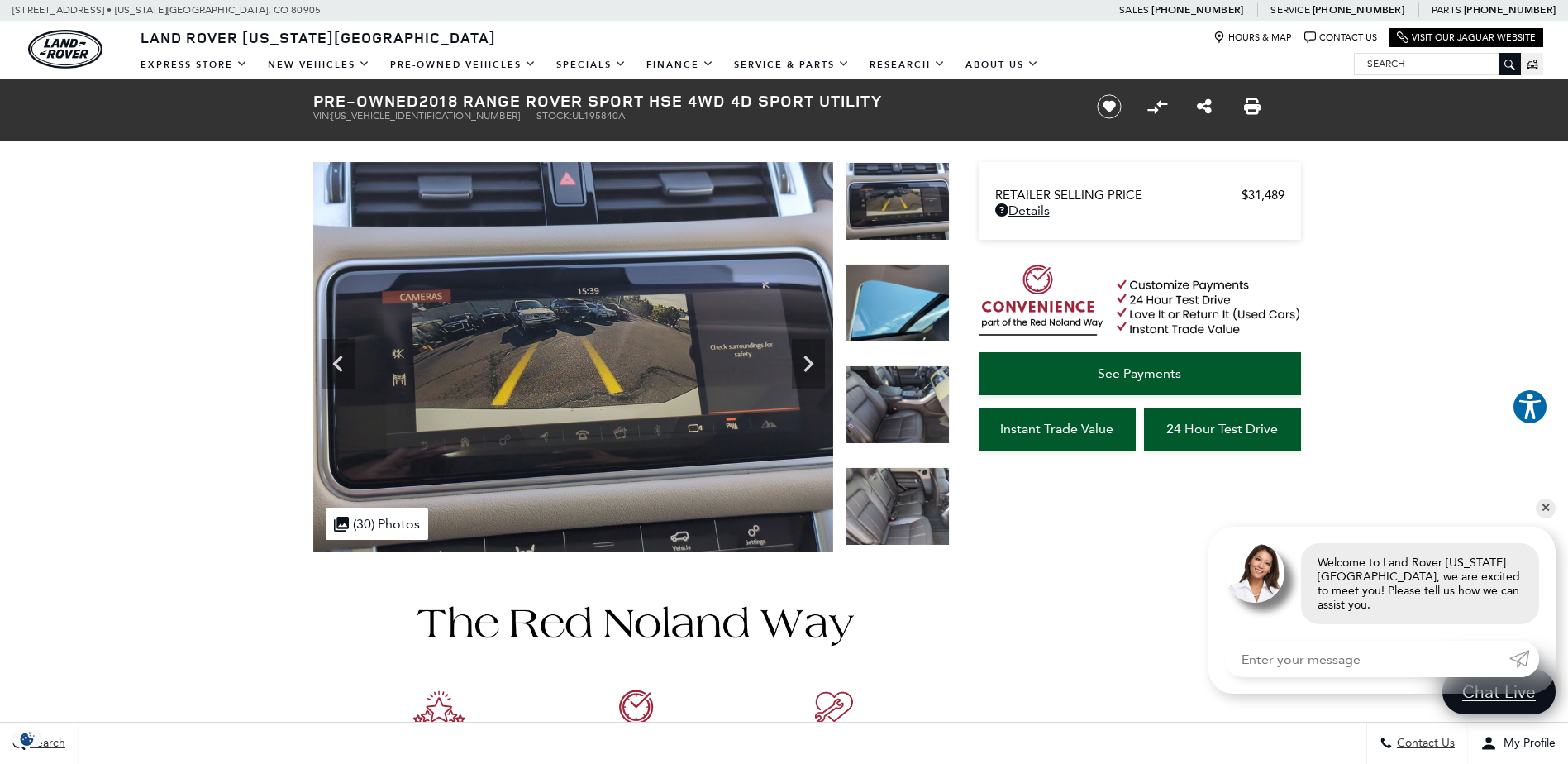
click at [344, 358] on icon "Previous" at bounding box center [338, 363] width 33 height 33
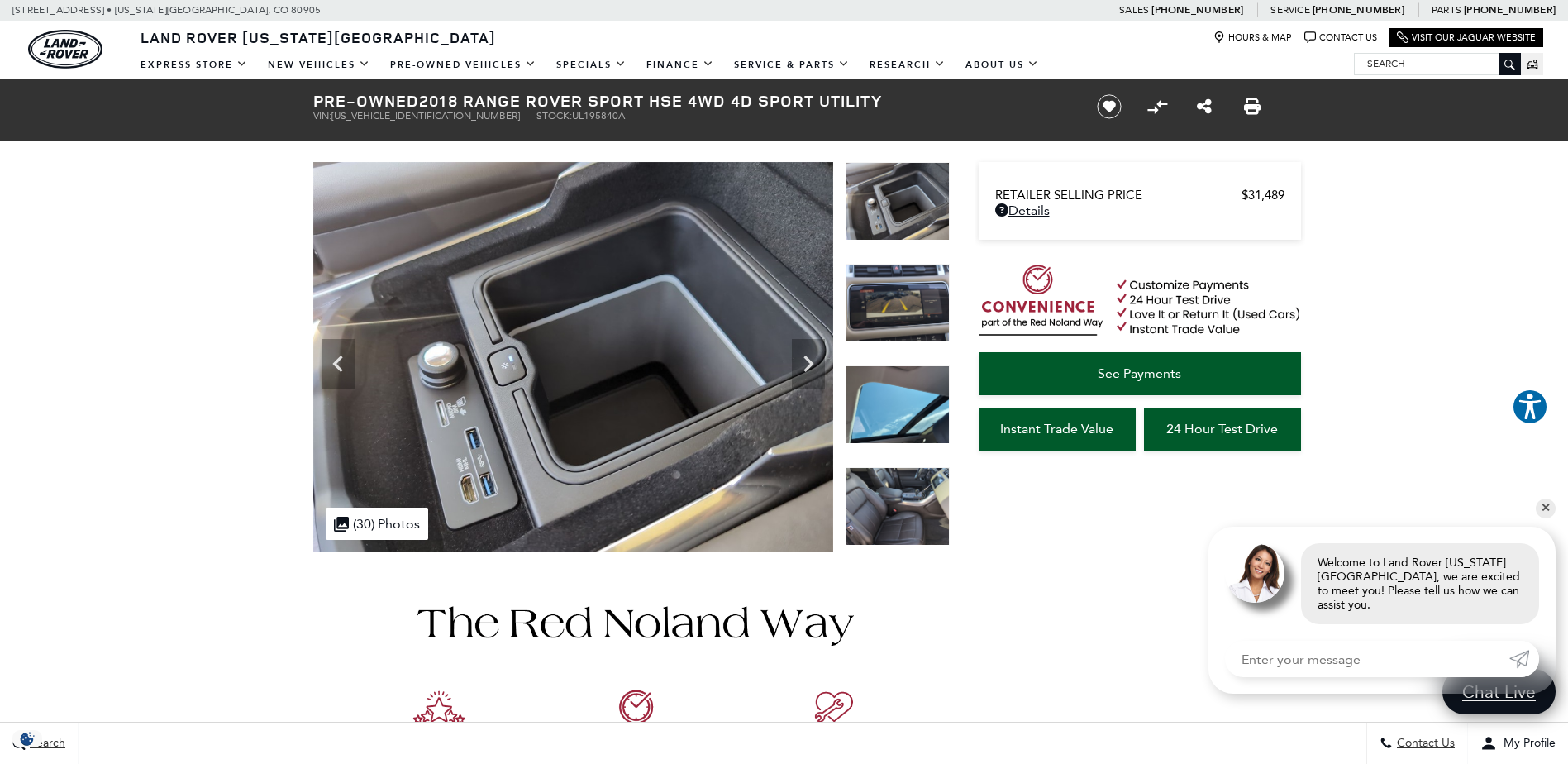
click at [813, 373] on icon "Next" at bounding box center [808, 363] width 33 height 33
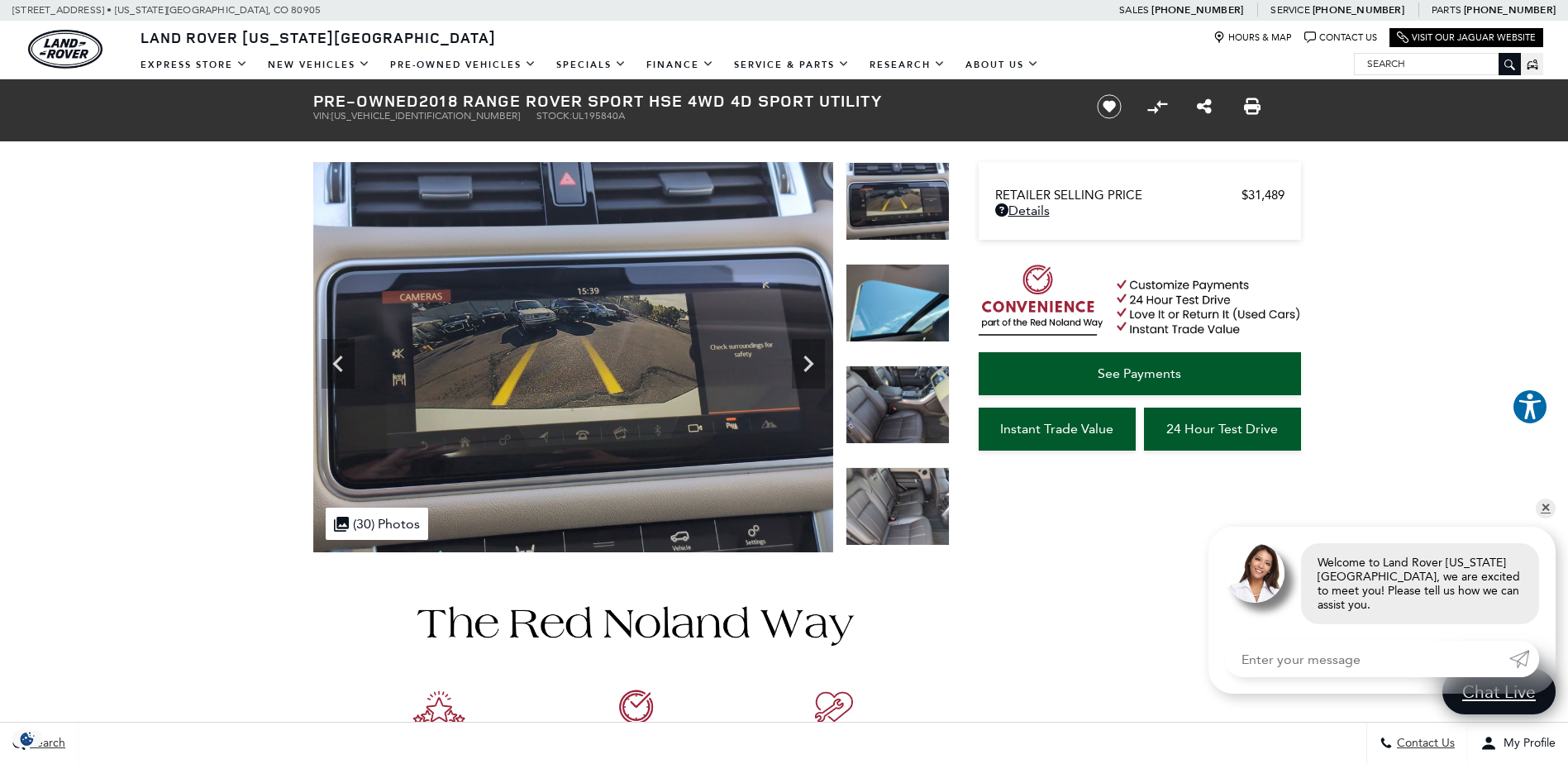
click at [813, 373] on icon "Next" at bounding box center [808, 363] width 33 height 33
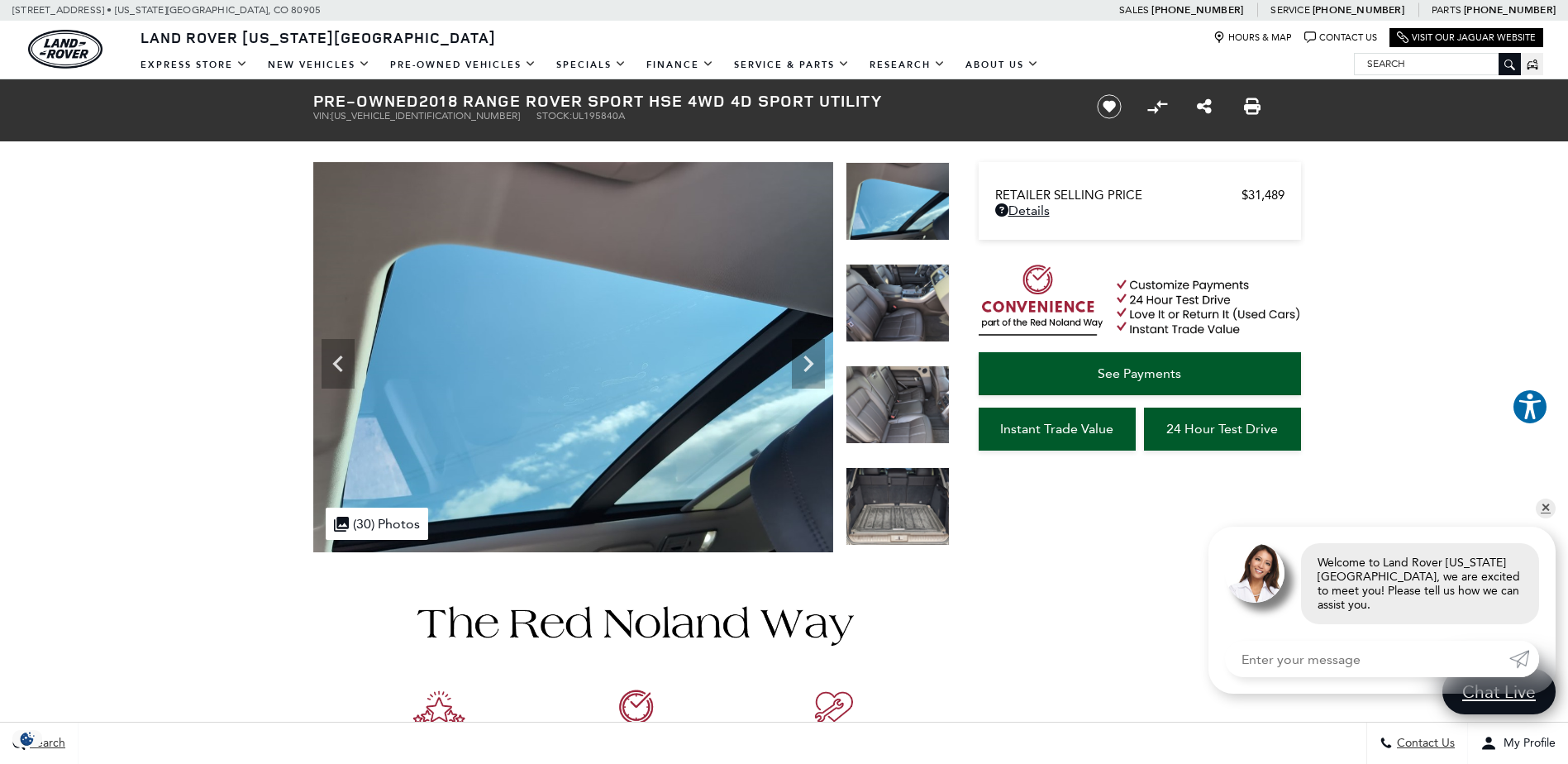
click at [813, 373] on icon "Next" at bounding box center [808, 363] width 33 height 33
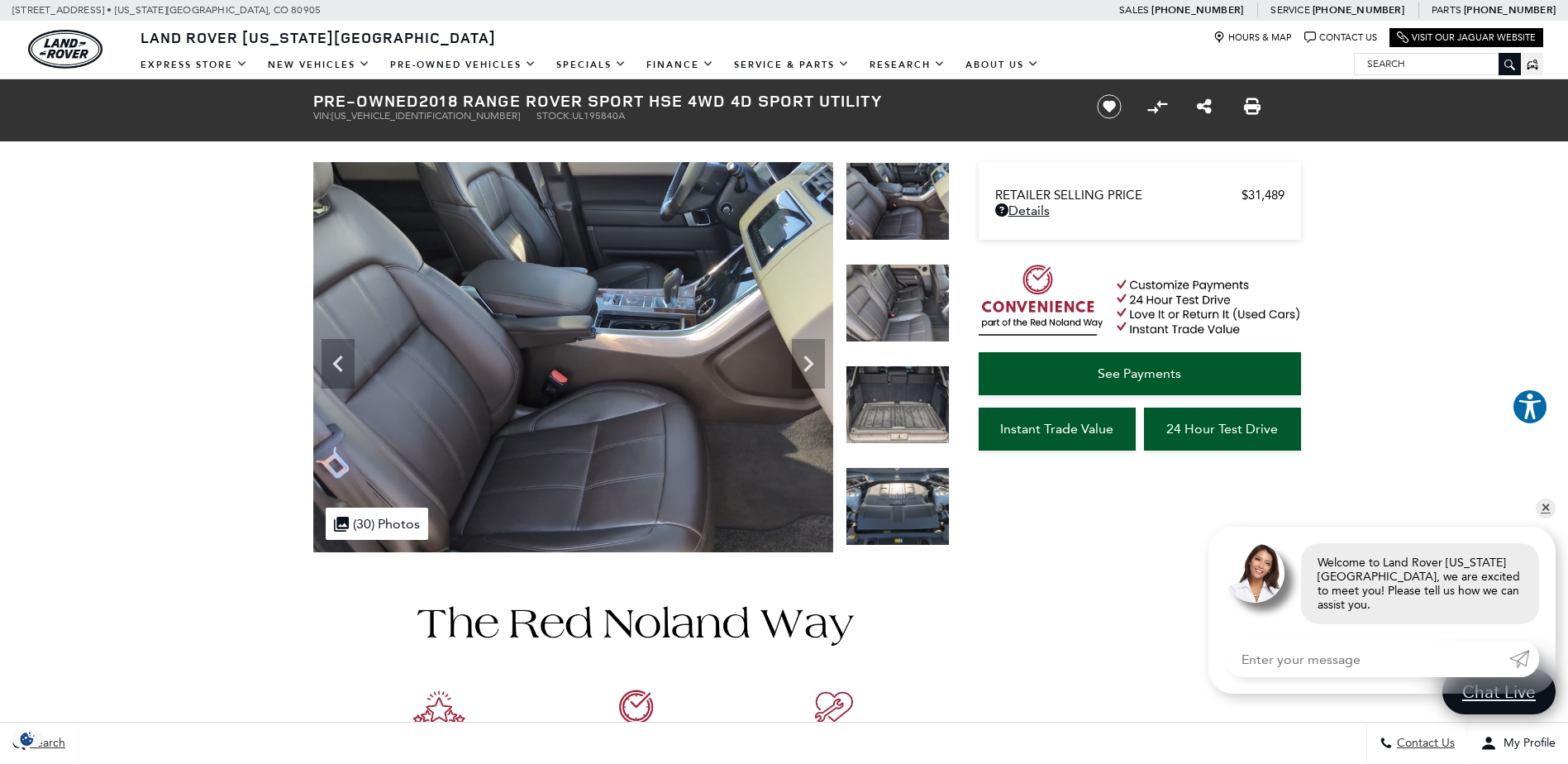
click at [813, 373] on icon "Next" at bounding box center [808, 363] width 33 height 33
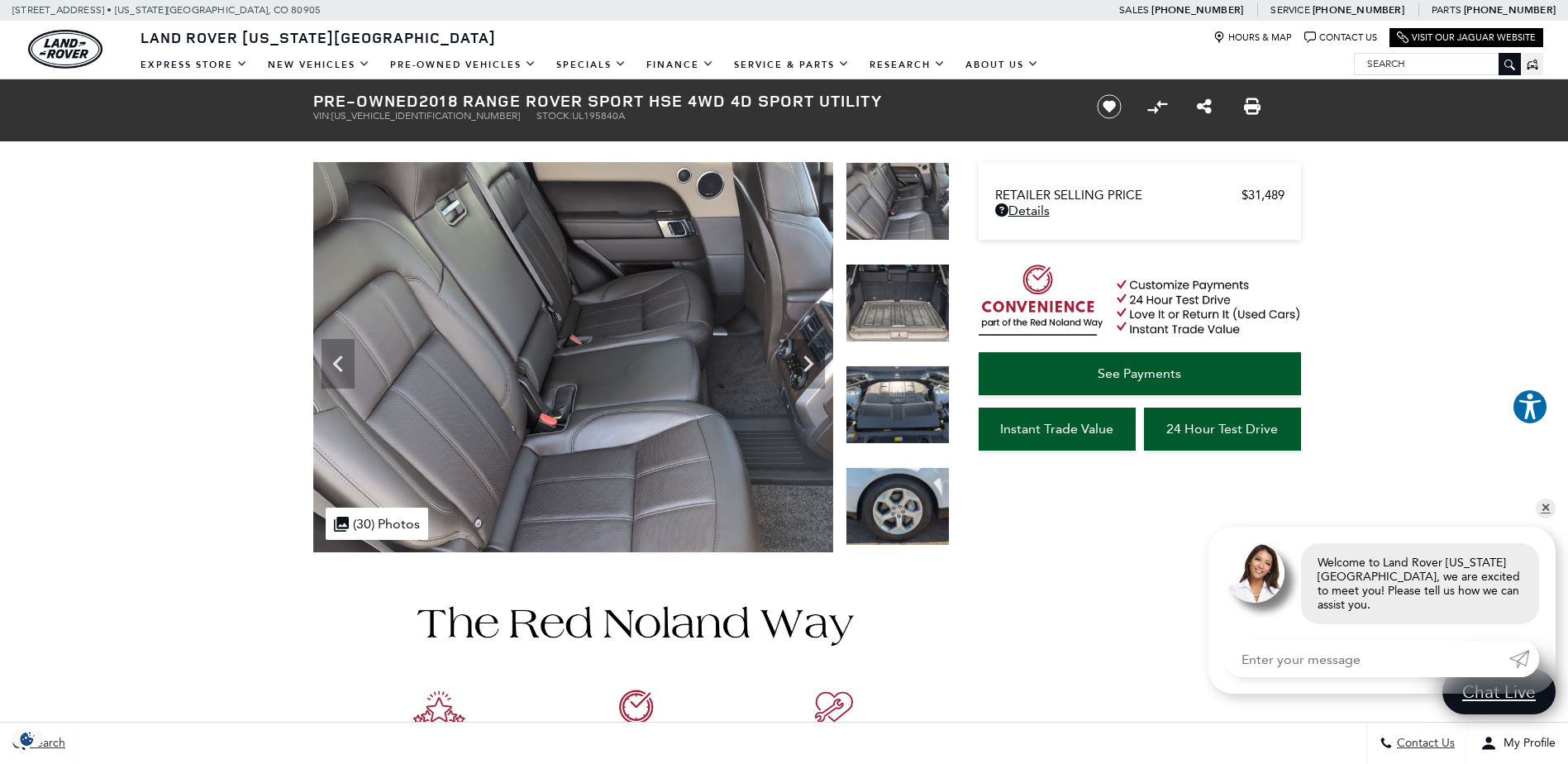
click at [813, 373] on icon "Next" at bounding box center [808, 363] width 33 height 33
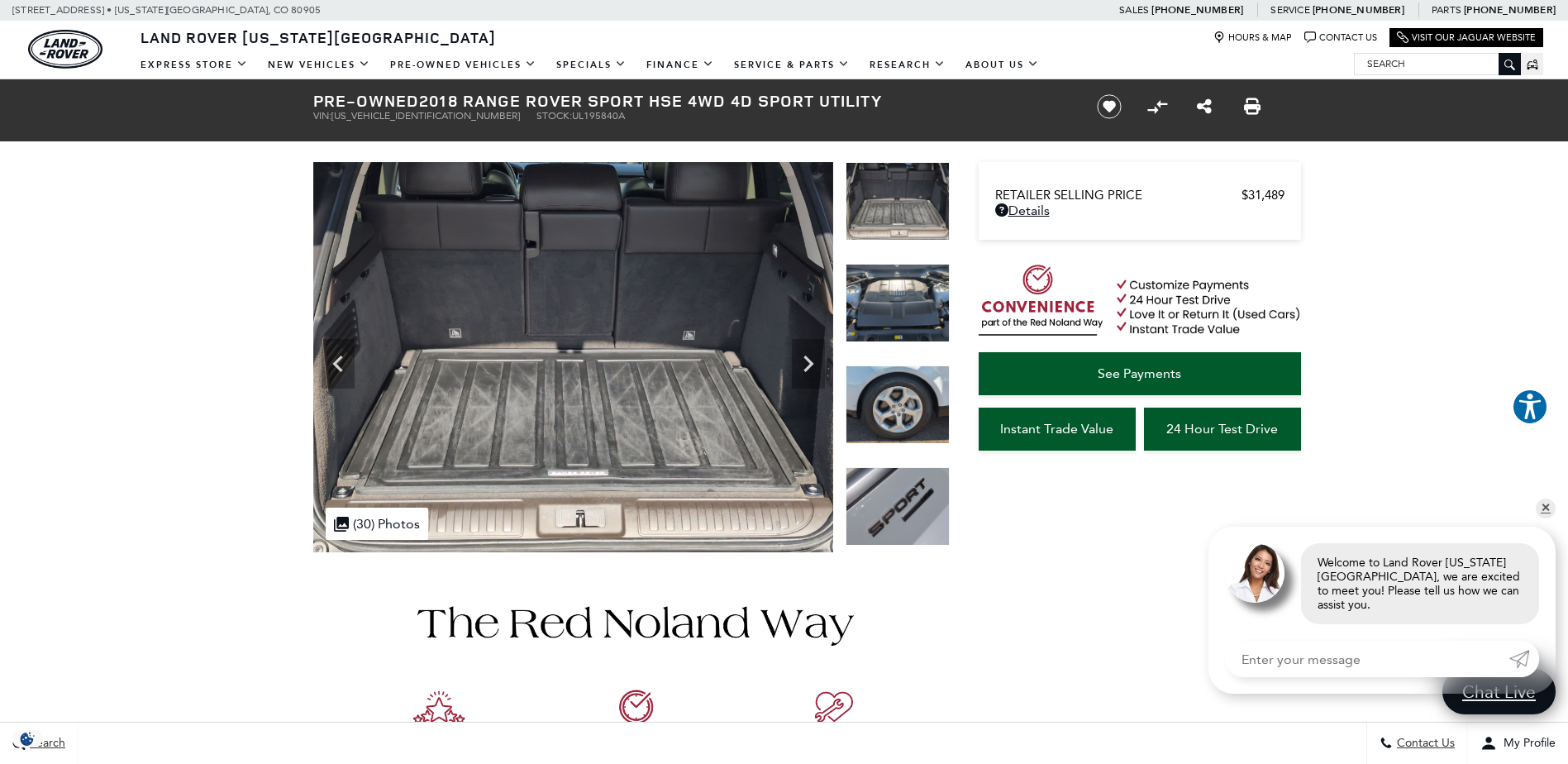
click at [813, 373] on icon "Next" at bounding box center [808, 363] width 33 height 33
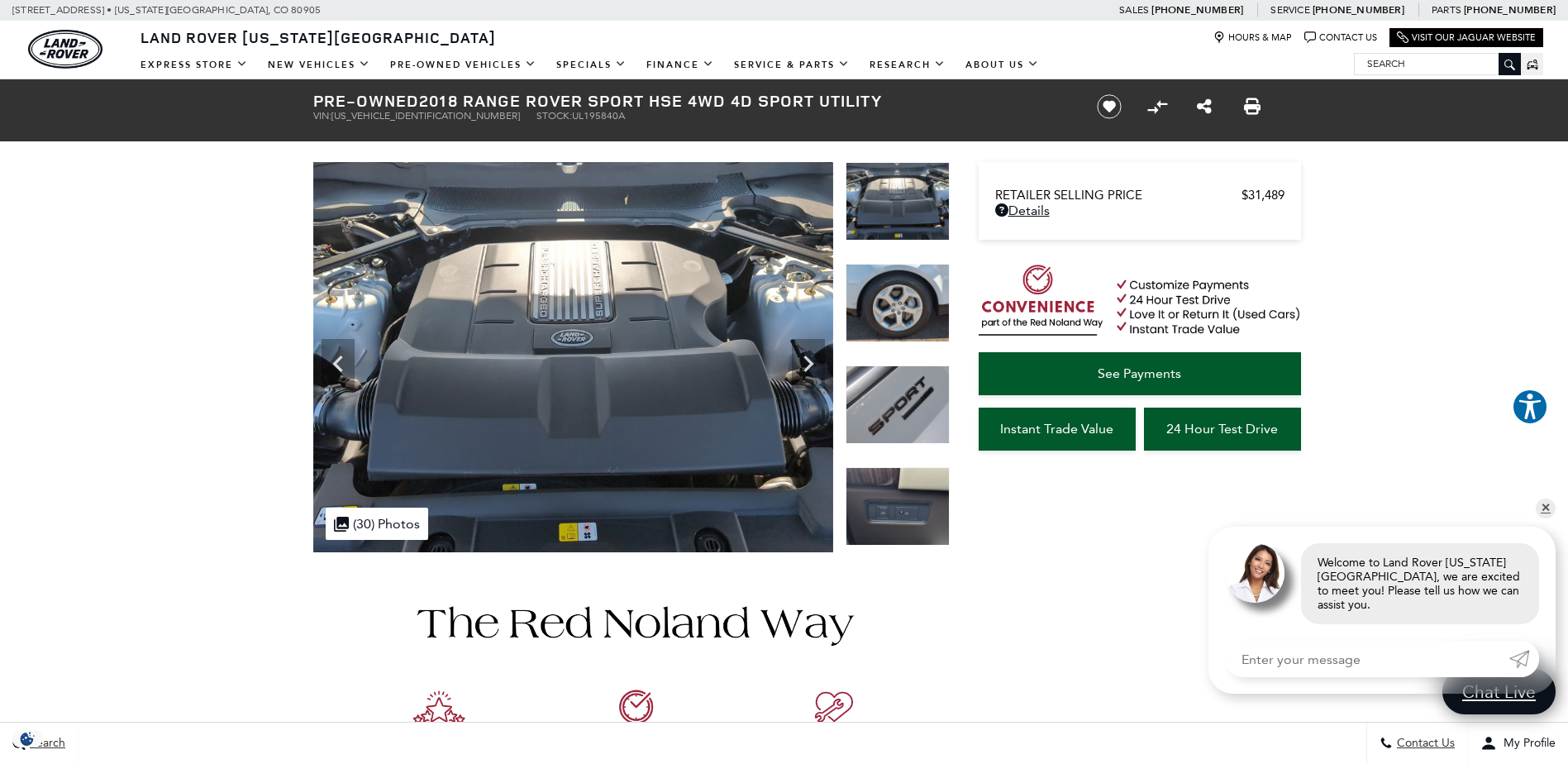
click at [813, 373] on icon "Next" at bounding box center [808, 363] width 33 height 33
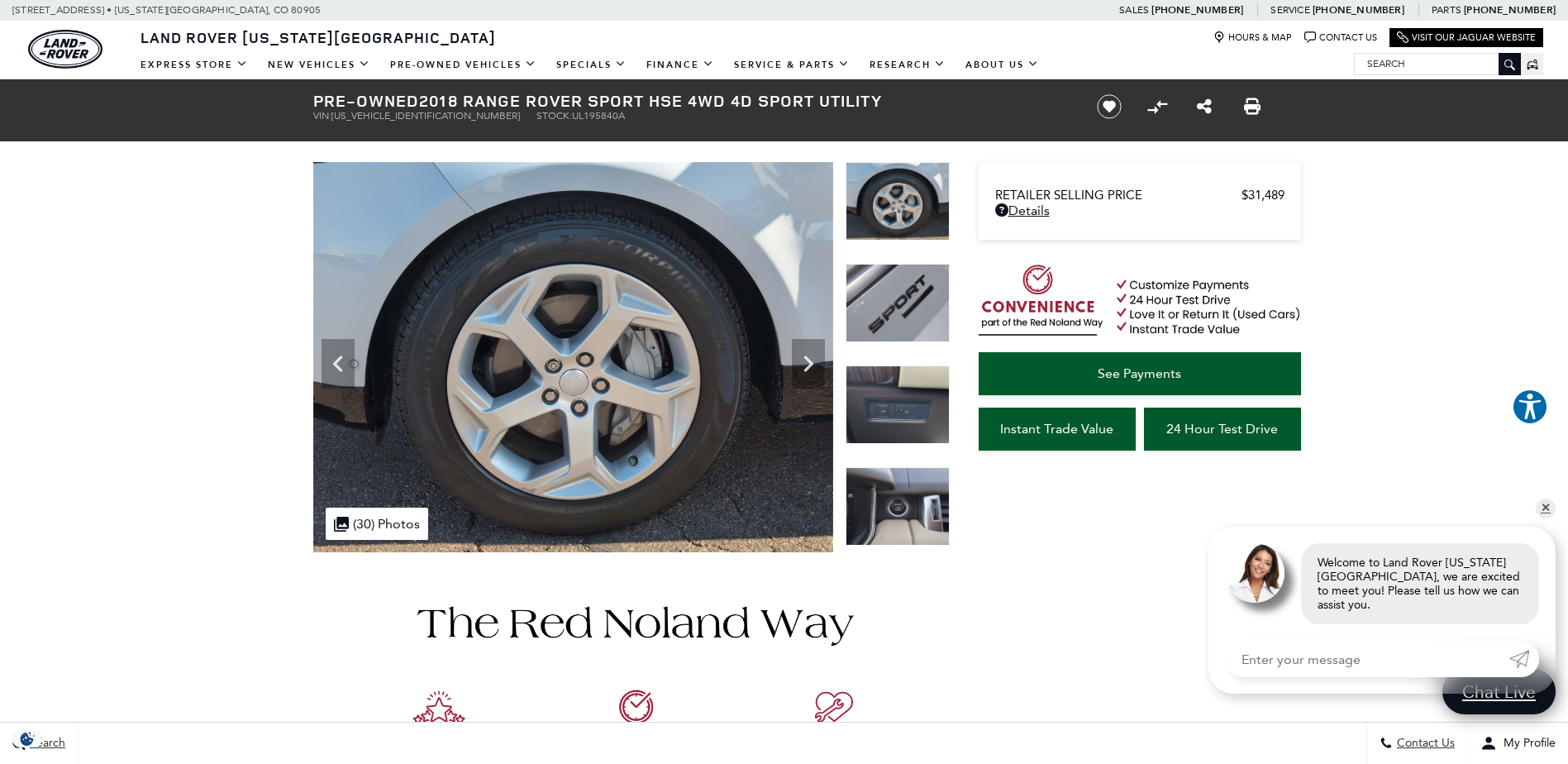
click at [813, 373] on icon "Next" at bounding box center [808, 363] width 33 height 33
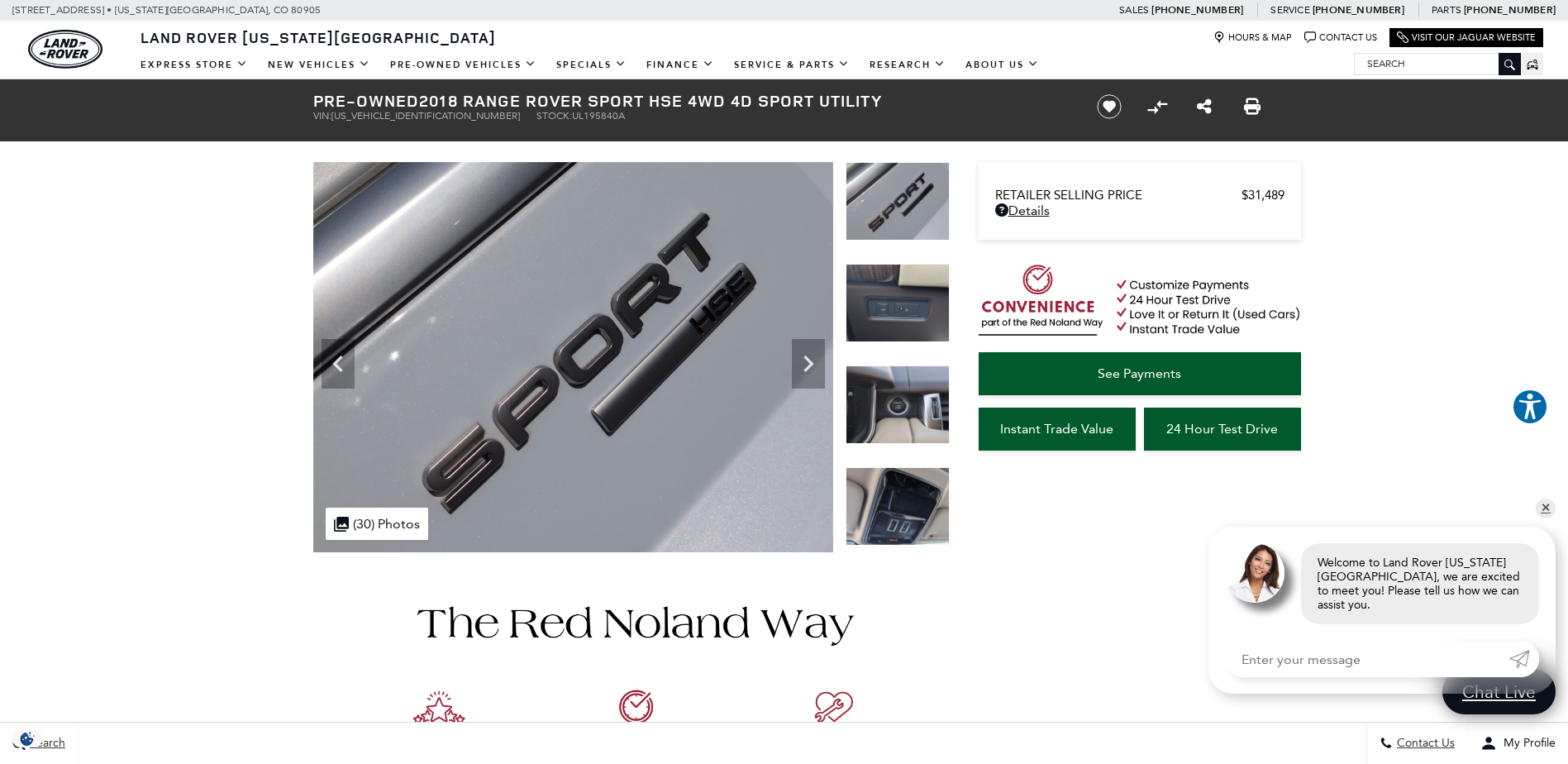
click at [813, 373] on icon "Next" at bounding box center [808, 363] width 33 height 33
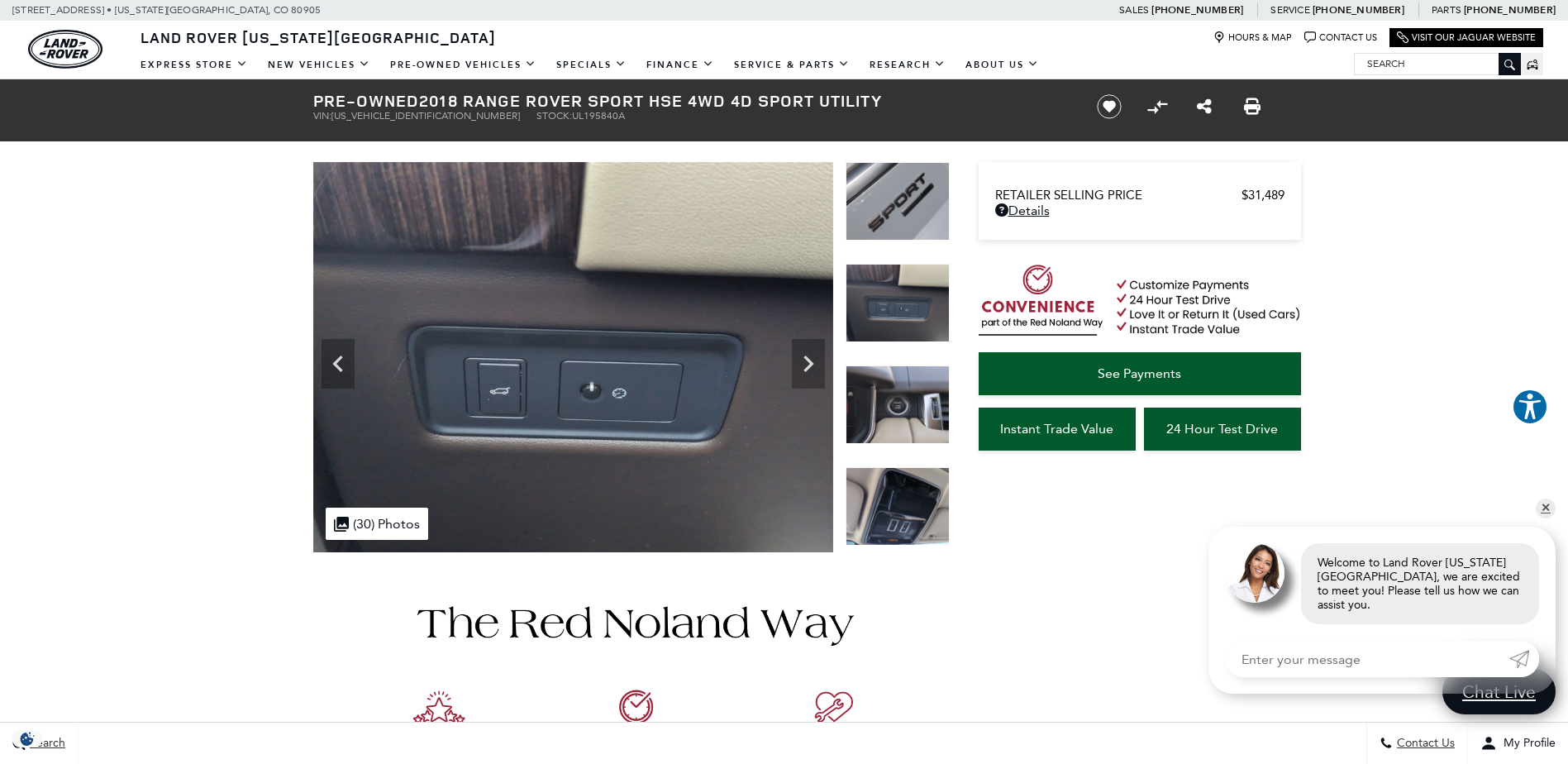
click at [813, 373] on icon "Next" at bounding box center [808, 363] width 33 height 33
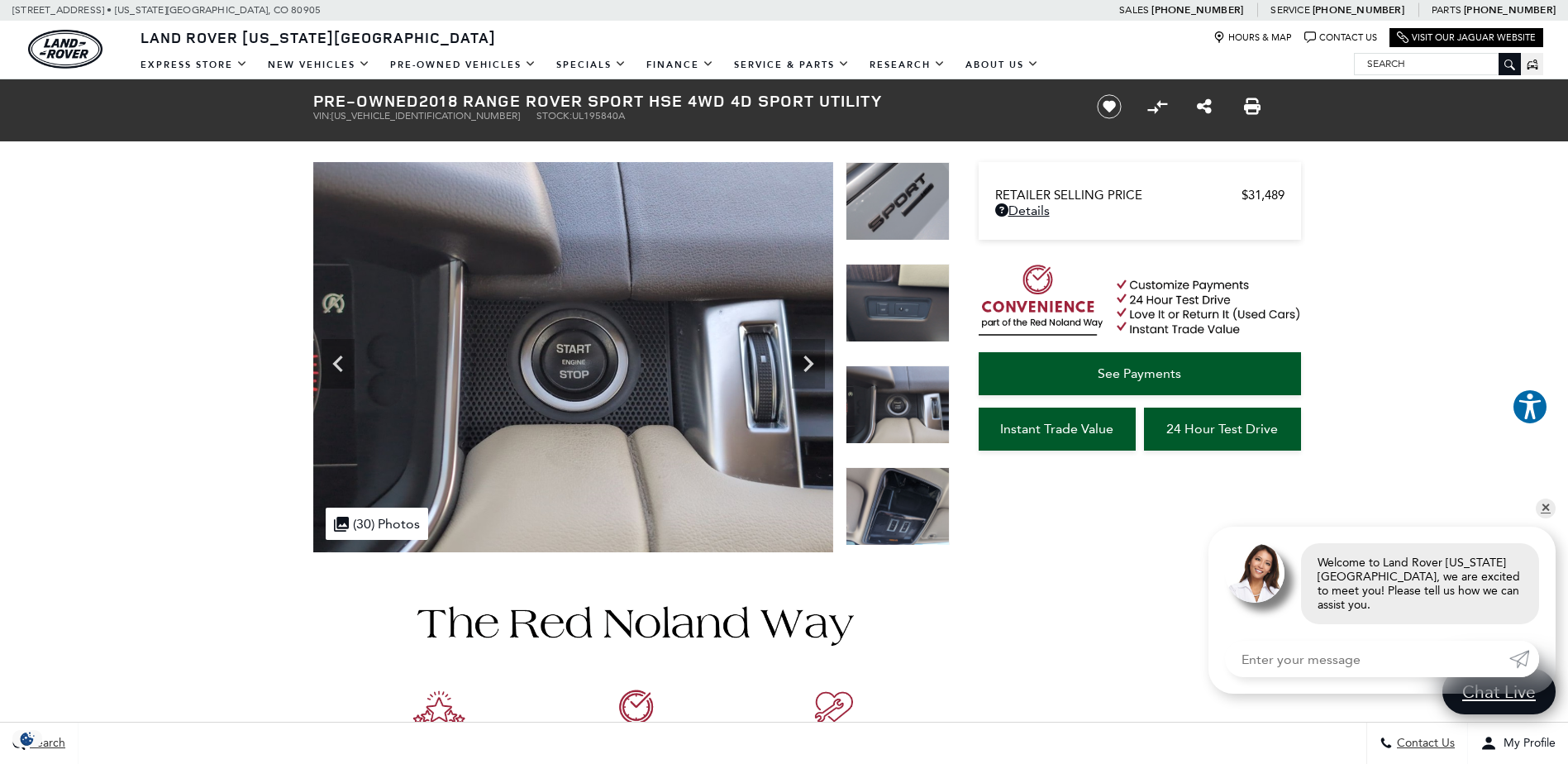
click at [813, 373] on icon "Next" at bounding box center [808, 363] width 33 height 33
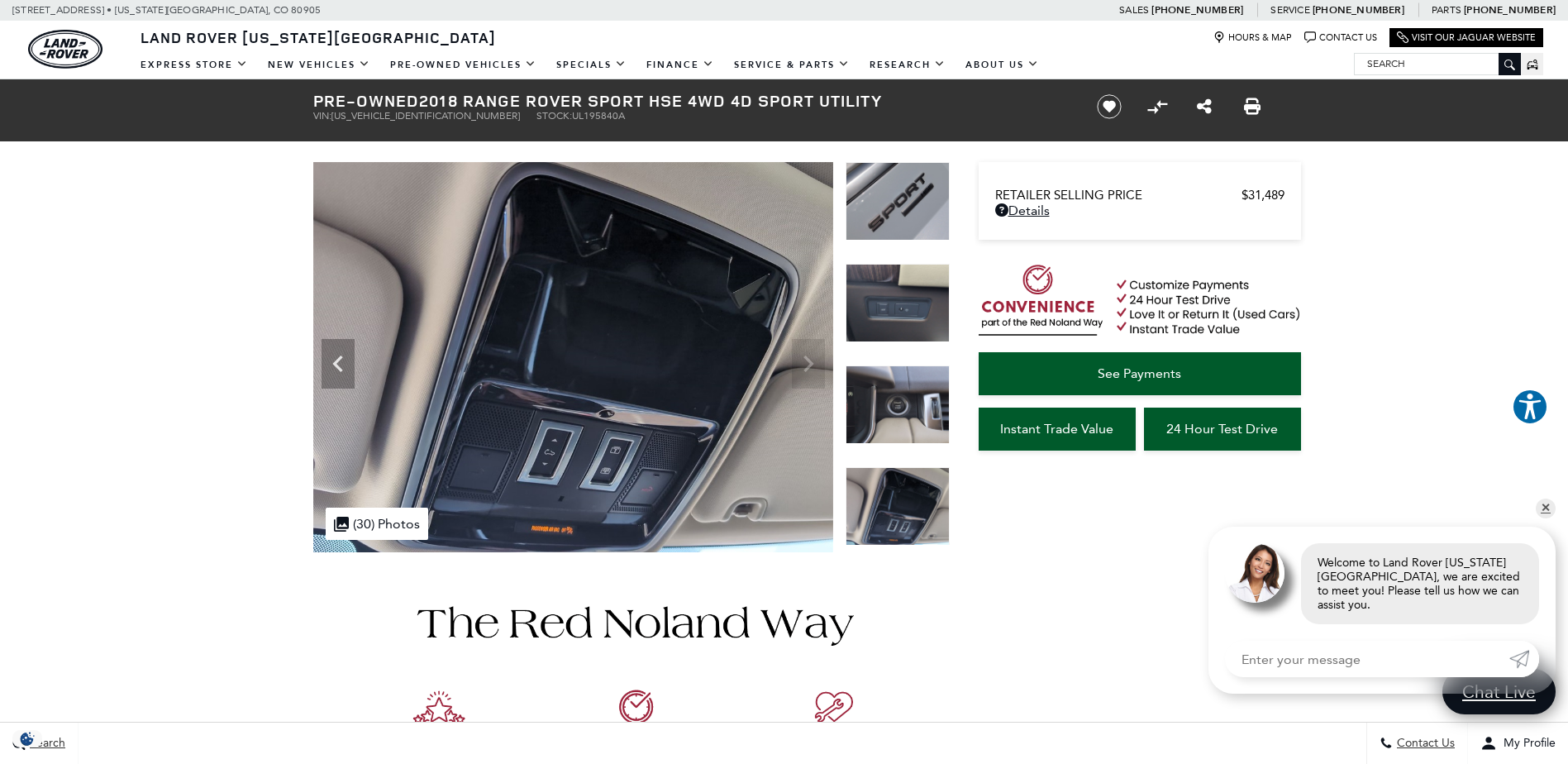
click at [813, 373] on img at bounding box center [573, 358] width 520 height 392
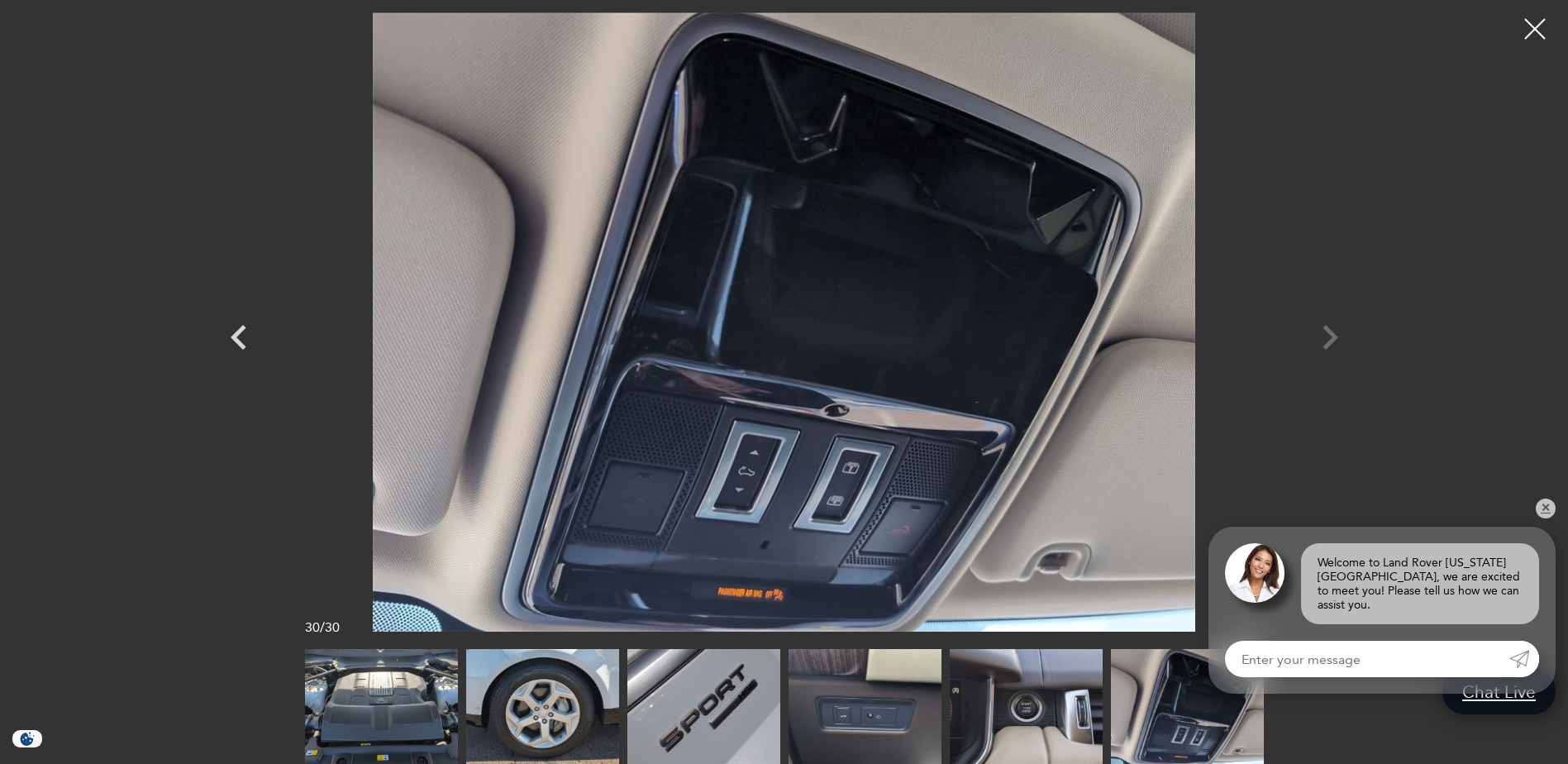
click at [1021, 741] on img at bounding box center [1026, 707] width 153 height 115
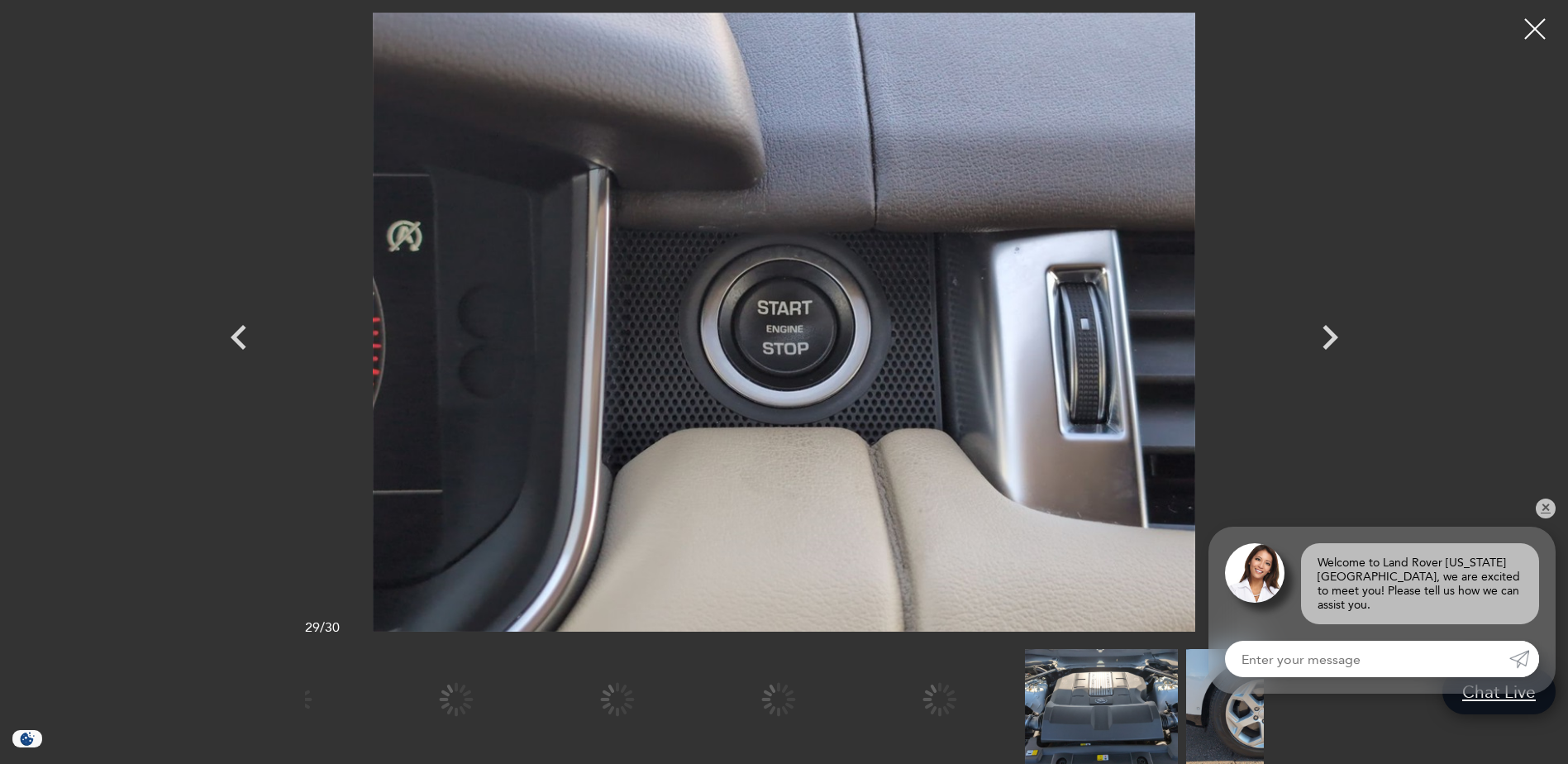
click at [1070, 673] on img at bounding box center [1101, 707] width 153 height 115
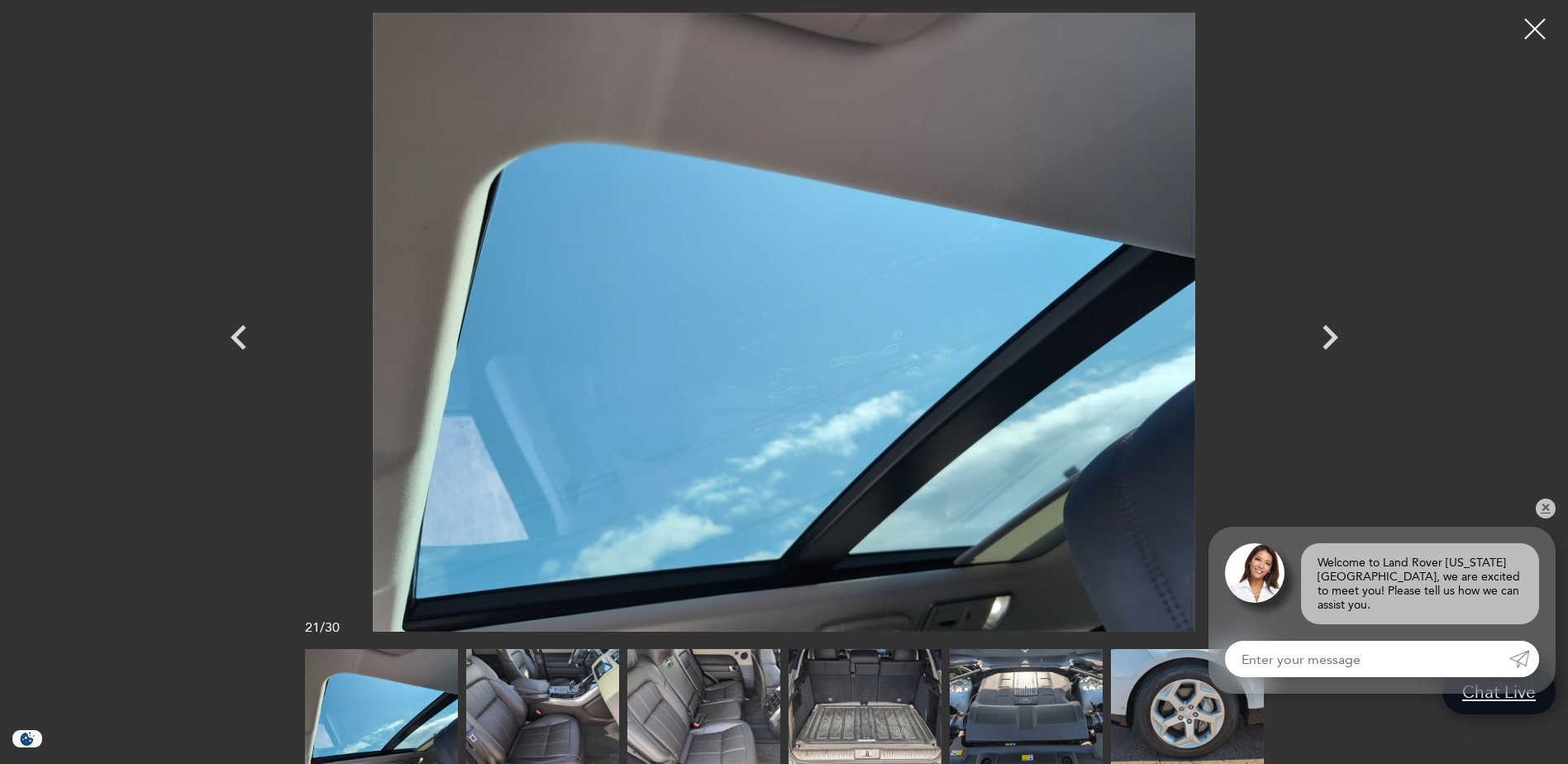
click at [680, 715] on img at bounding box center [704, 707] width 153 height 115
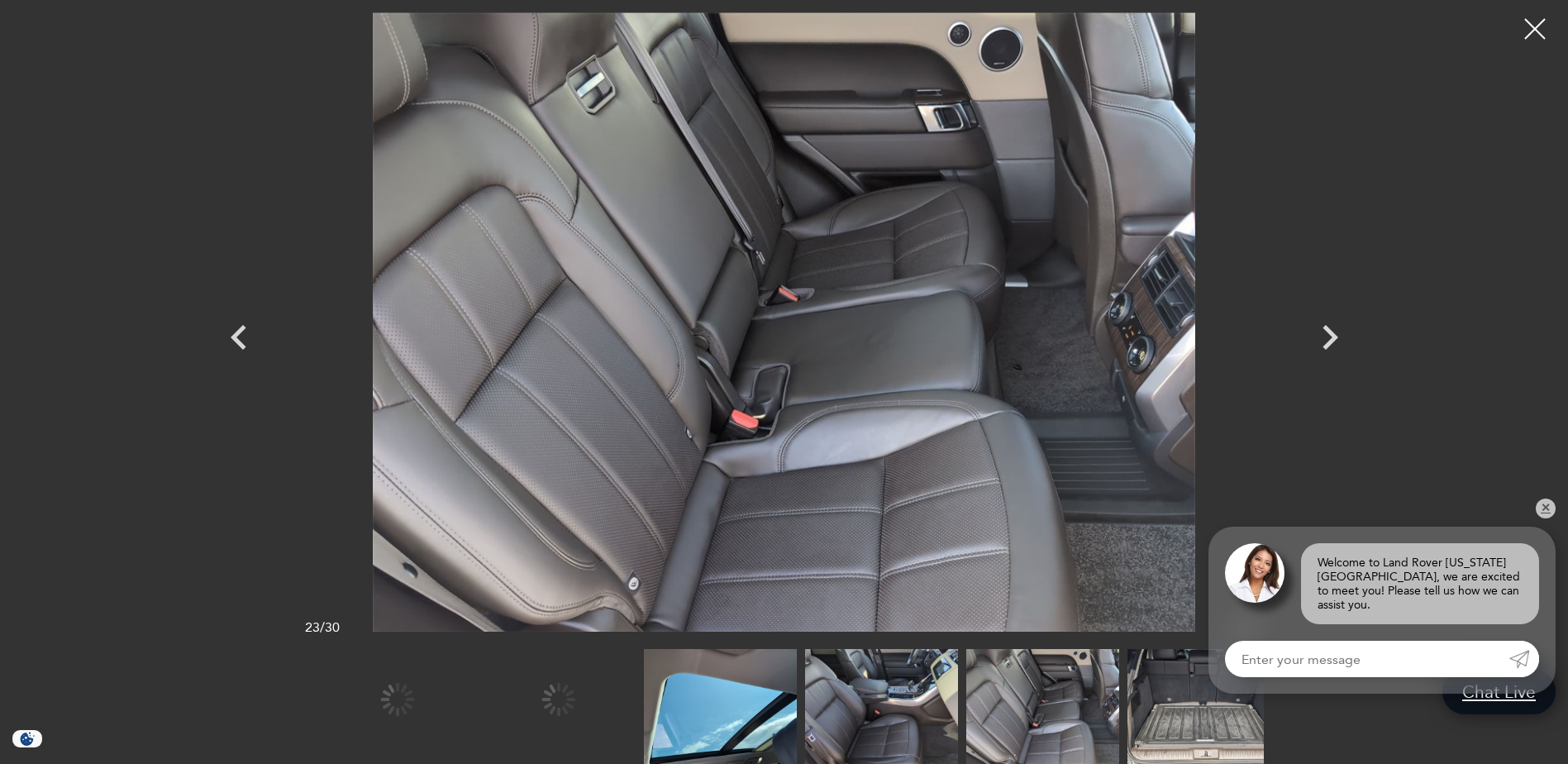
click at [1026, 707] on img at bounding box center [1042, 707] width 153 height 115
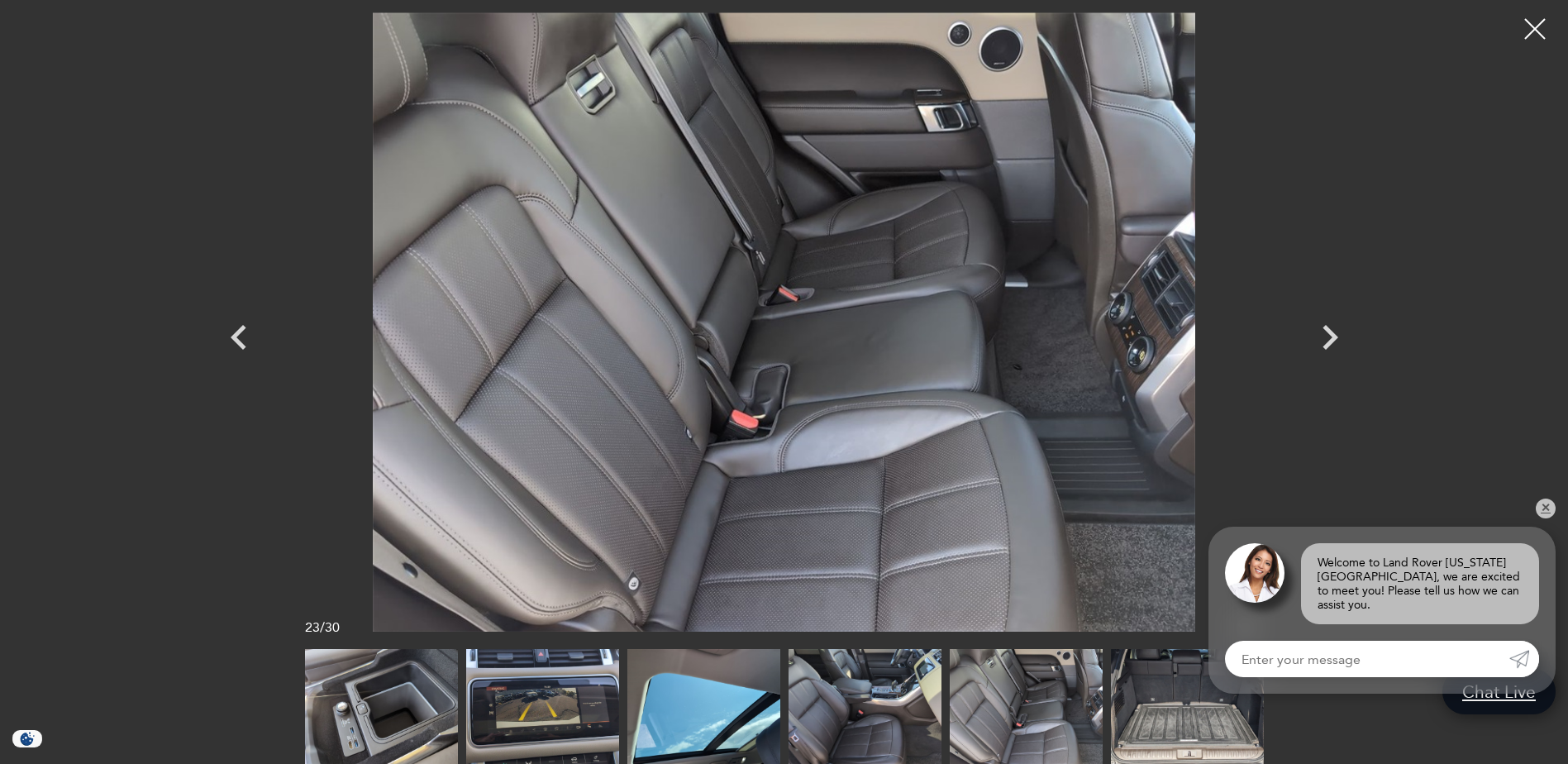
click at [847, 711] on img at bounding box center [864, 707] width 153 height 115
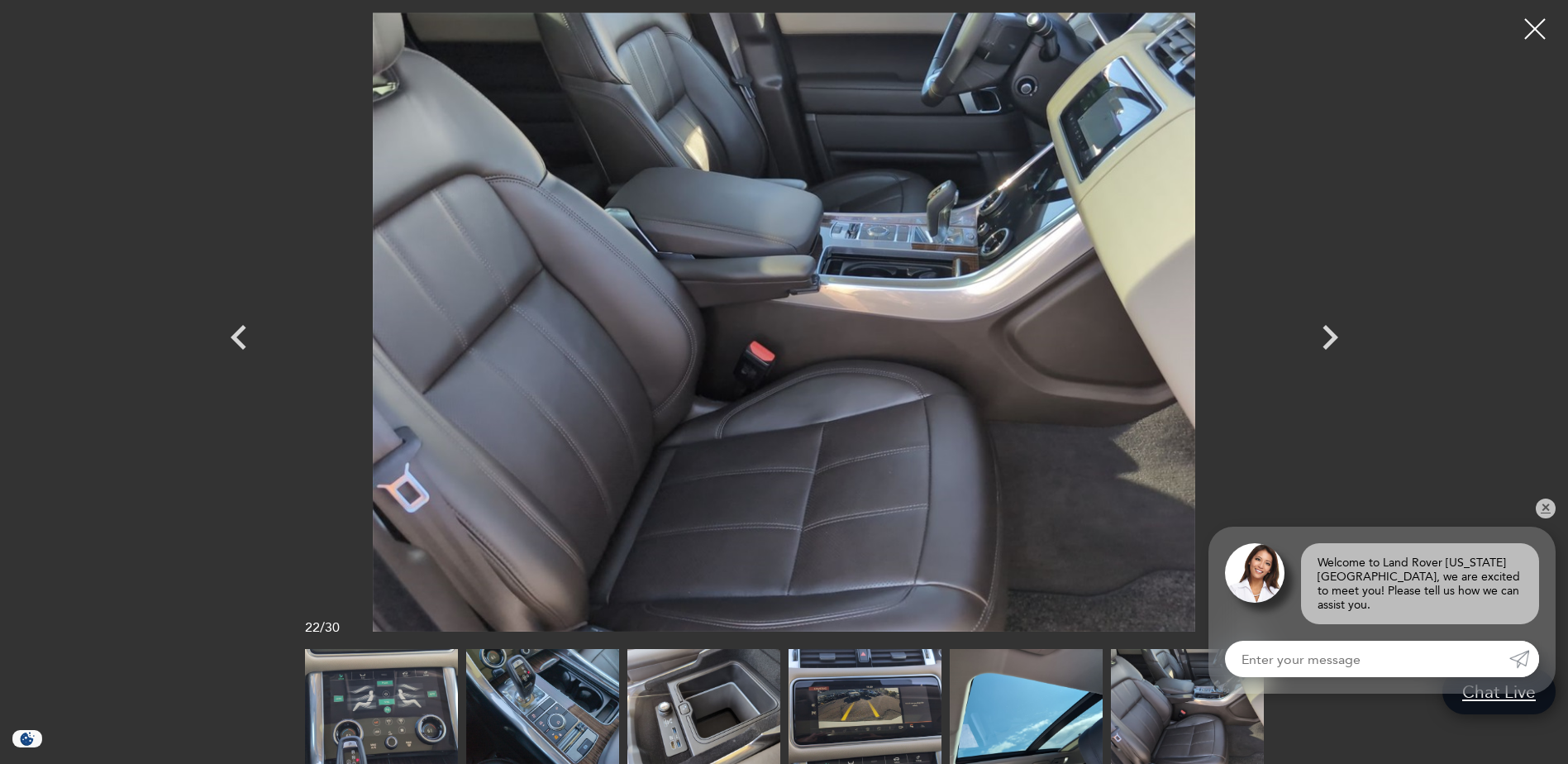
click at [542, 702] on img at bounding box center [543, 707] width 153 height 115
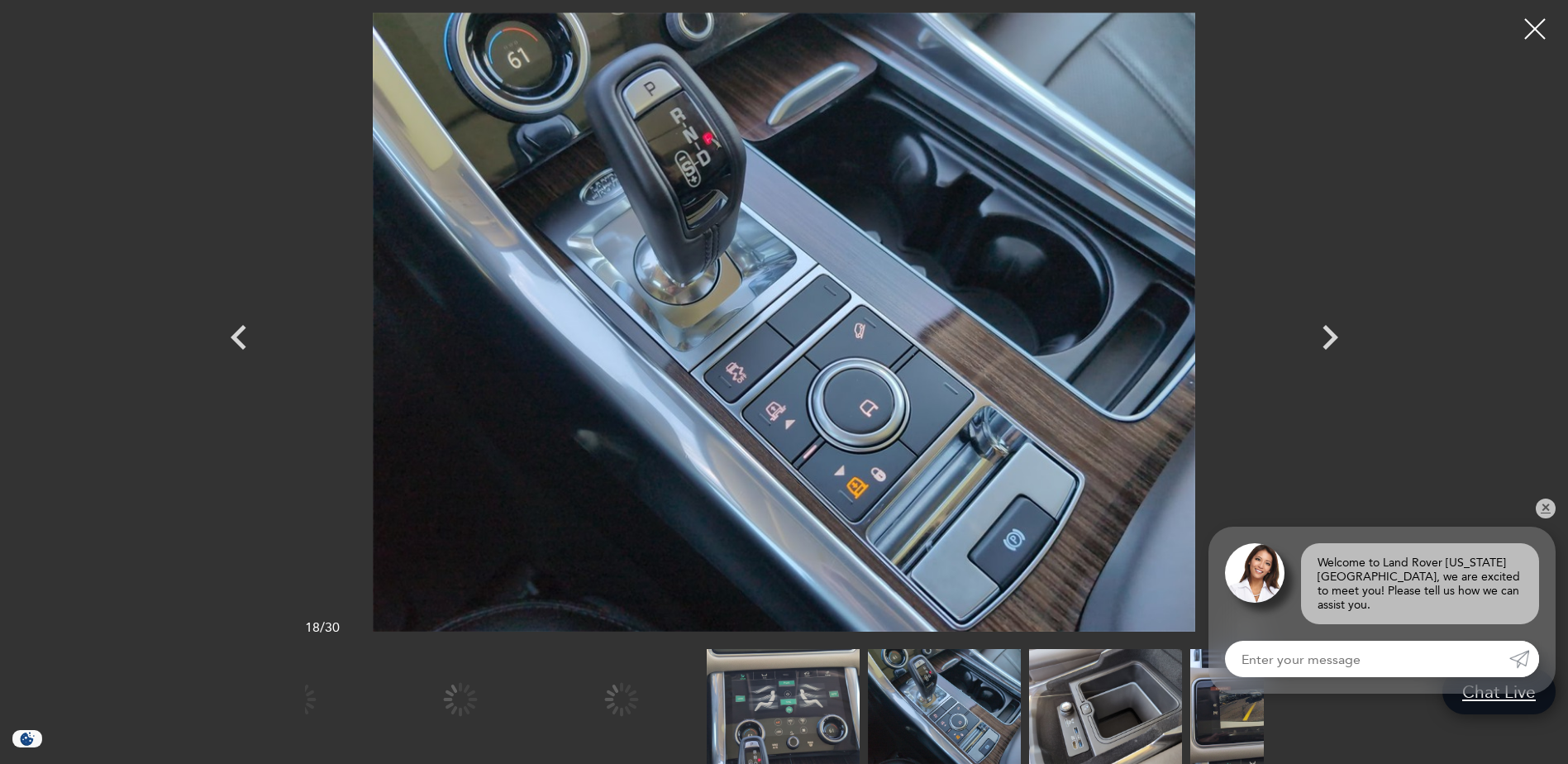
click at [1021, 676] on img at bounding box center [944, 707] width 153 height 115
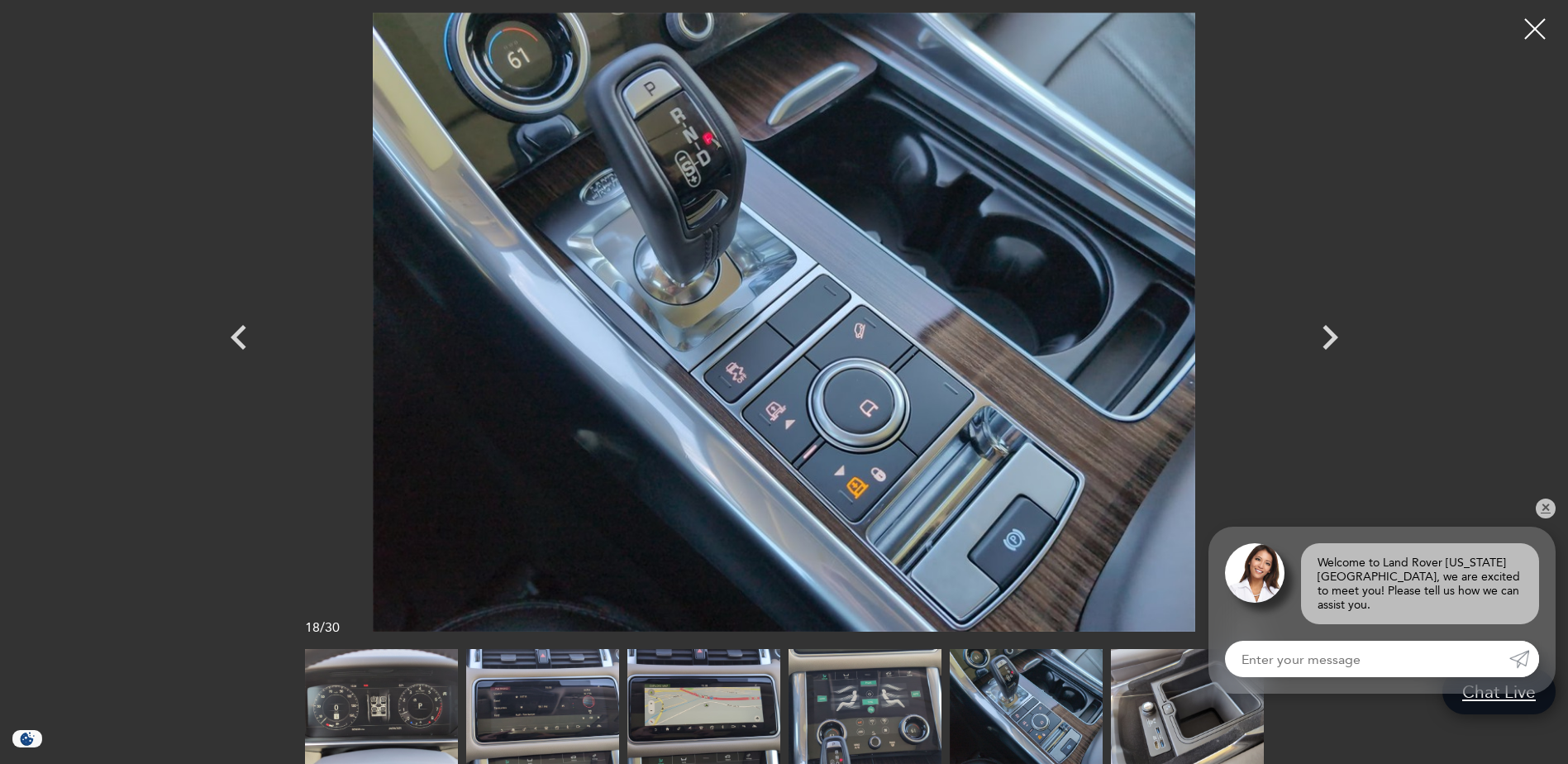
click at [890, 724] on img at bounding box center [864, 707] width 153 height 115
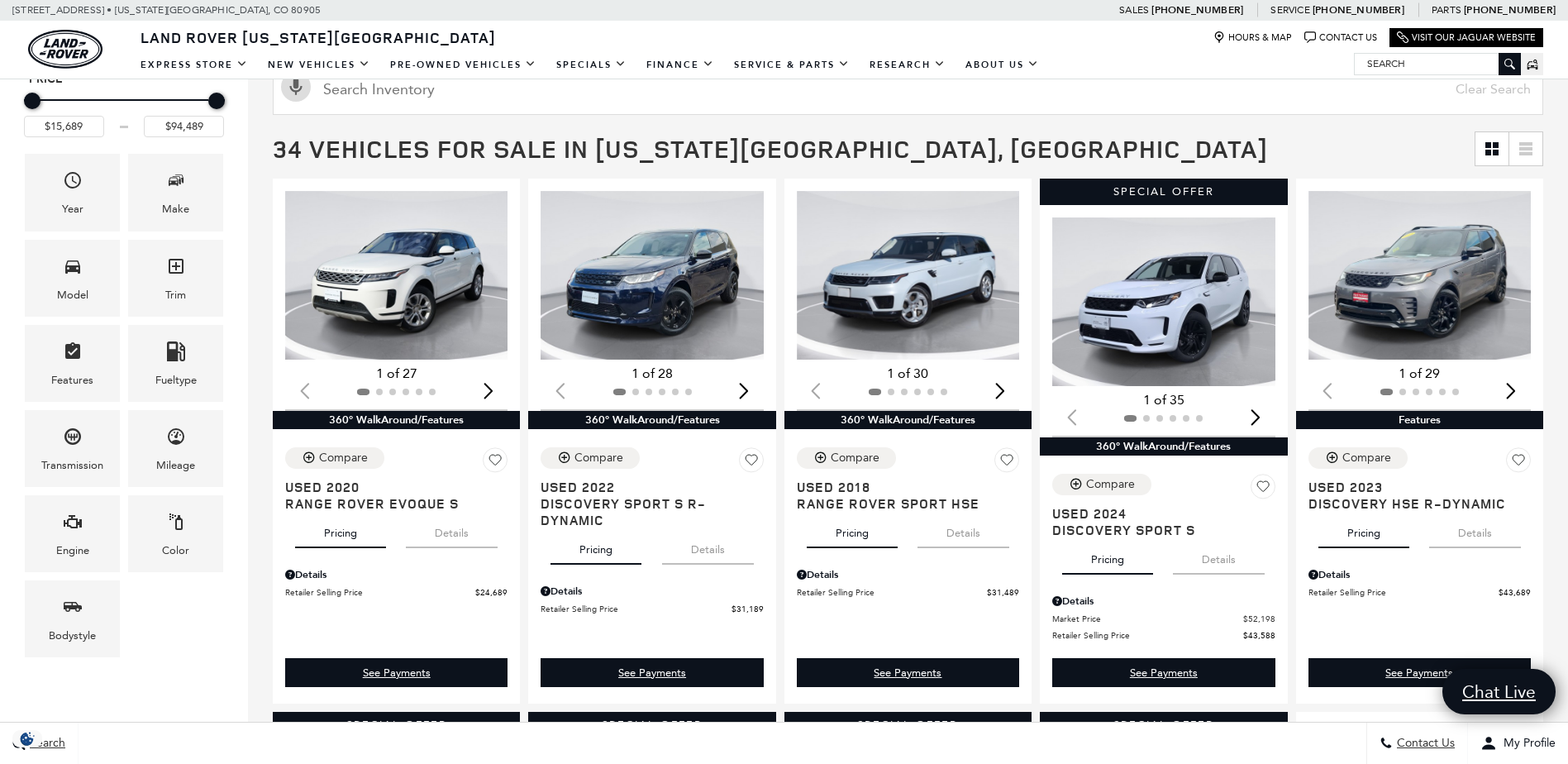
click at [1425, 274] on img "1 / 2" at bounding box center [1420, 275] width 225 height 168
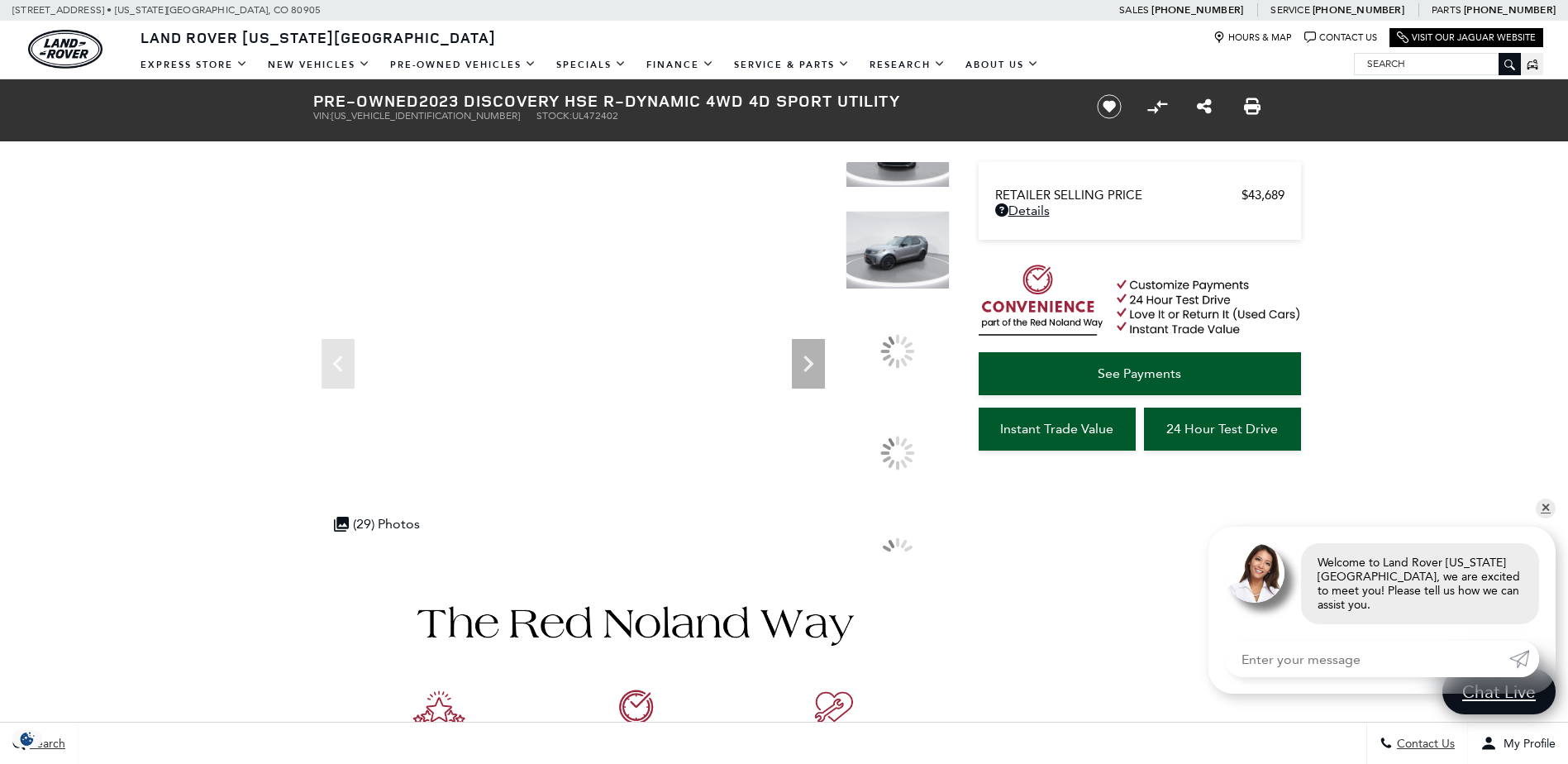
click at [889, 191] on div at bounding box center [897, 160] width 104 height 102
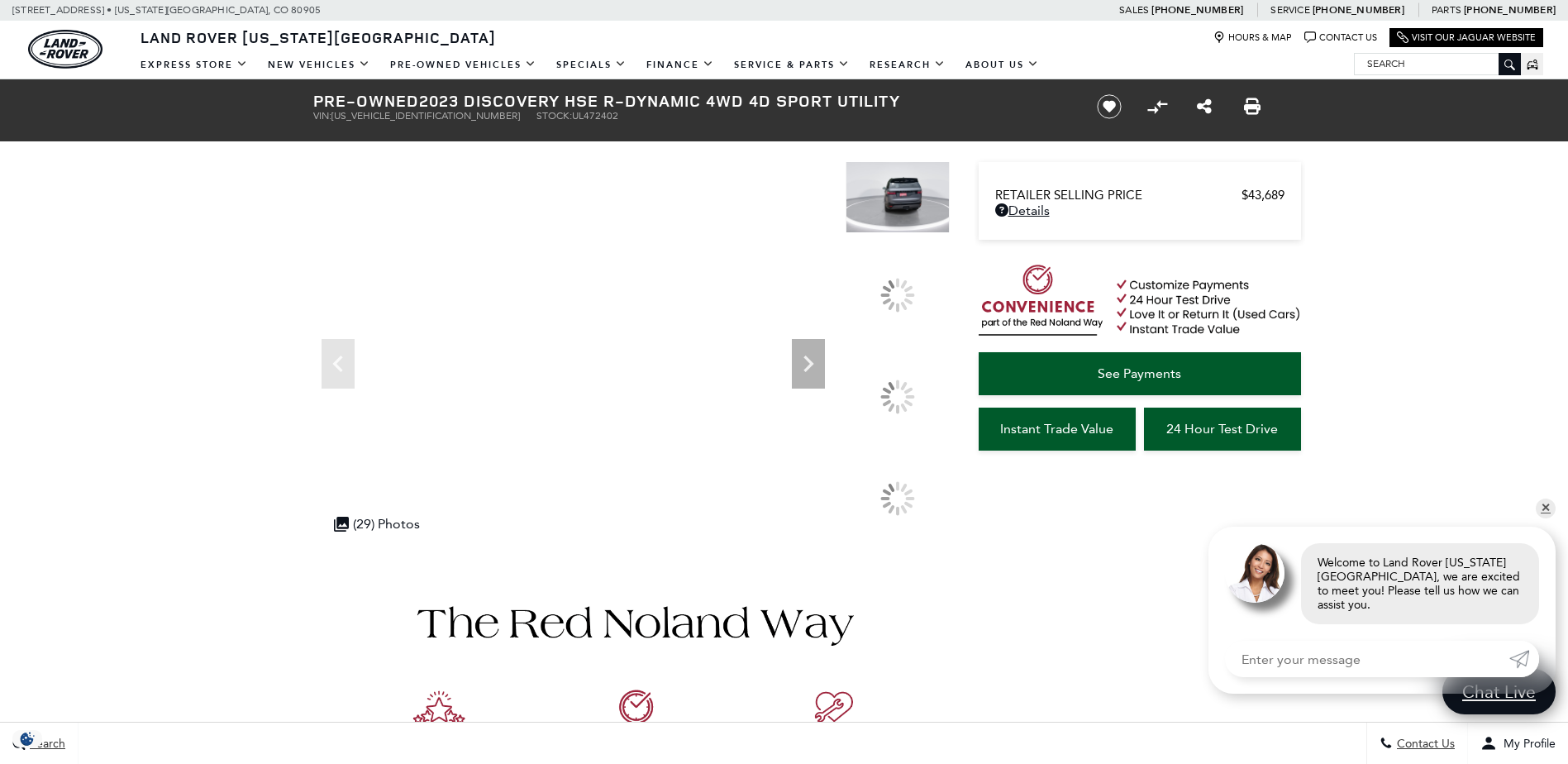
click at [875, 194] on img at bounding box center [897, 193] width 104 height 78
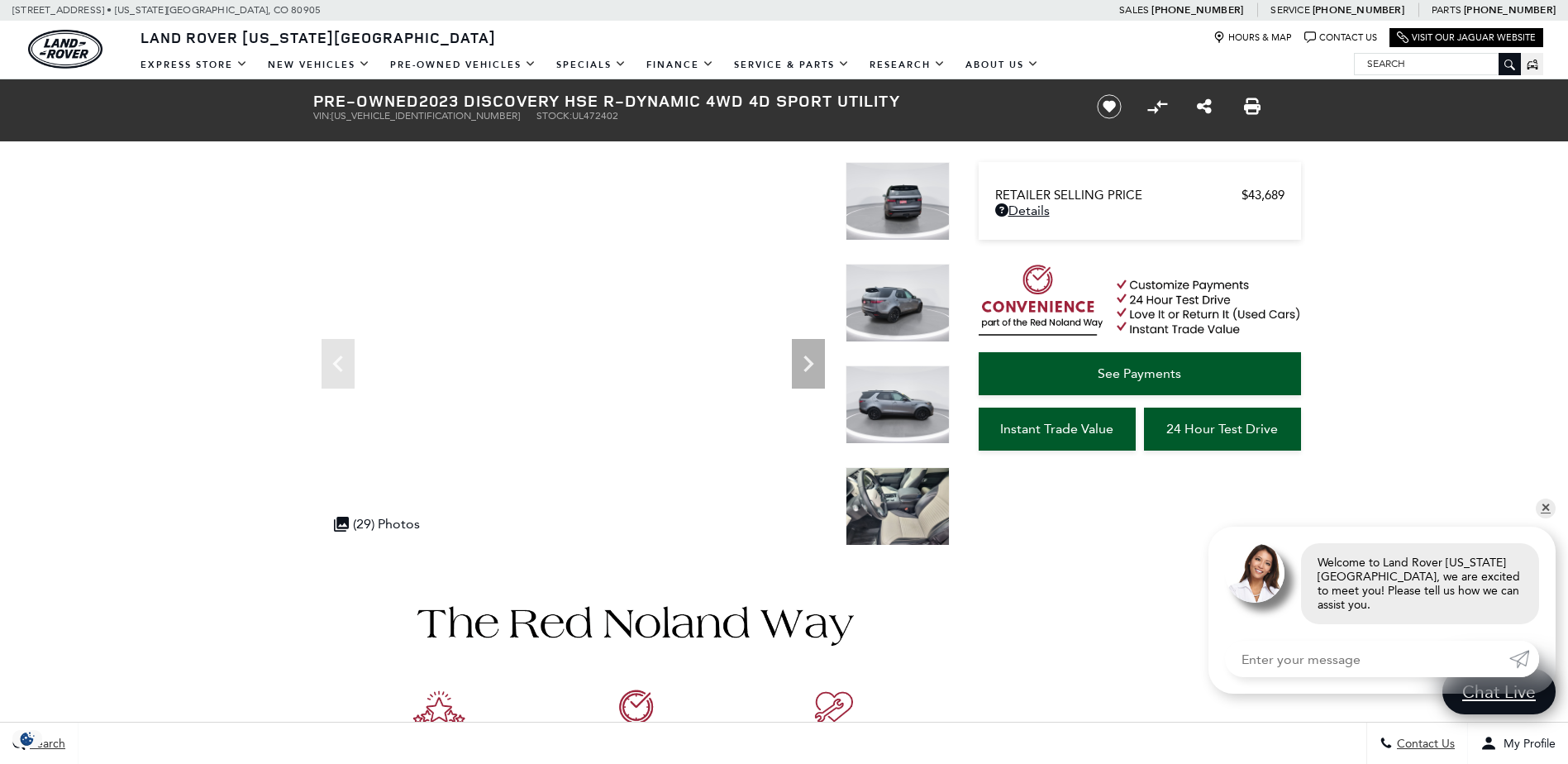
click at [883, 534] on img at bounding box center [897, 505] width 104 height 78
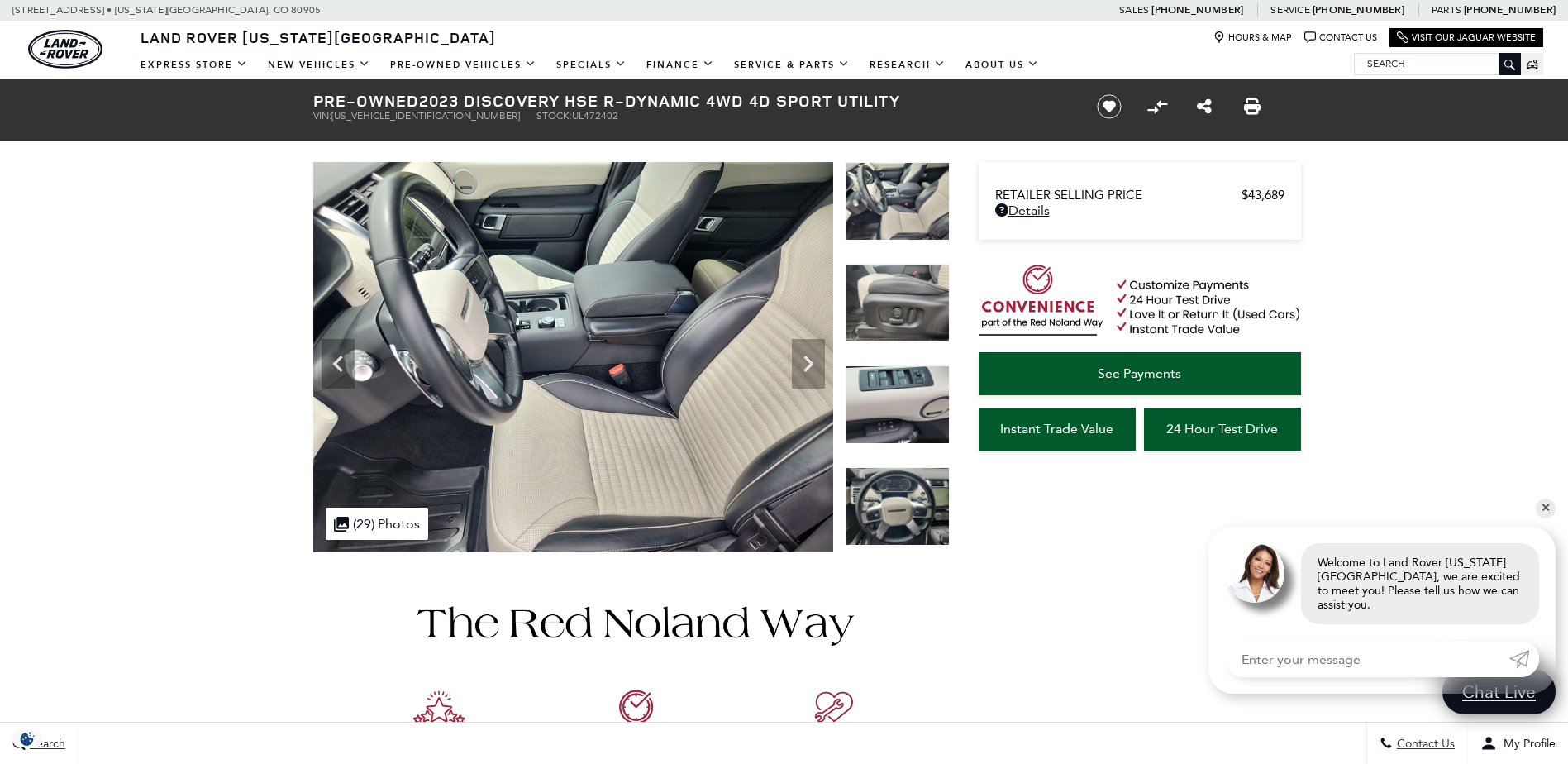
click at [883, 534] on img at bounding box center [897, 505] width 104 height 78
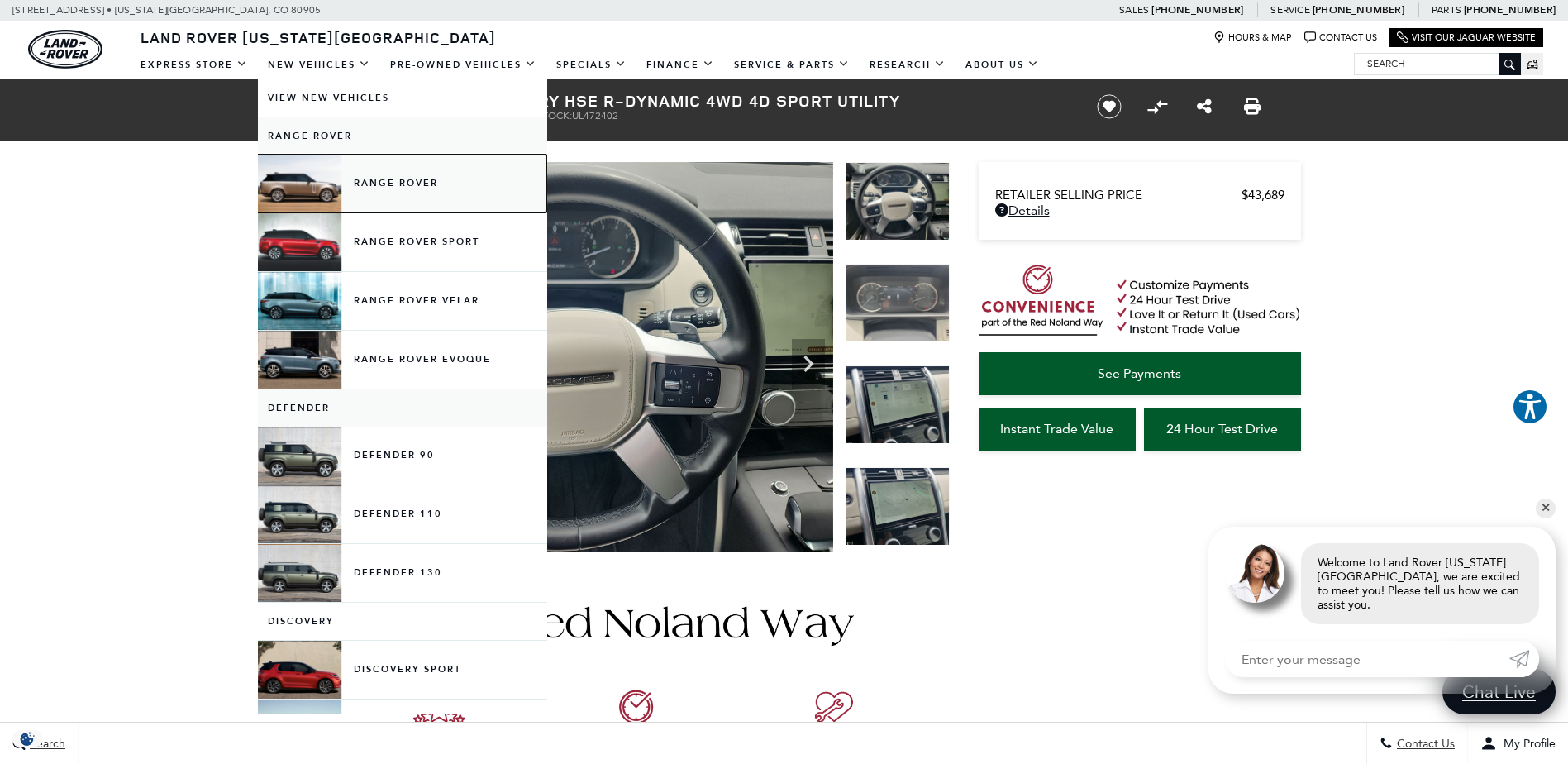
click at [383, 176] on link "Range Rover" at bounding box center [403, 183] width 290 height 58
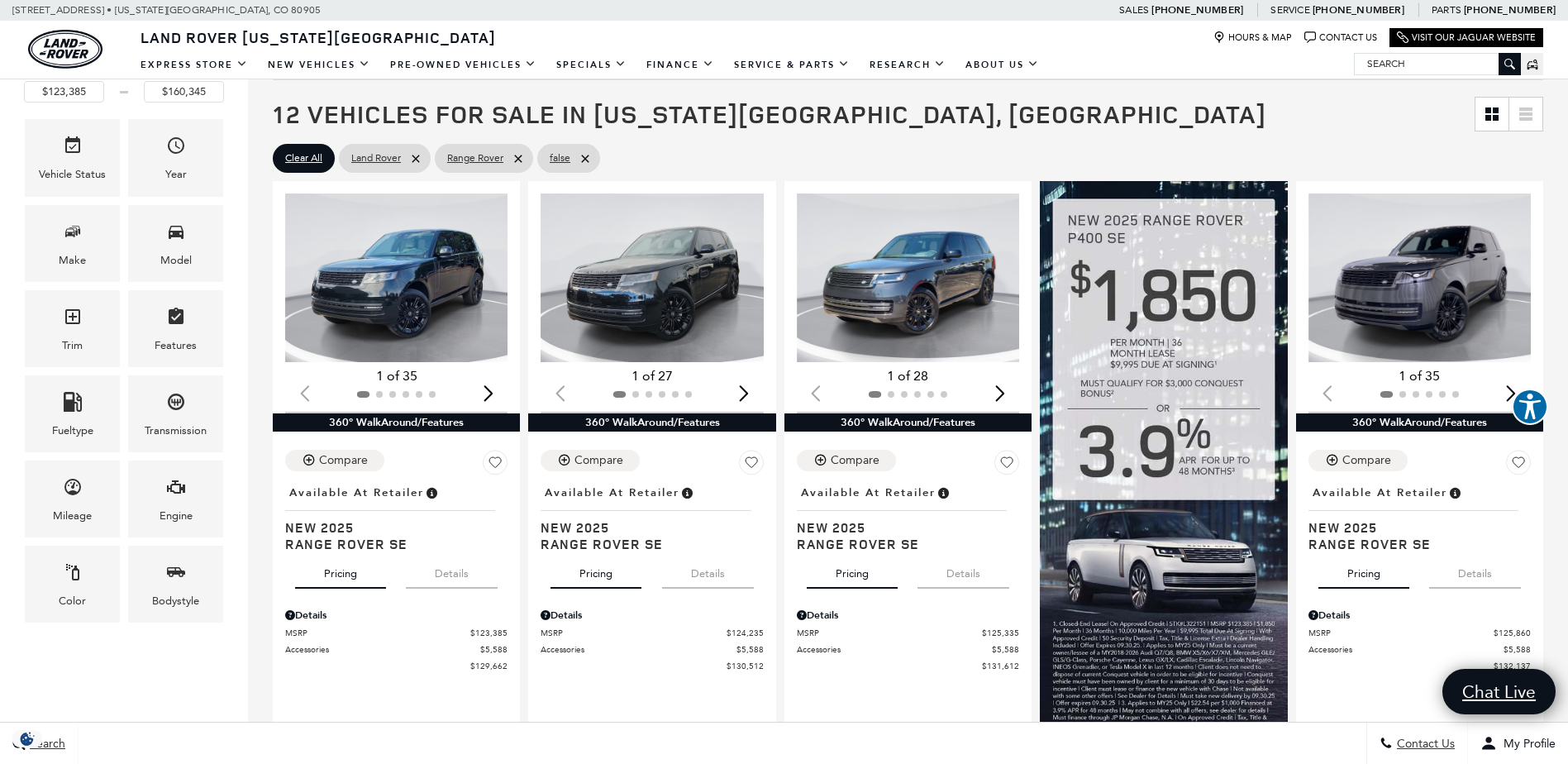
scroll to position [330, 0]
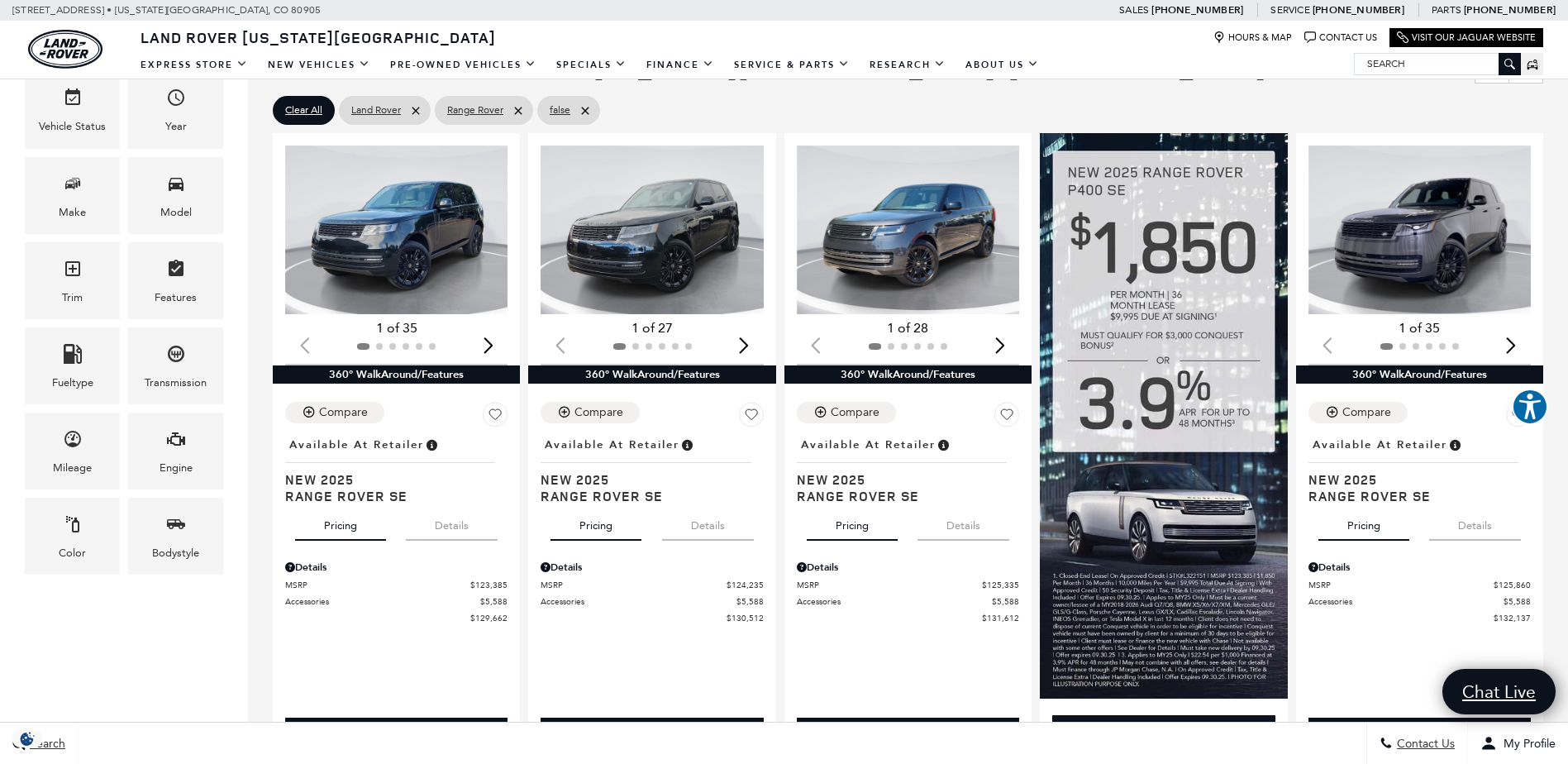
click at [486, 345] on div "Next slide" at bounding box center [488, 344] width 23 height 37
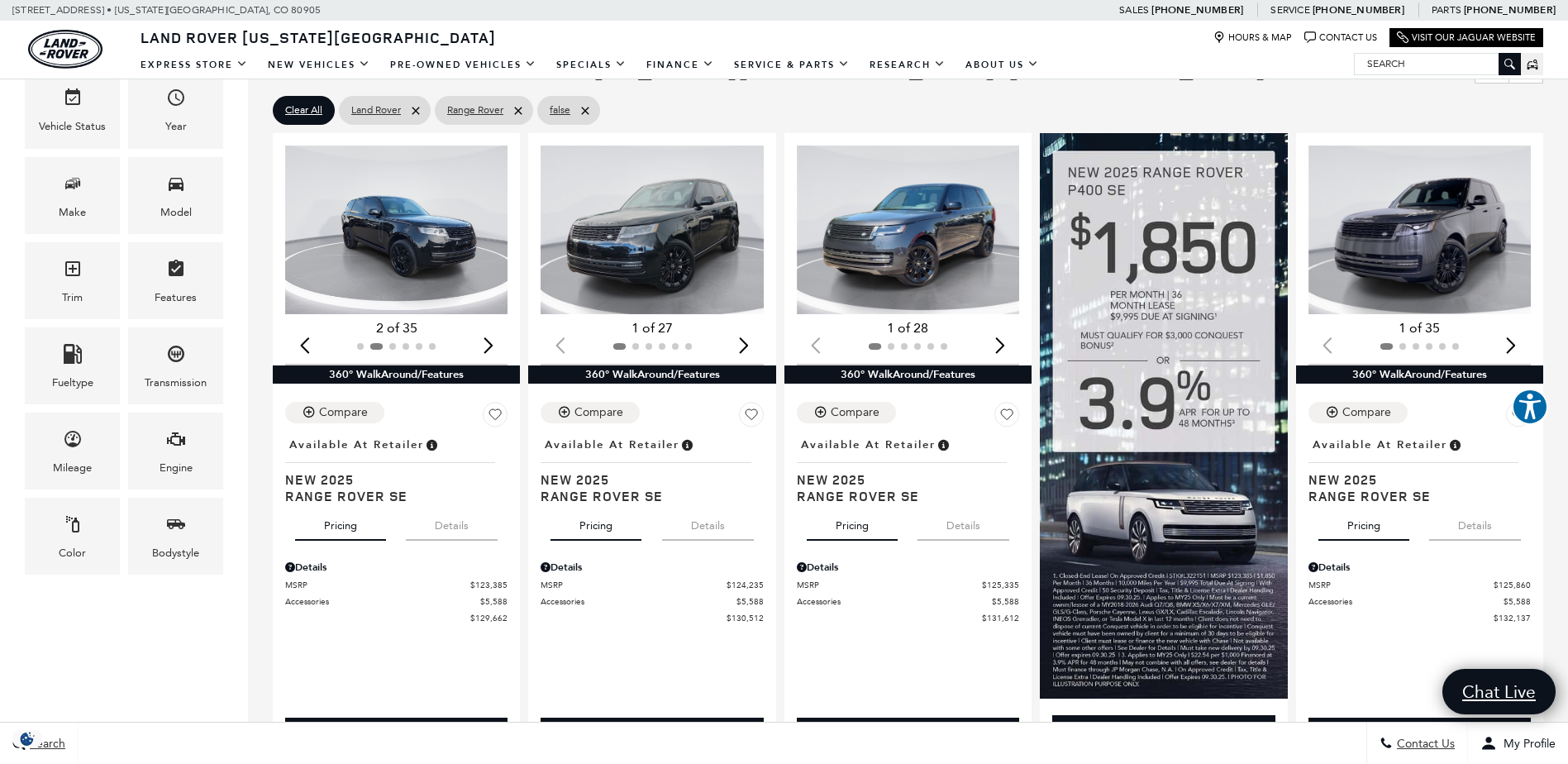
click at [486, 345] on div "Next slide" at bounding box center [488, 344] width 23 height 37
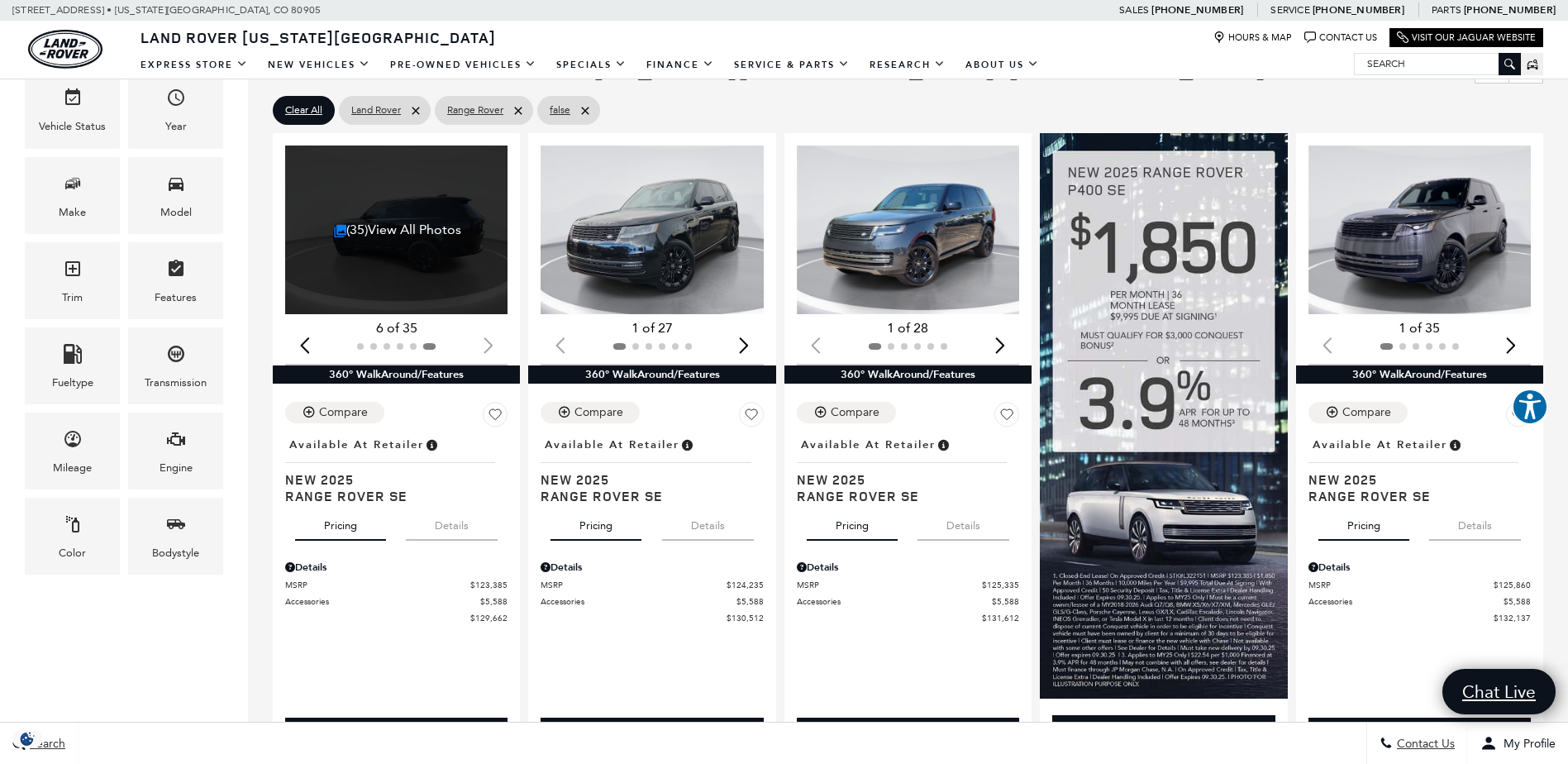
click at [486, 345] on div at bounding box center [396, 346] width 222 height 18
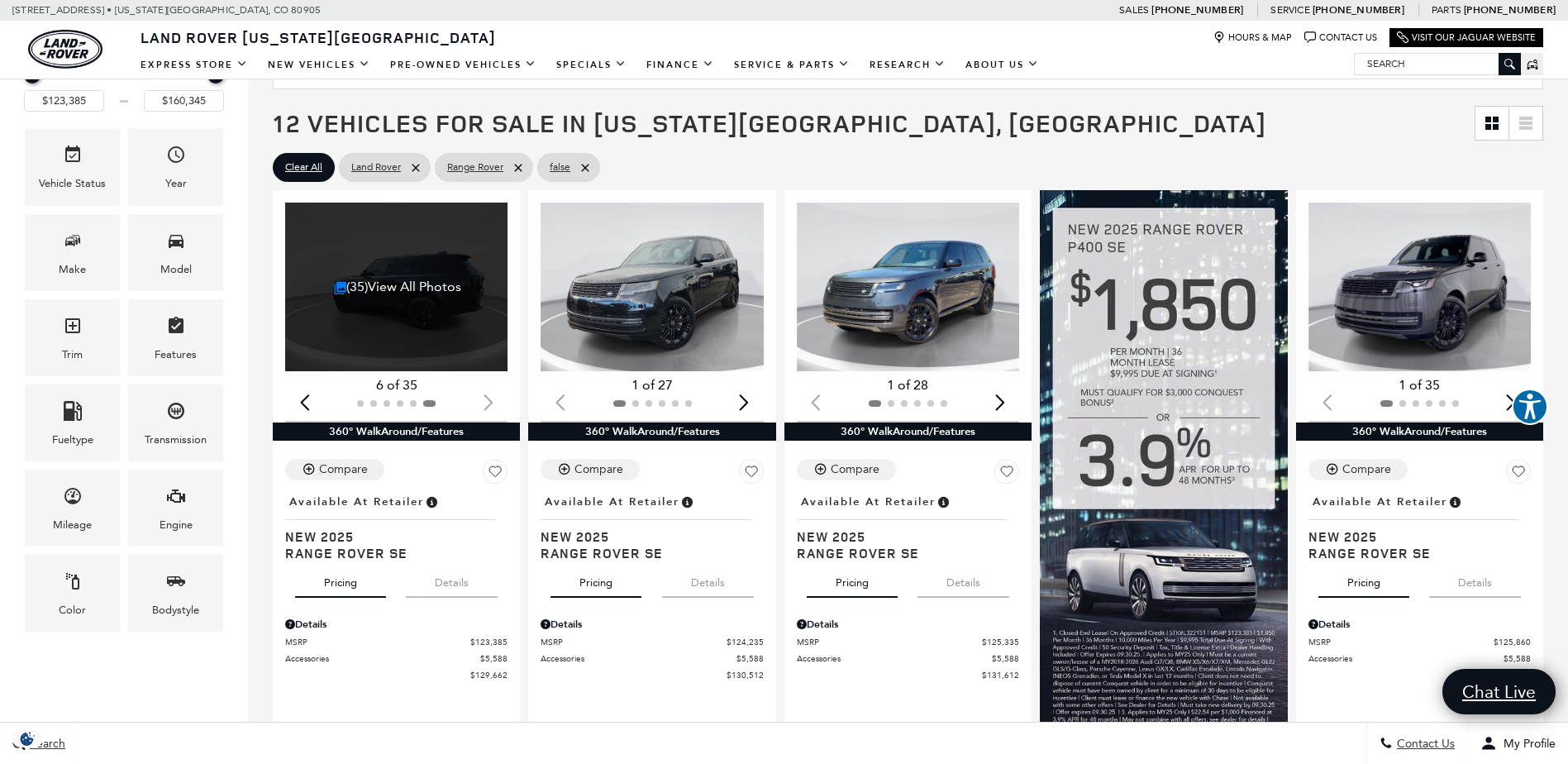
scroll to position [0, 0]
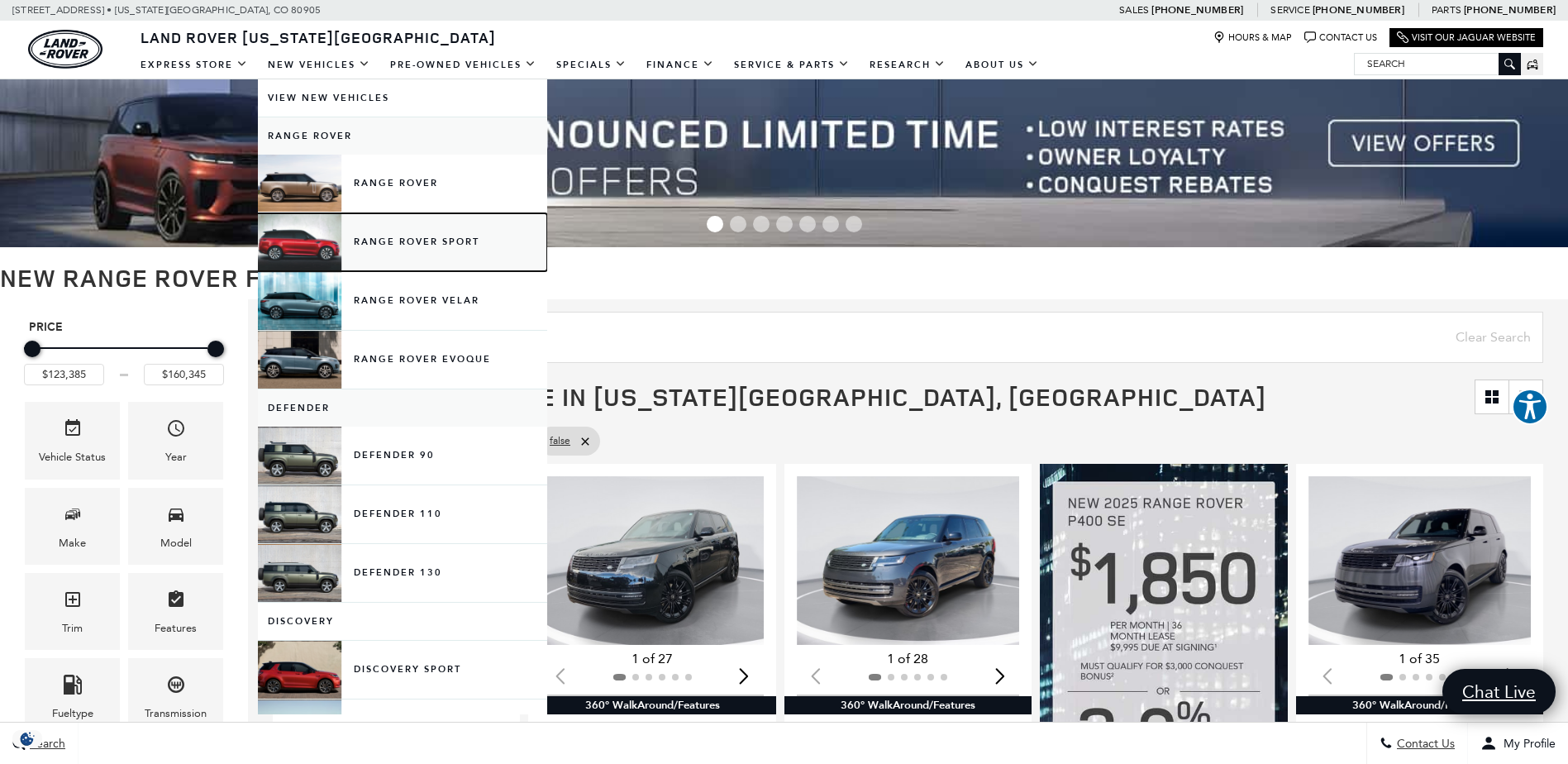
click at [414, 235] on link "Range Rover Sport" at bounding box center [403, 243] width 290 height 58
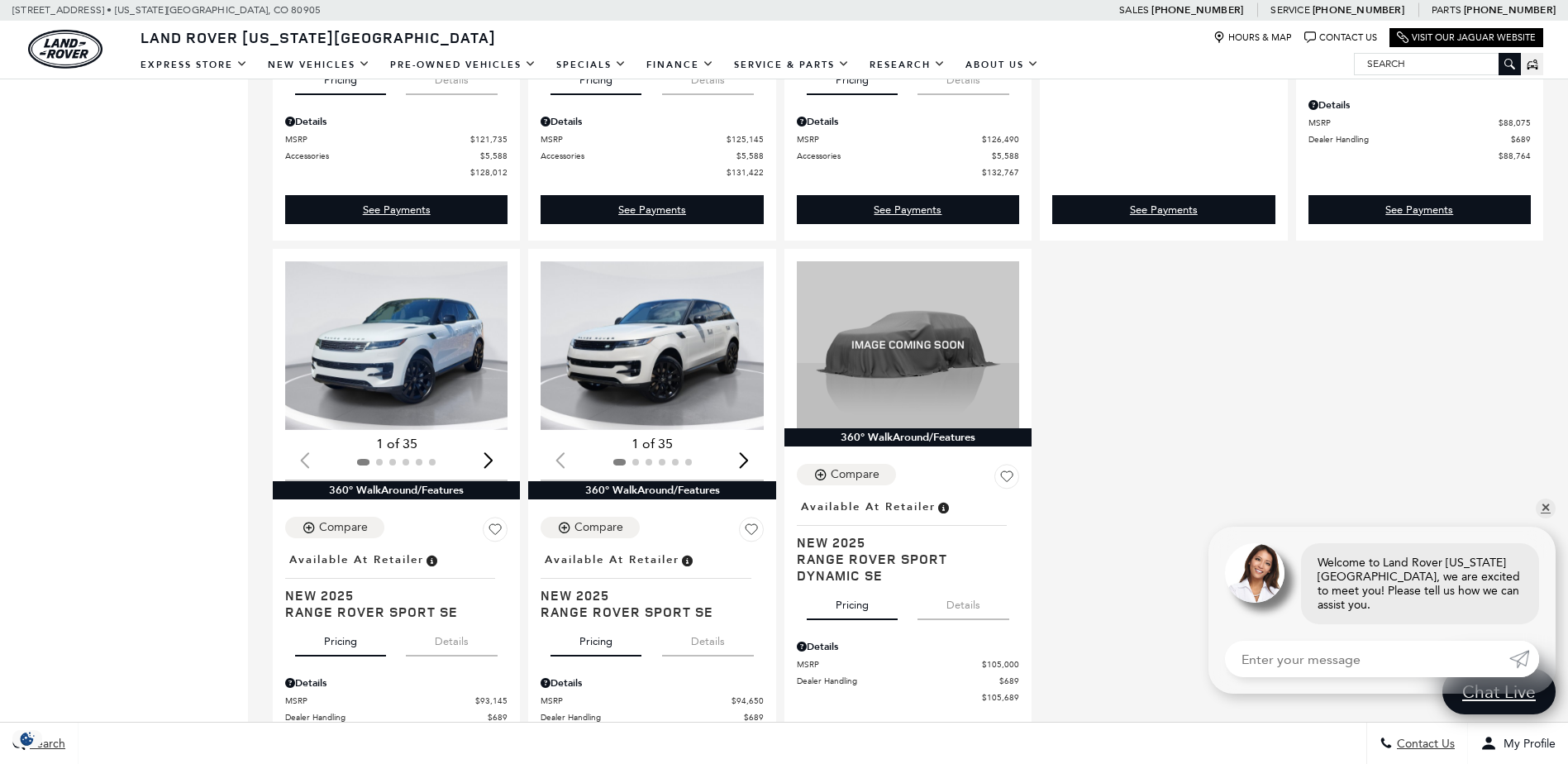
scroll to position [2729, 0]
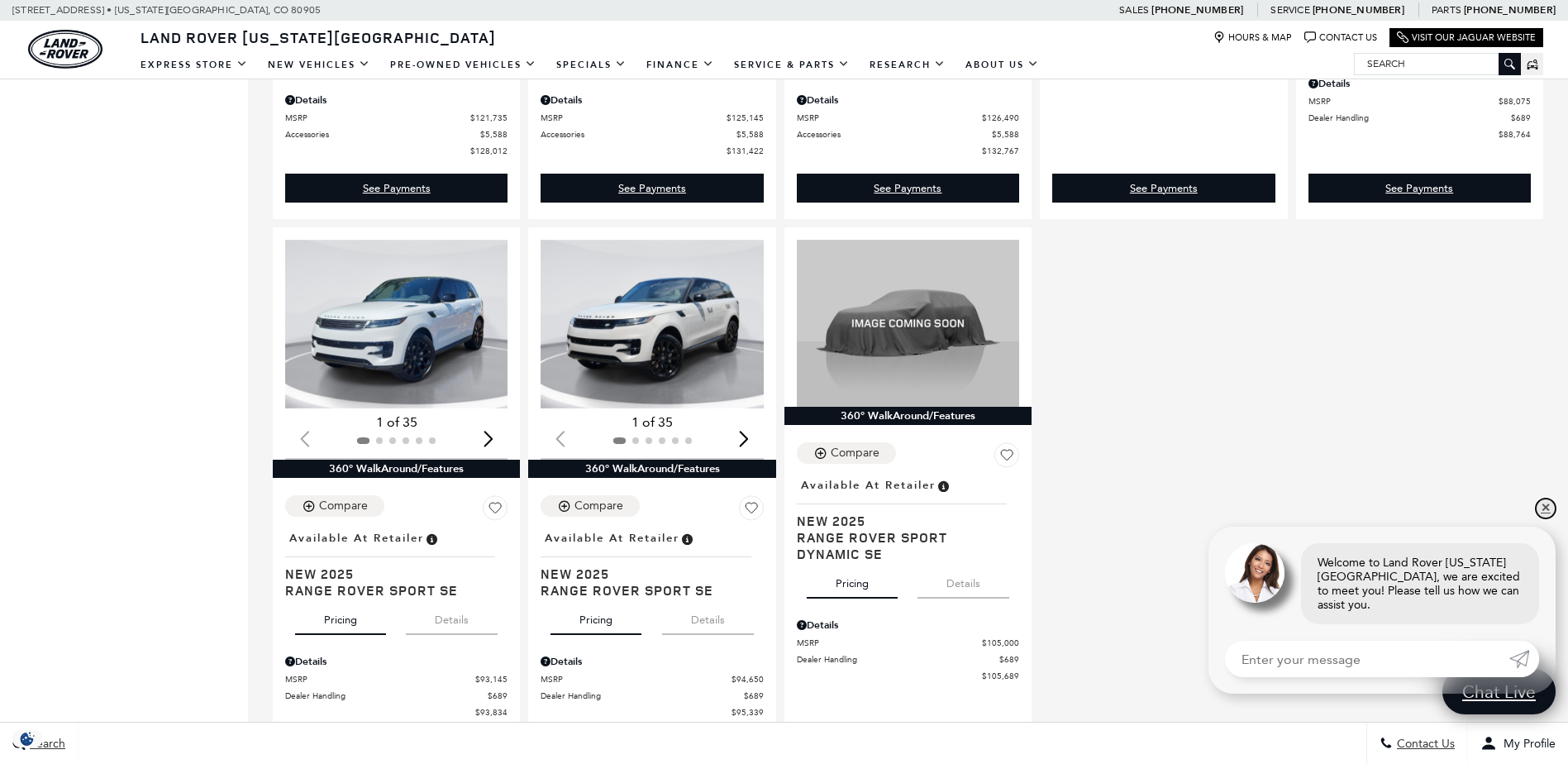
click at [1550, 518] on link "✕" at bounding box center [1545, 508] width 20 height 20
